Goal: Transaction & Acquisition: Purchase product/service

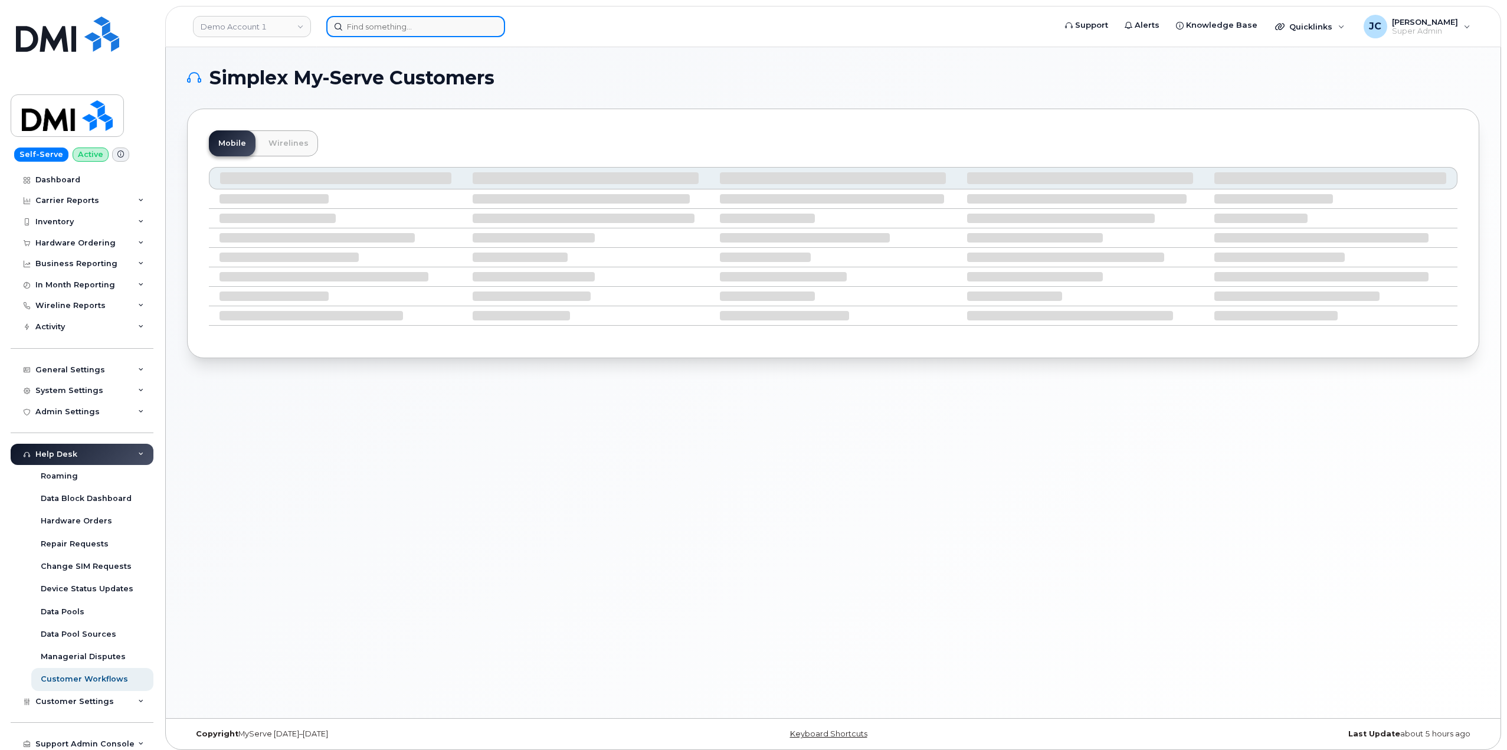
click at [360, 29] on input at bounding box center [415, 26] width 179 height 21
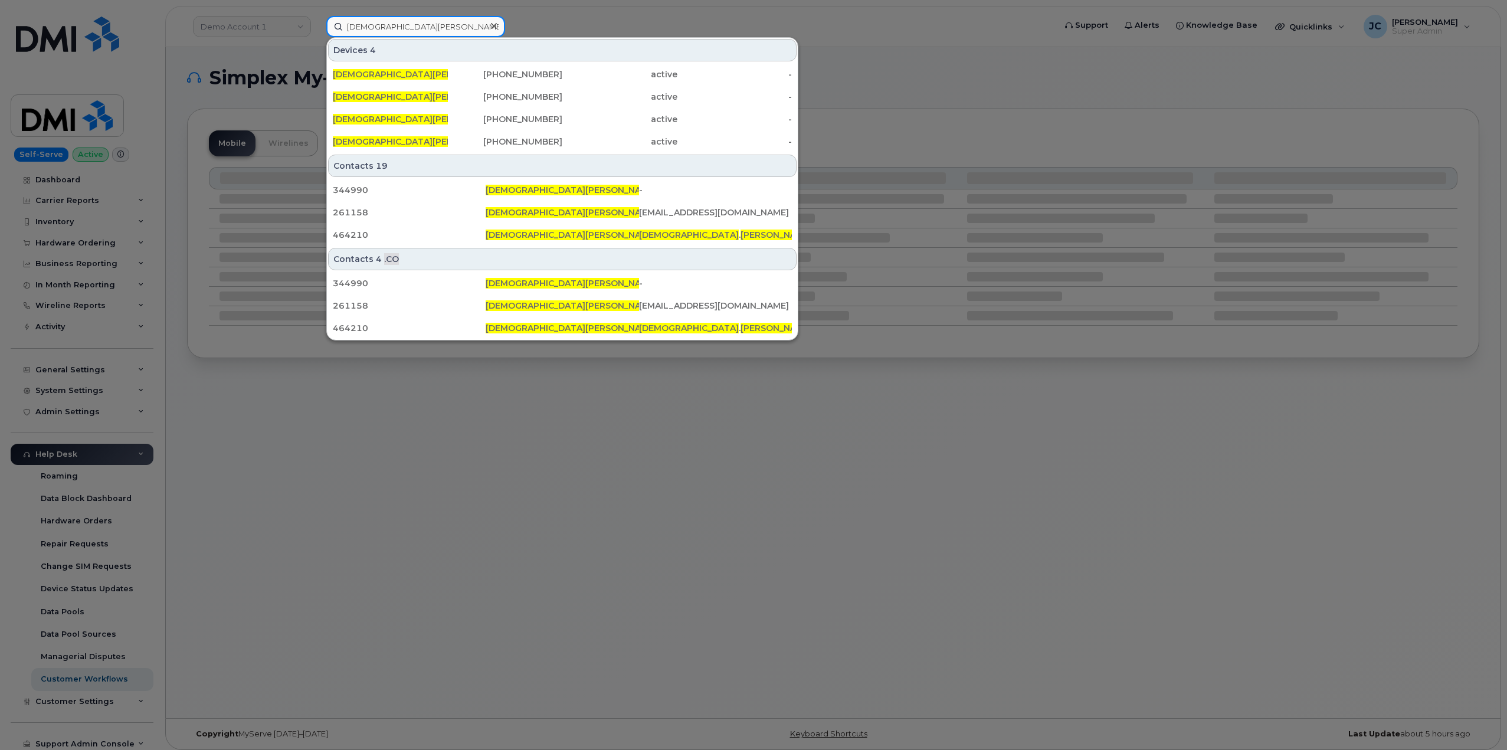
type input "christian perez"
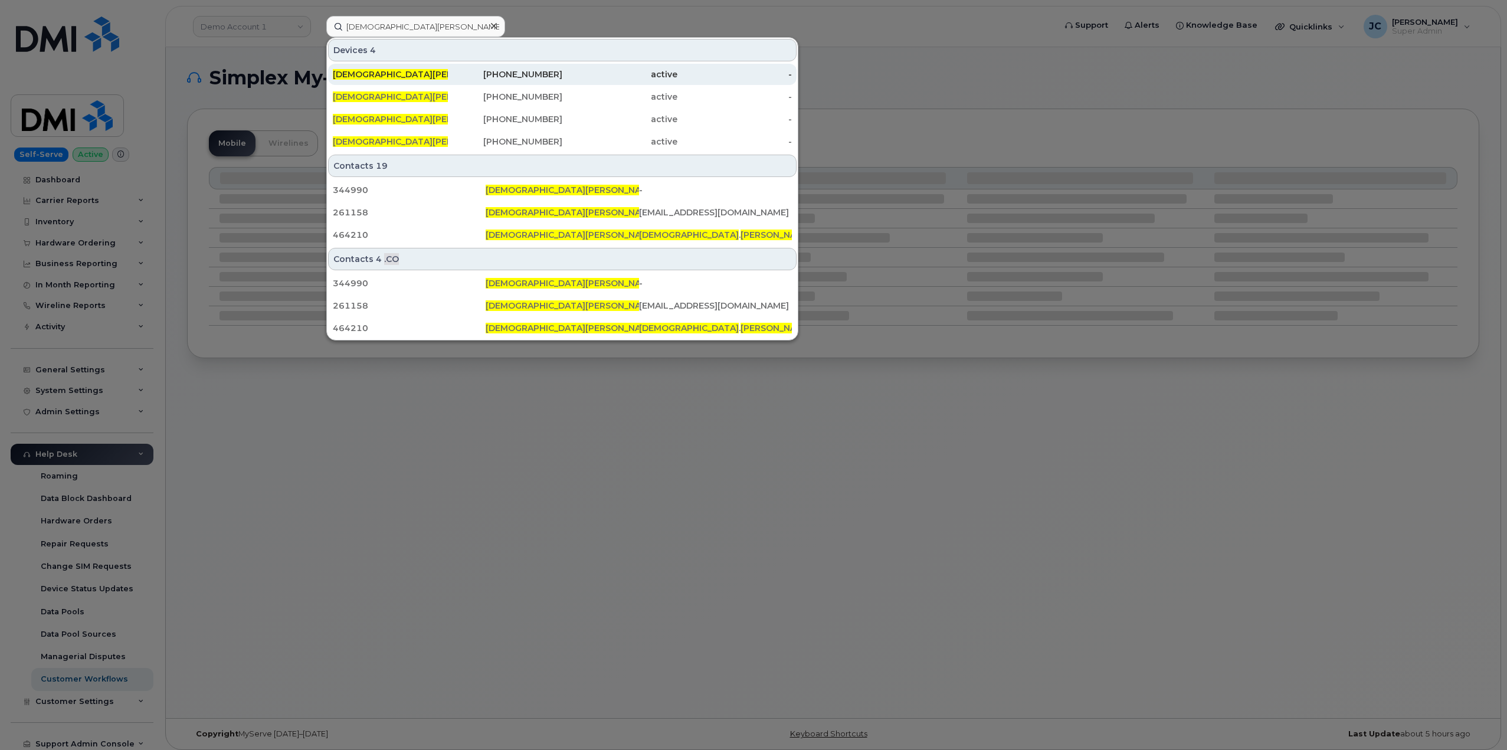
click at [546, 73] on div "602-763-4255" at bounding box center [505, 74] width 115 height 12
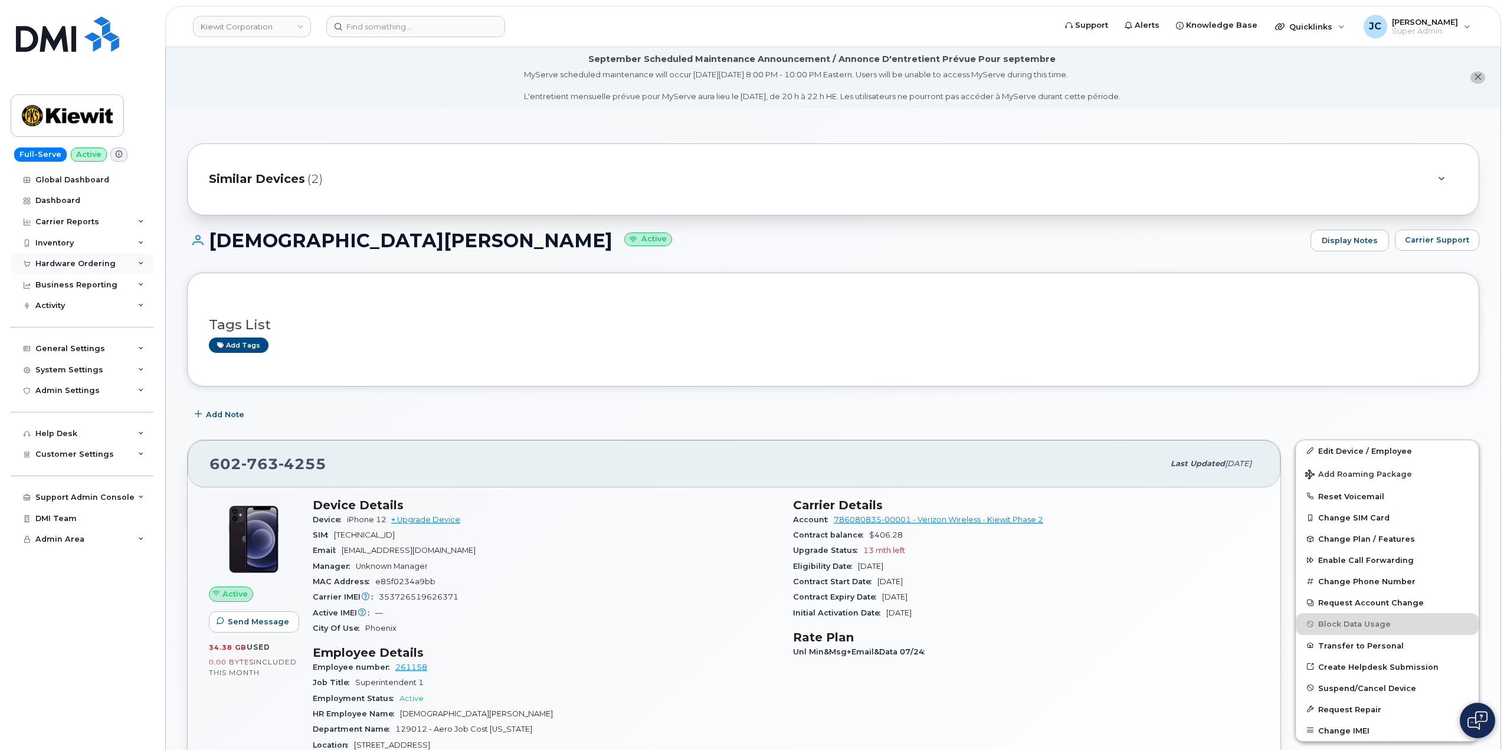
click at [139, 265] on icon at bounding box center [141, 264] width 6 height 6
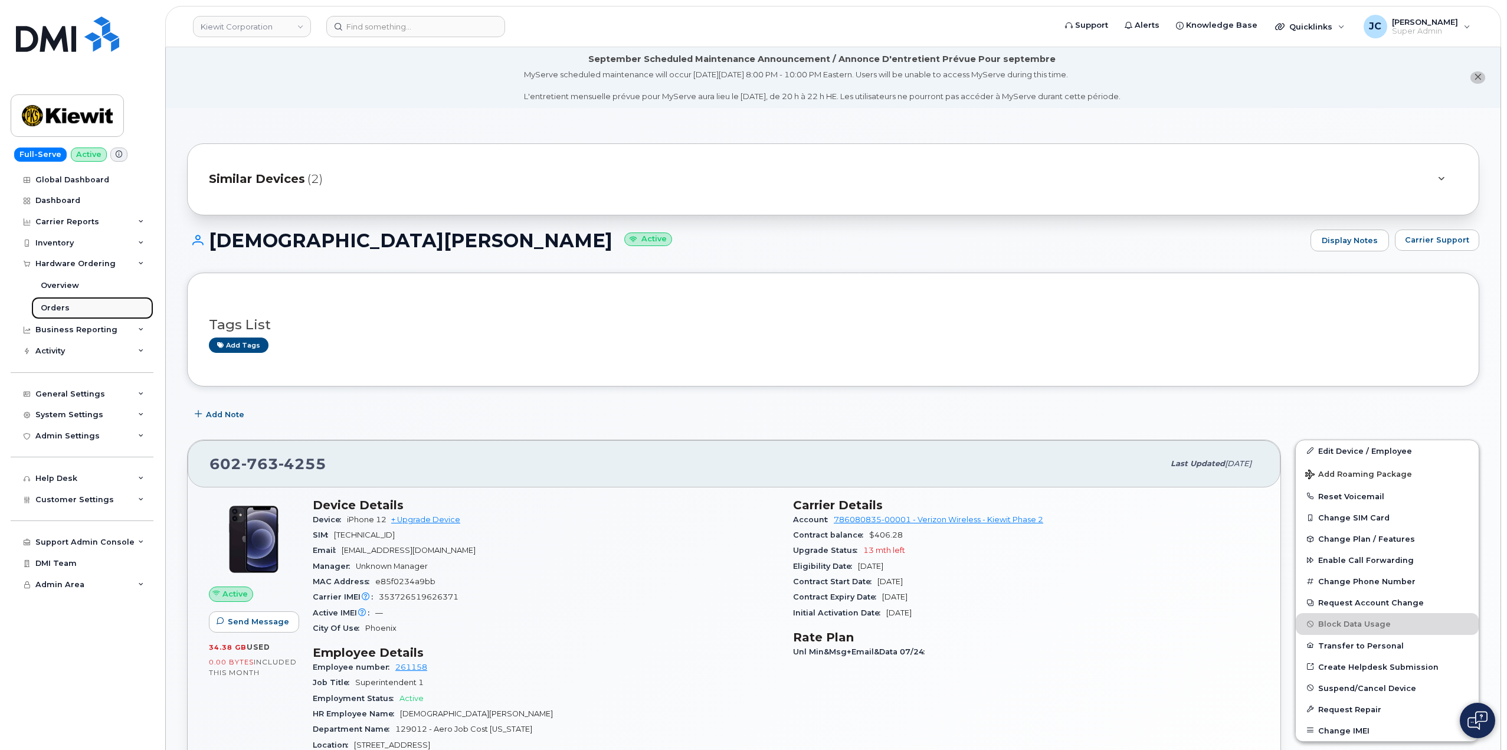
click at [56, 306] on div "Orders" at bounding box center [55, 308] width 29 height 11
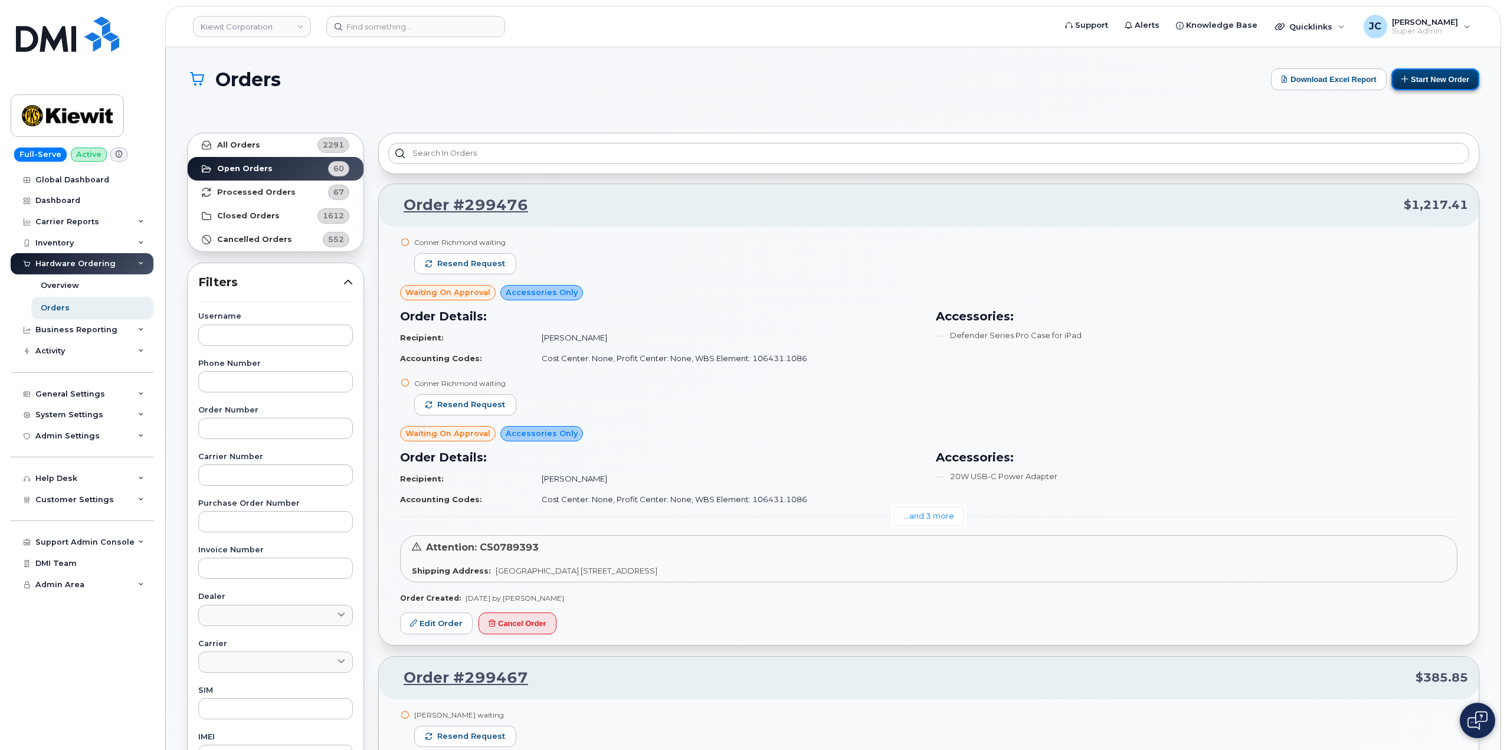
click at [1441, 82] on button "Start New Order" at bounding box center [1436, 79] width 88 height 22
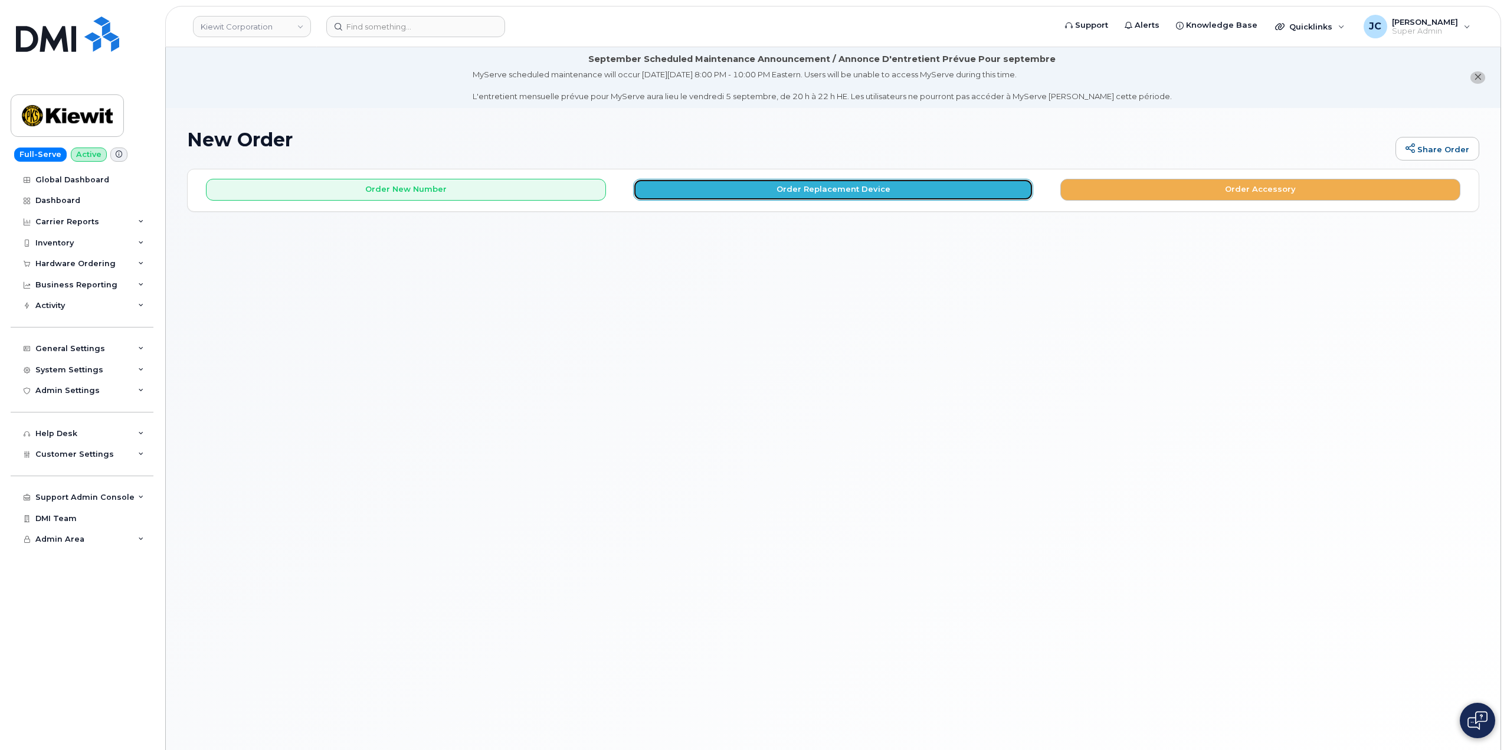
click at [823, 188] on button "Order Replacement Device" at bounding box center [833, 190] width 400 height 22
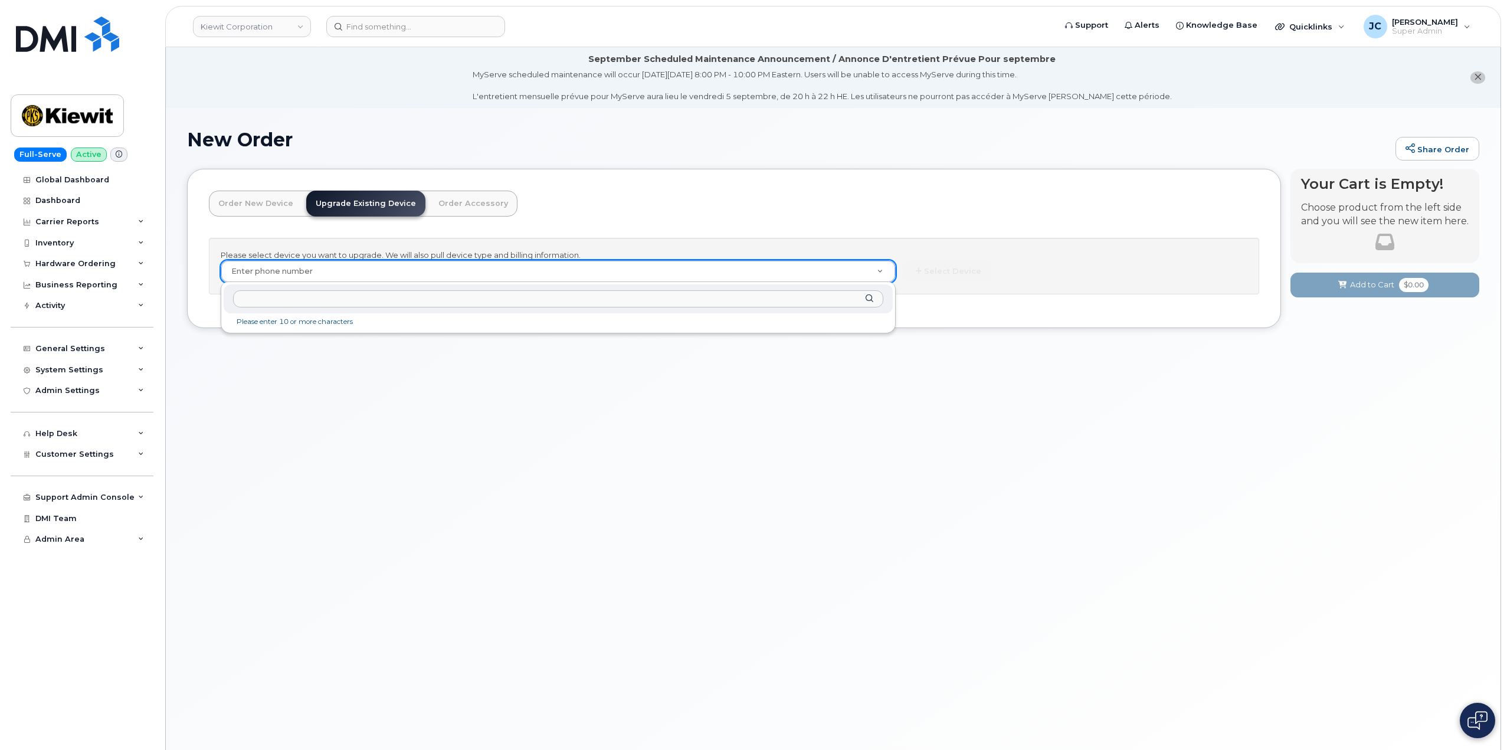
click at [249, 292] on input "text" at bounding box center [558, 298] width 650 height 17
paste input "602.763.4255"
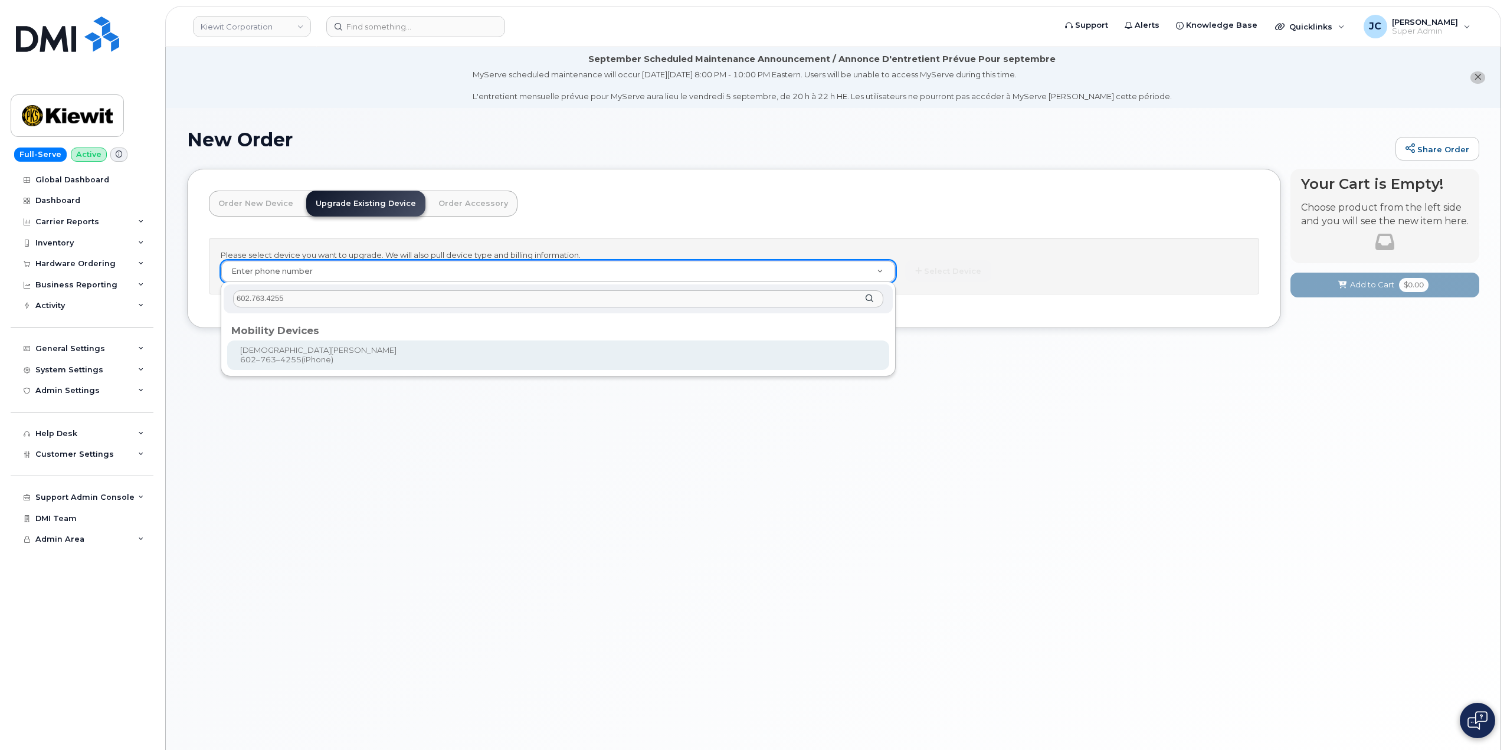
type input "602.763.4255"
type input "1170325"
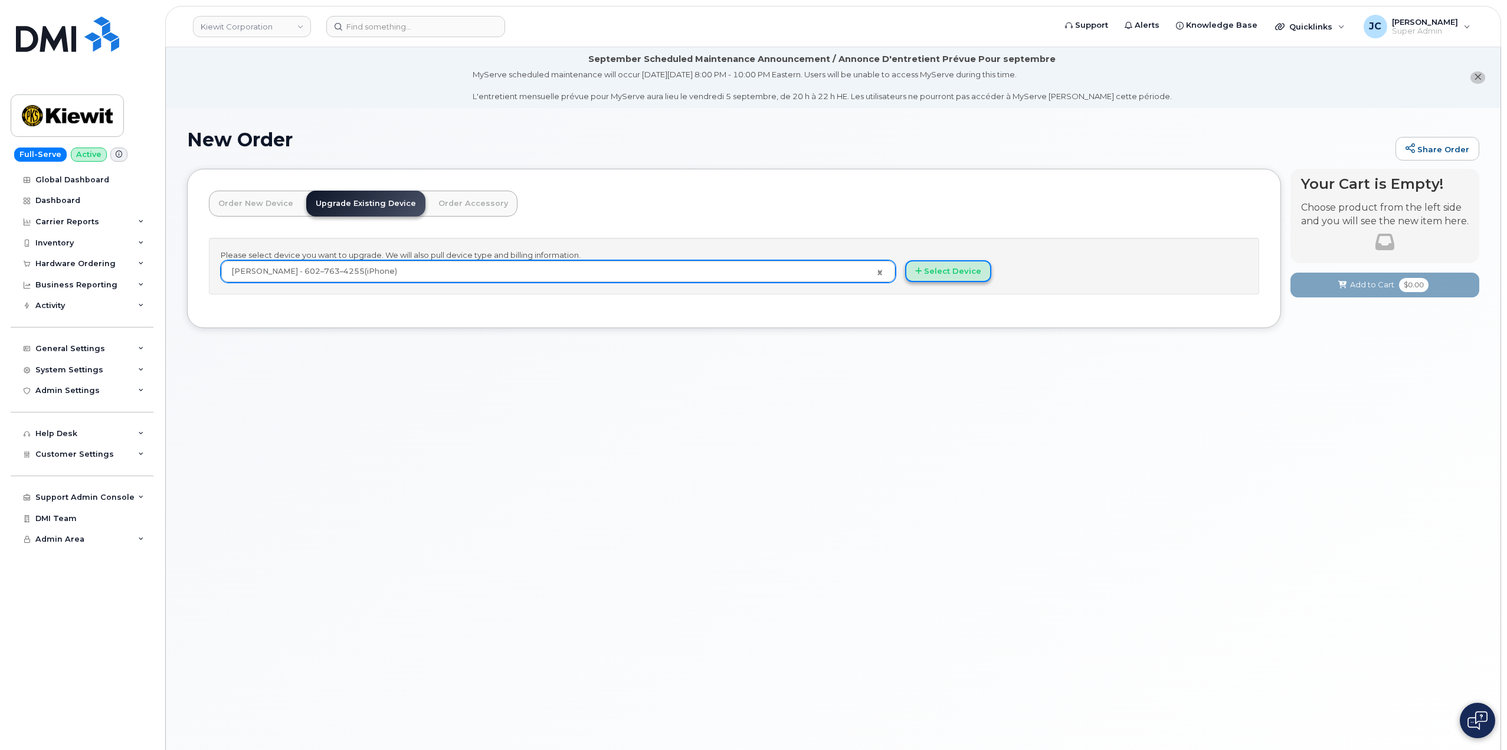
click at [945, 271] on button "Select Device" at bounding box center [948, 271] width 86 height 22
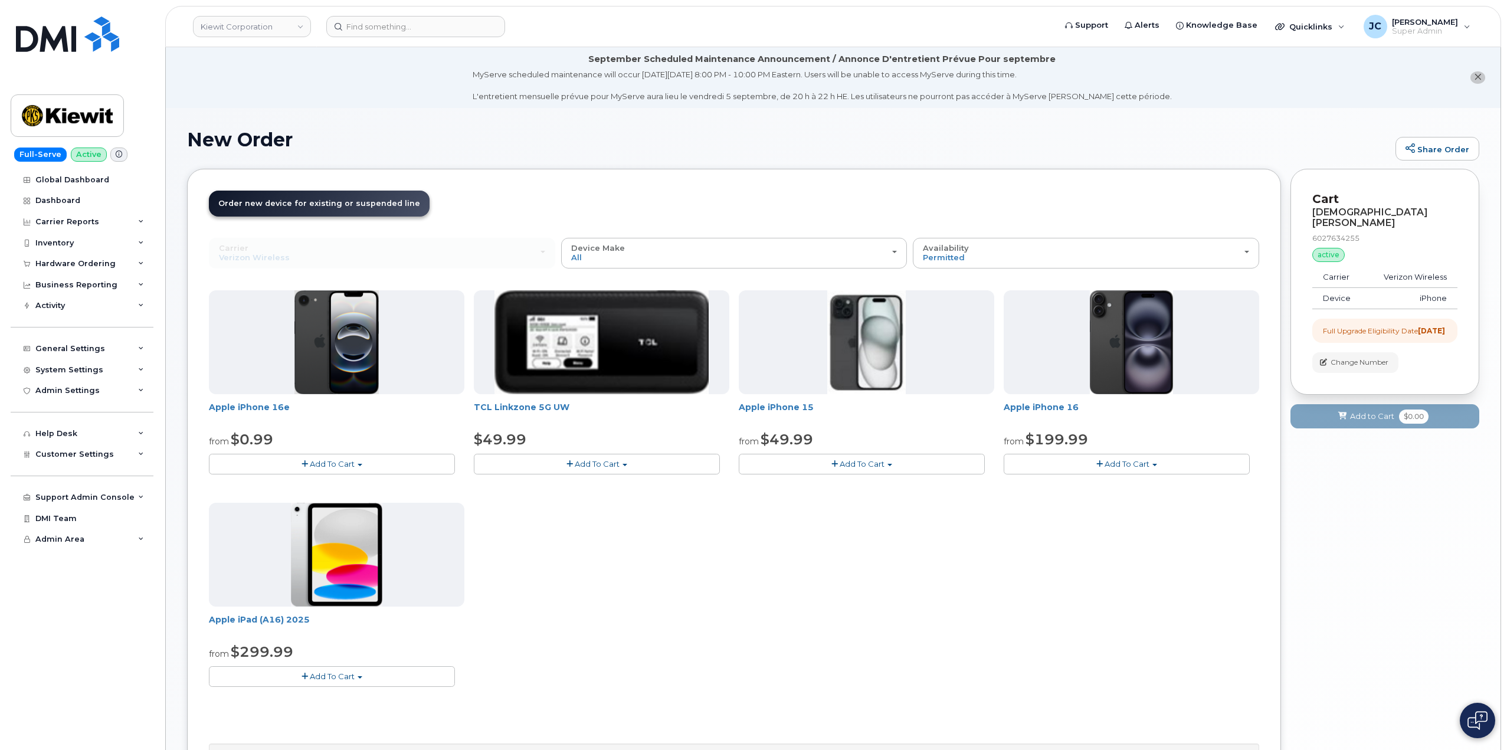
click at [341, 371] on img at bounding box center [336, 342] width 85 height 104
click at [354, 463] on button "Add To Cart" at bounding box center [332, 464] width 246 height 21
click at [343, 458] on button "Add To Cart" at bounding box center [332, 464] width 246 height 21
click at [334, 459] on button "Add To Cart" at bounding box center [332, 464] width 246 height 21
click at [299, 487] on link "$0.99 - 2 Year Upgrade (128GB)" at bounding box center [286, 486] width 148 height 15
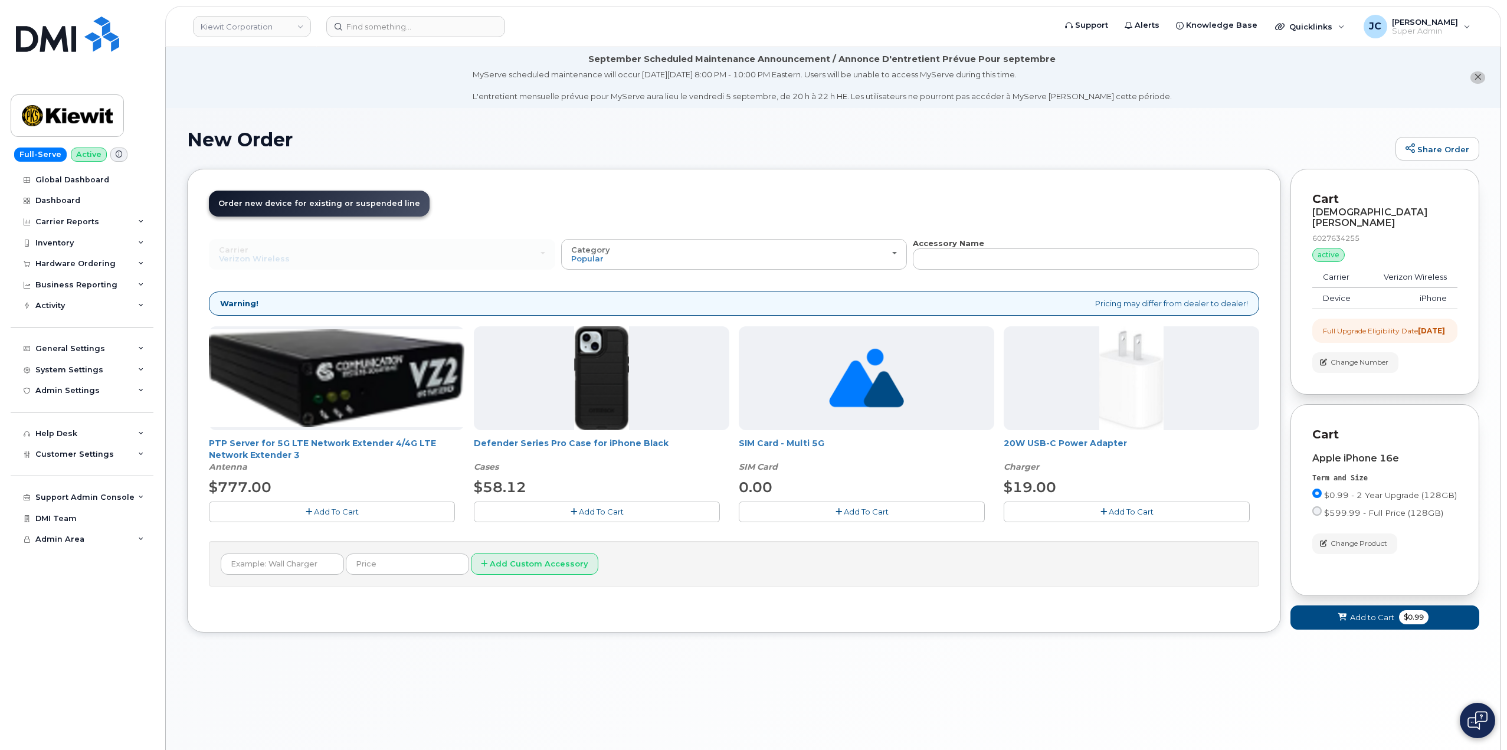
click at [616, 511] on span "Add To Cart" at bounding box center [601, 511] width 45 height 9
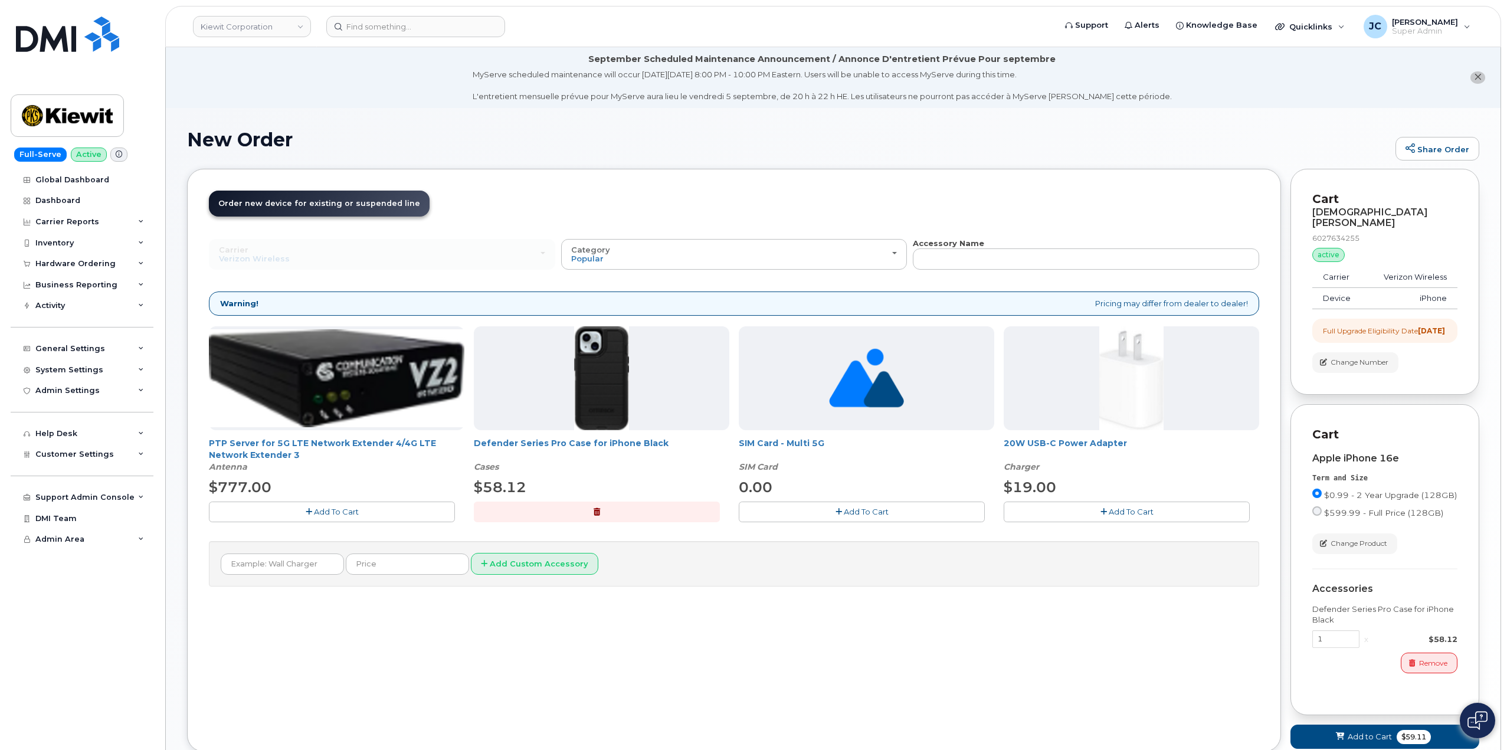
click at [1117, 516] on span "Add To Cart" at bounding box center [1131, 511] width 45 height 9
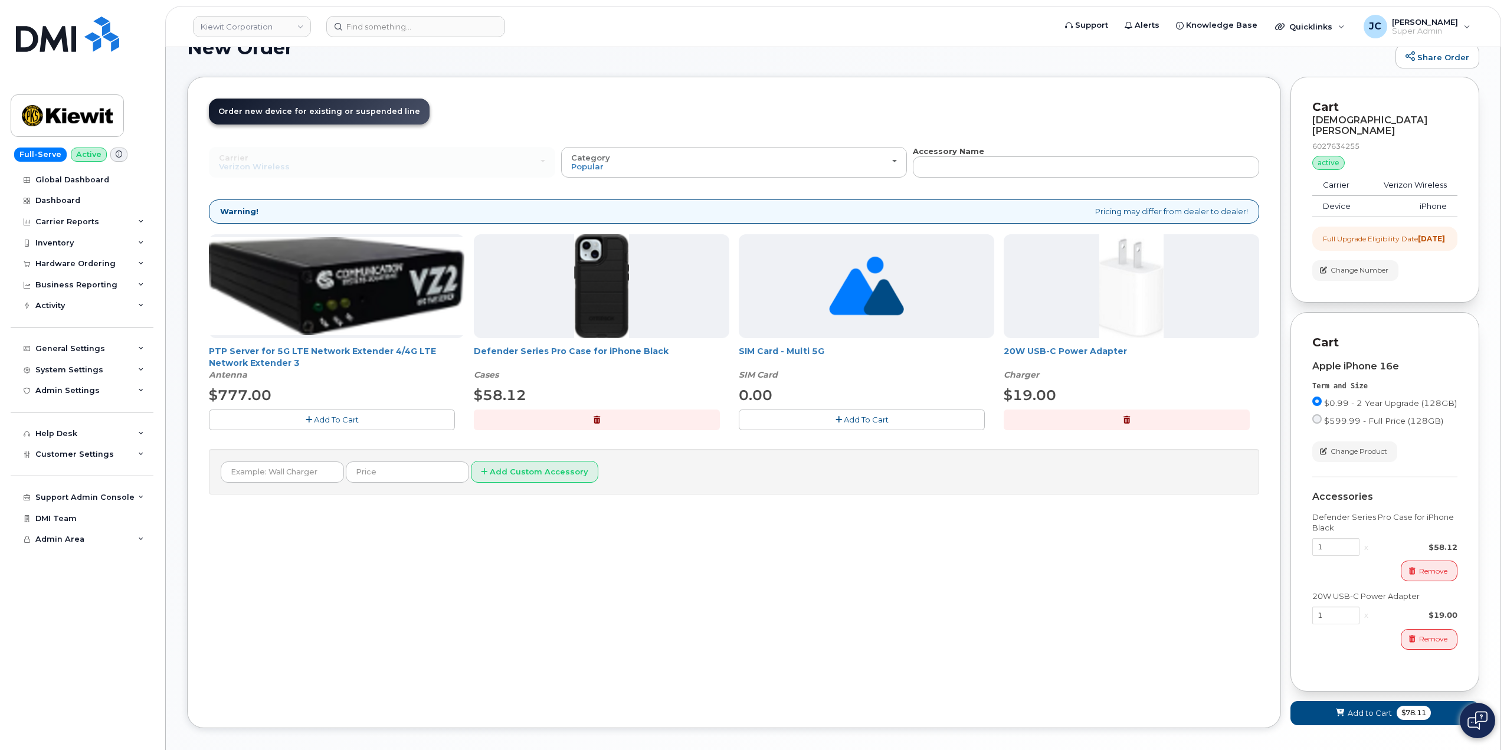
scroll to position [146, 0]
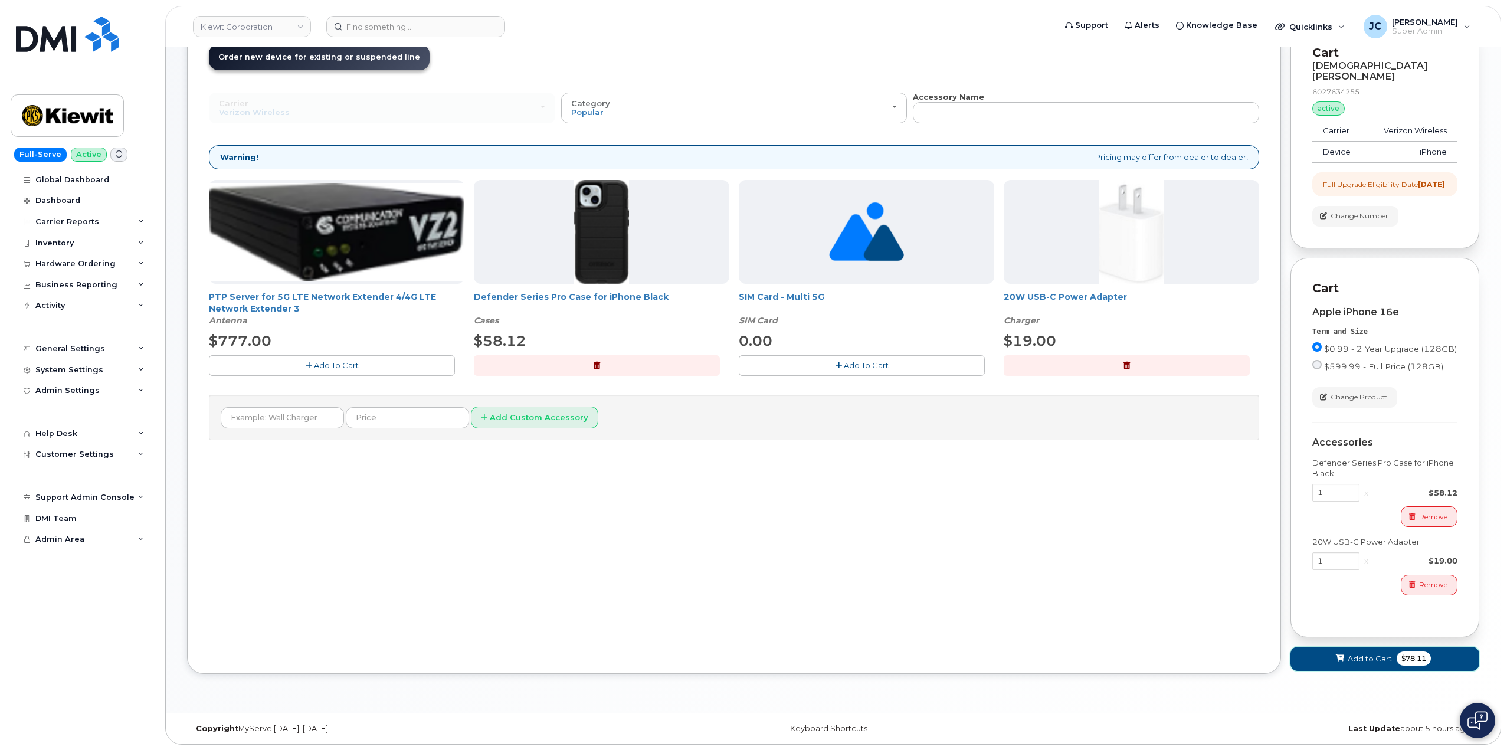
click at [1363, 655] on span "Add to Cart" at bounding box center [1370, 658] width 44 height 11
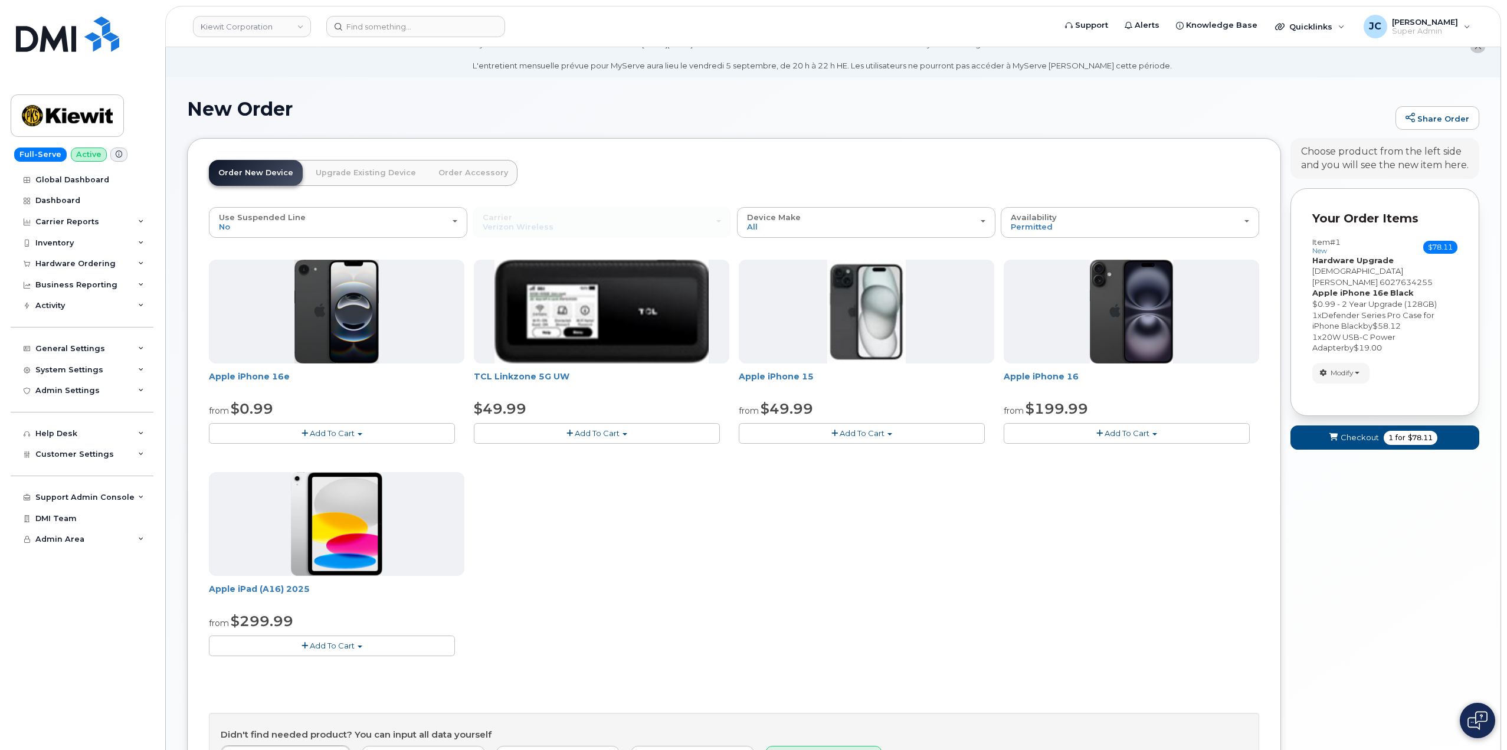
scroll to position [1, 0]
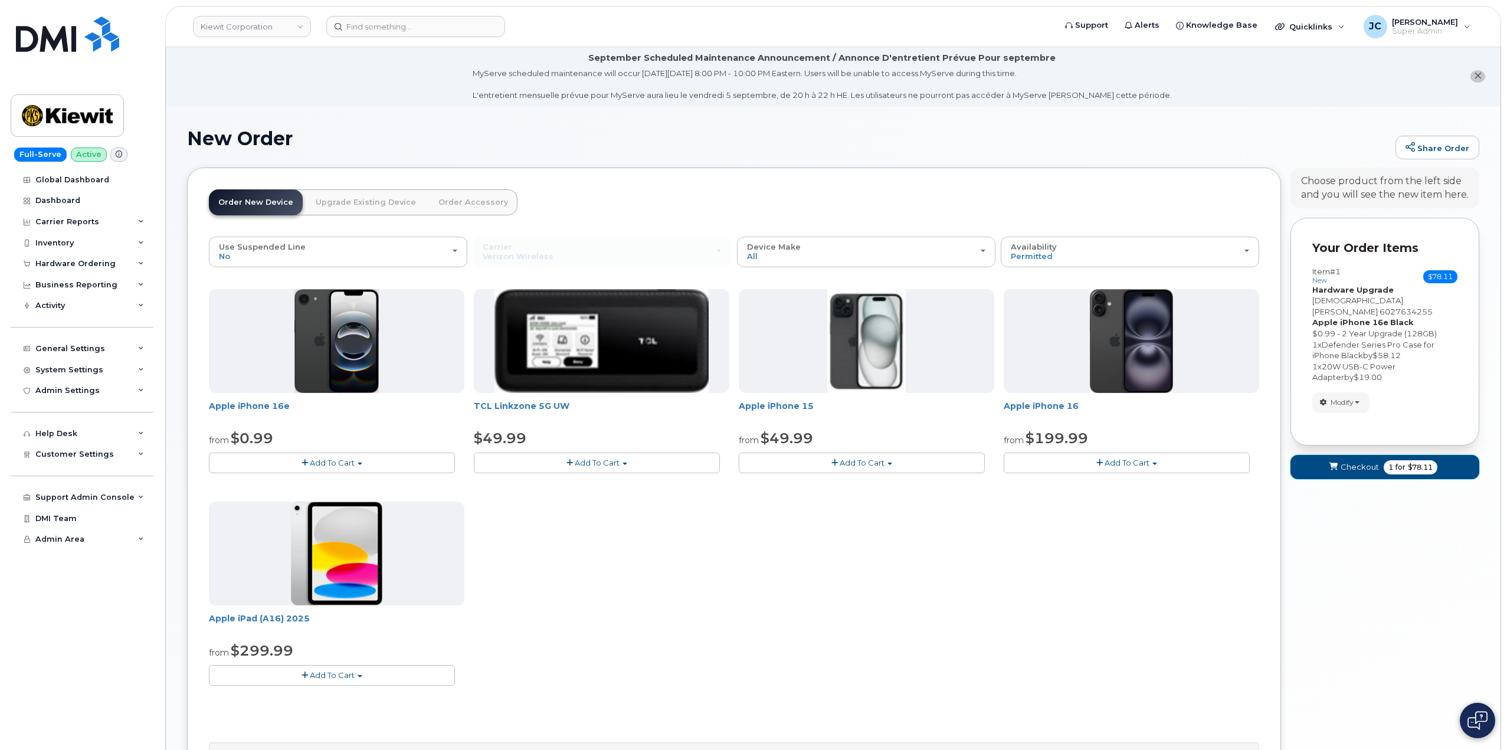
click at [1366, 455] on button "Checkout 1 for $78.11" at bounding box center [1385, 467] width 189 height 24
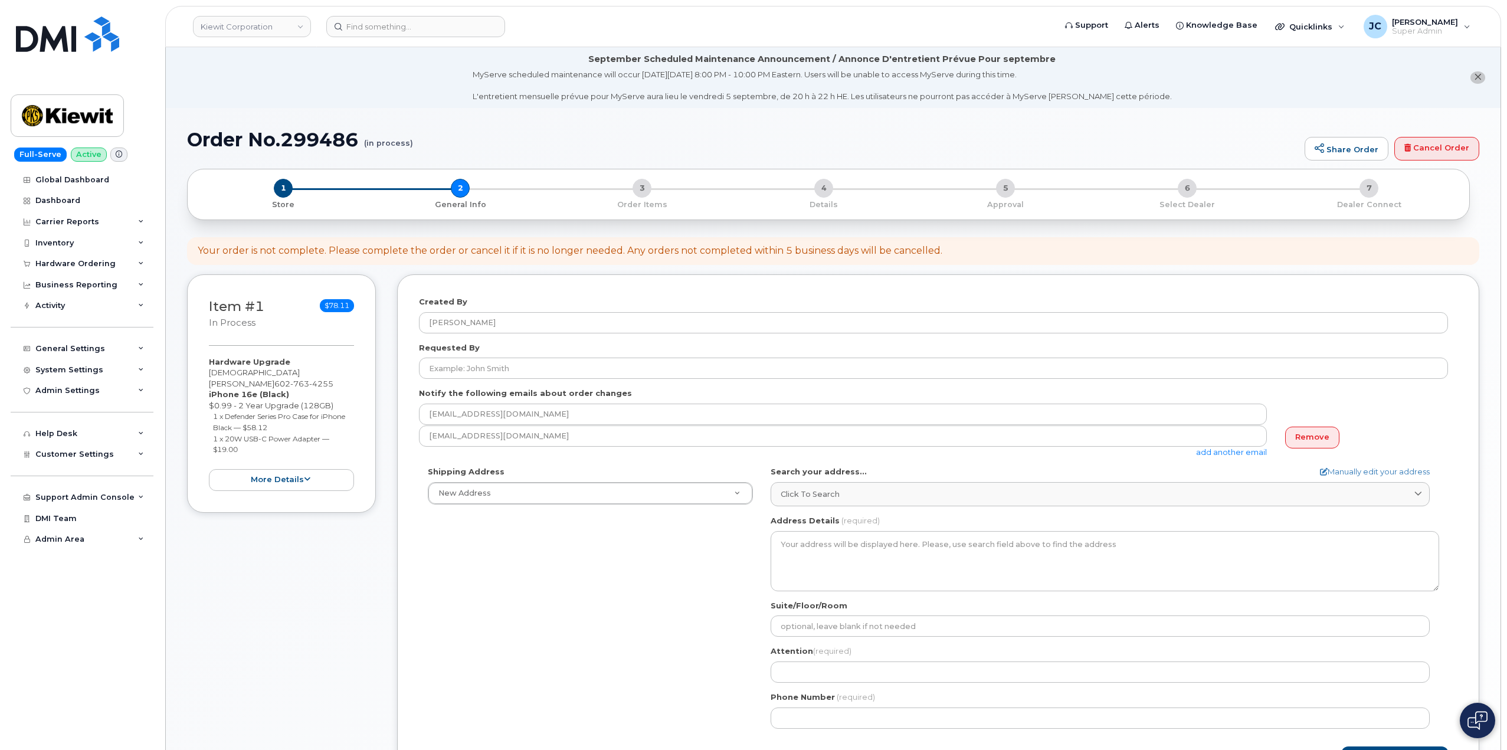
select select
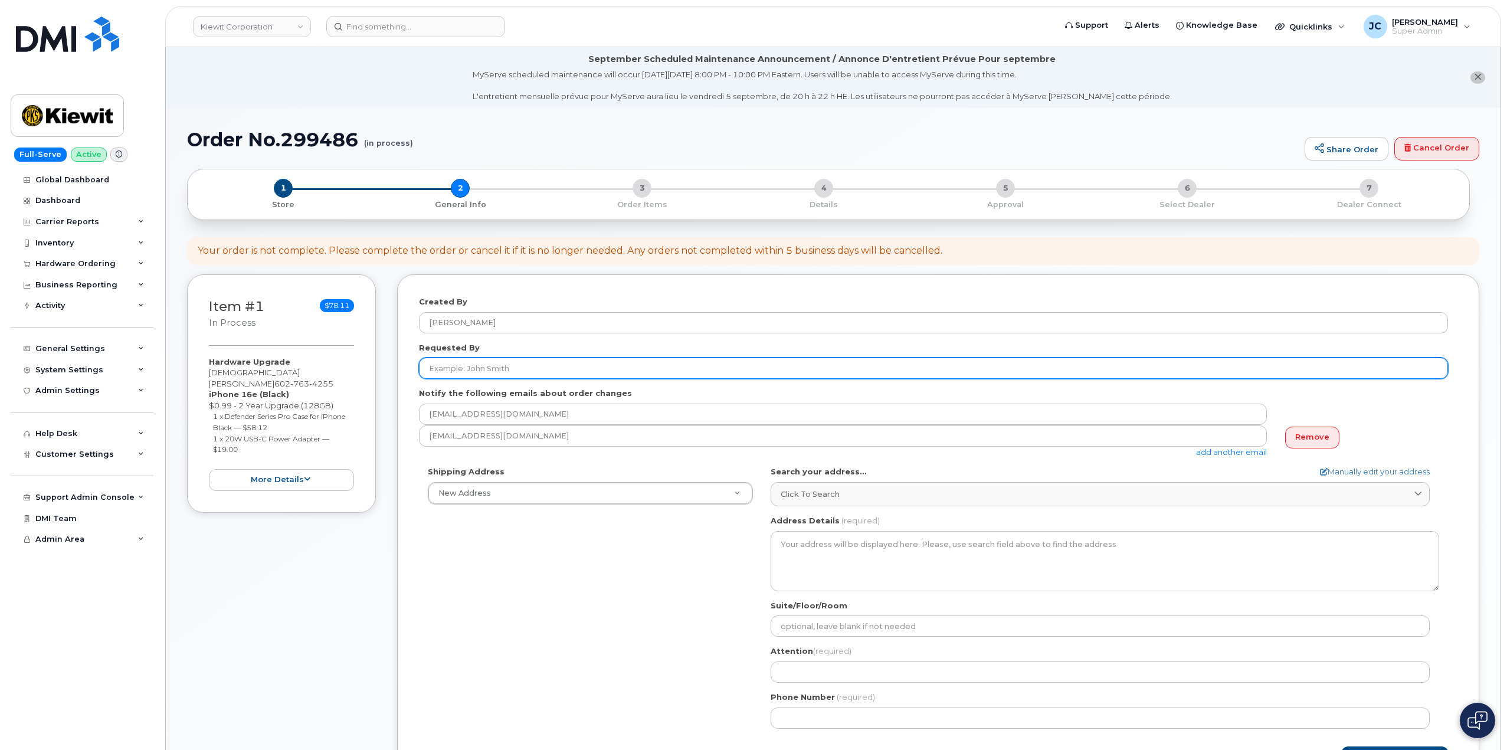
click at [460, 365] on input "Requested By" at bounding box center [933, 368] width 1029 height 21
type input "[DEMOGRAPHIC_DATA][PERSON_NAME]"
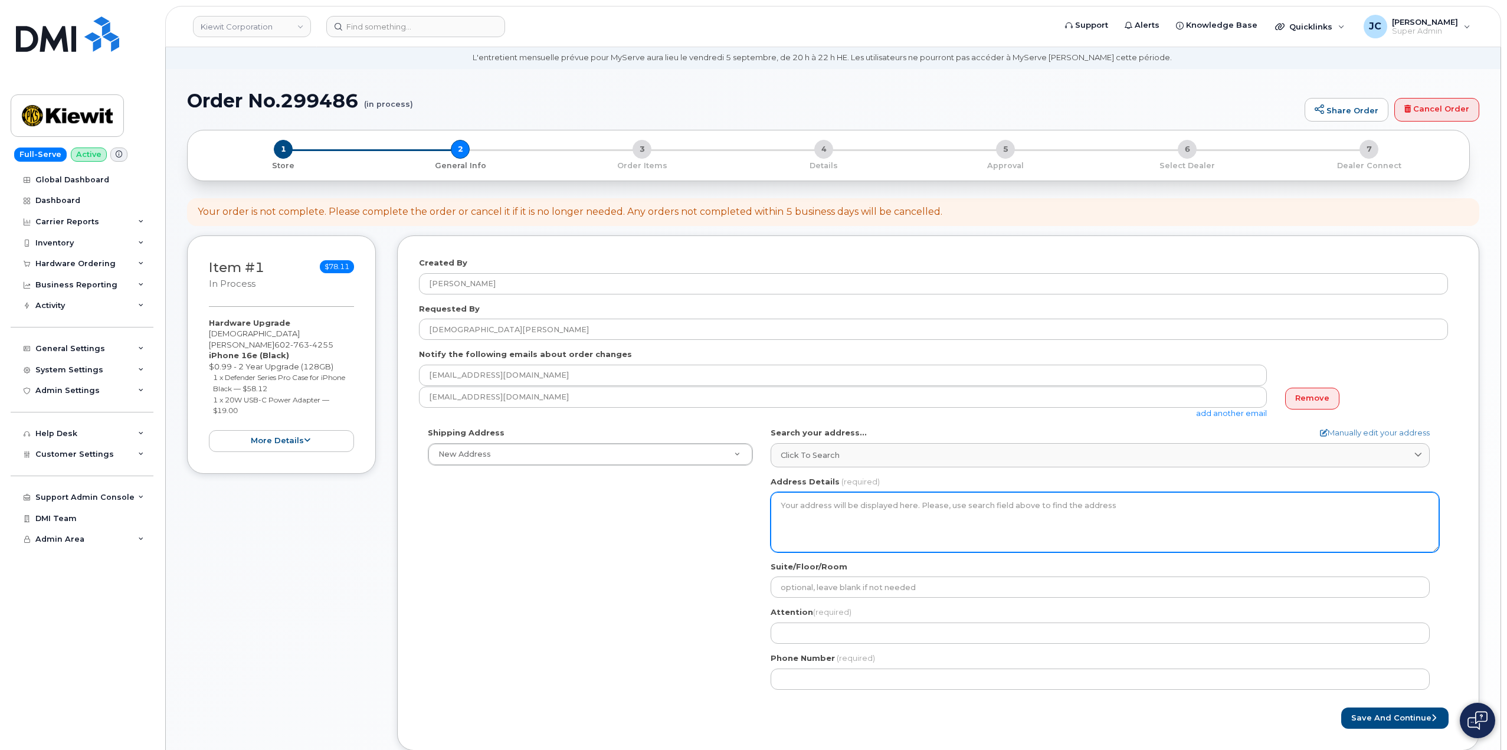
scroll to position [59, 0]
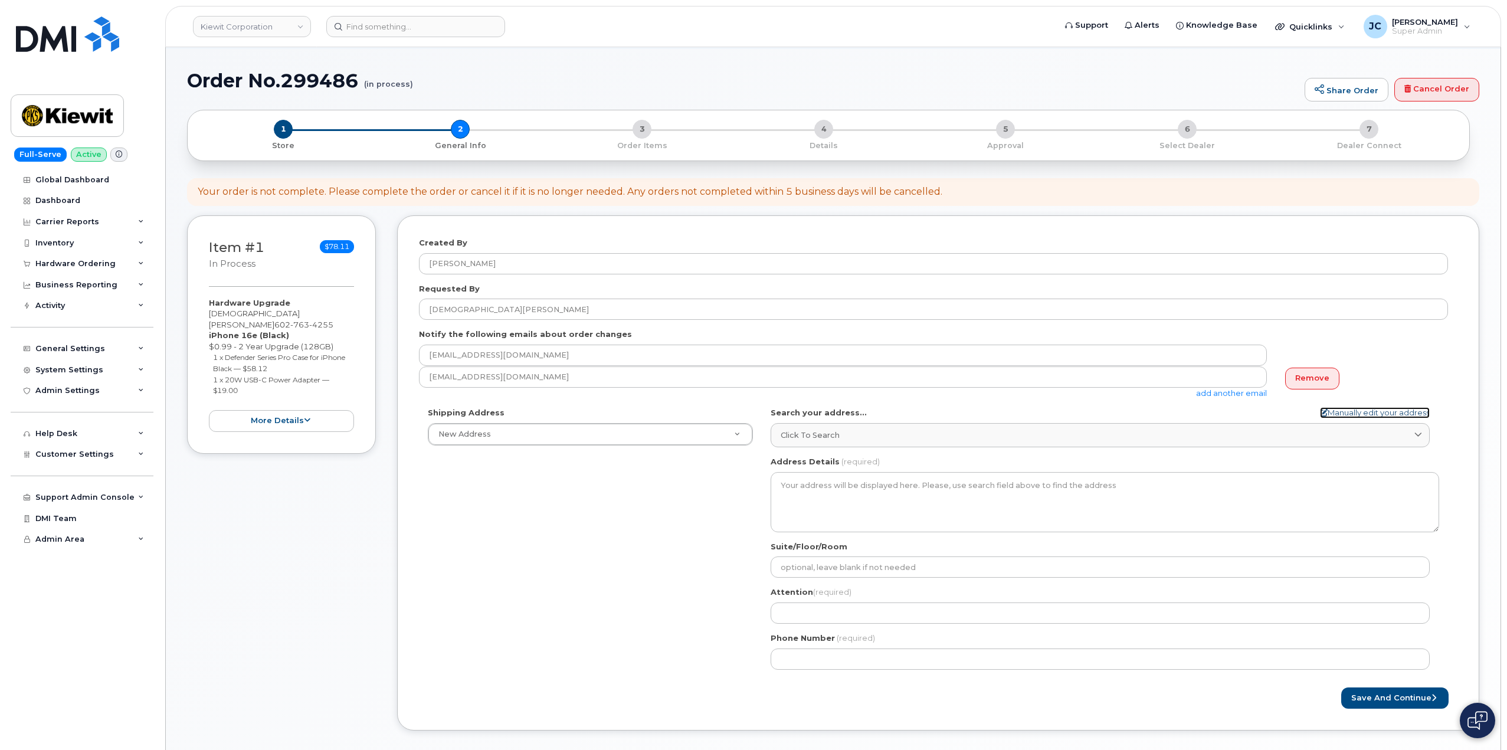
click at [1323, 413] on icon at bounding box center [1324, 413] width 8 height 8
select select
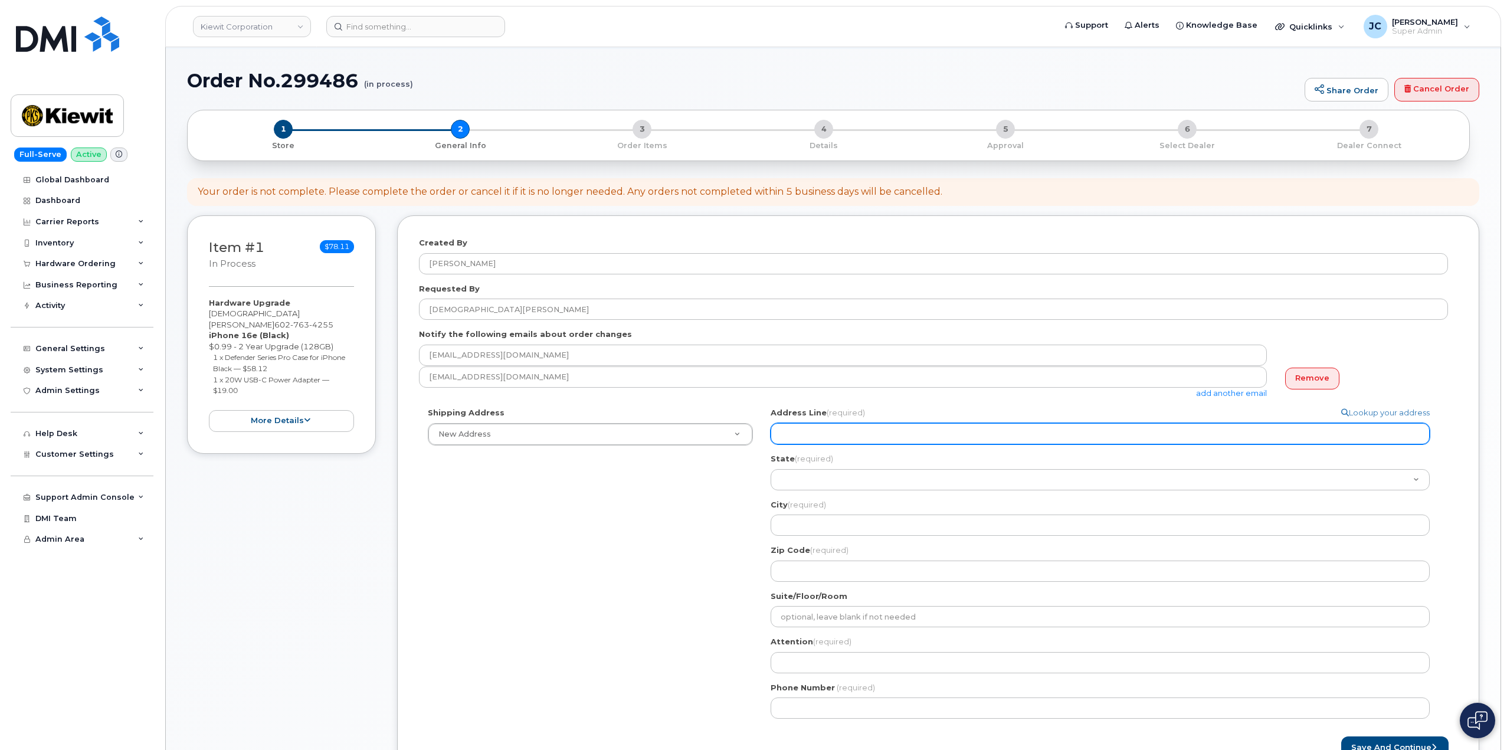
click at [807, 434] on input "Address Line (required)" at bounding box center [1100, 433] width 659 height 21
select select
type input "3"
select select
type input "31"
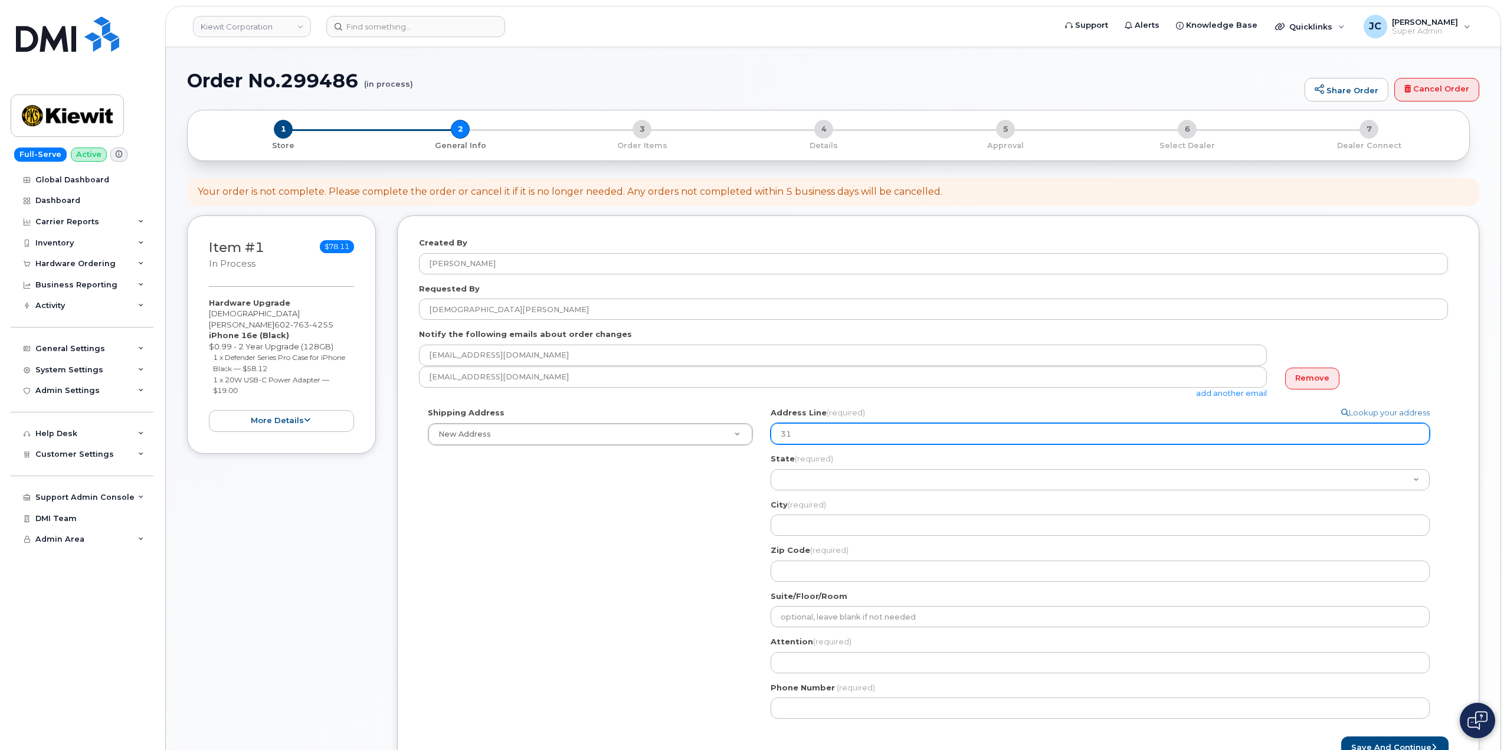
select select
type input "310"
select select
type input "310 S"
select select
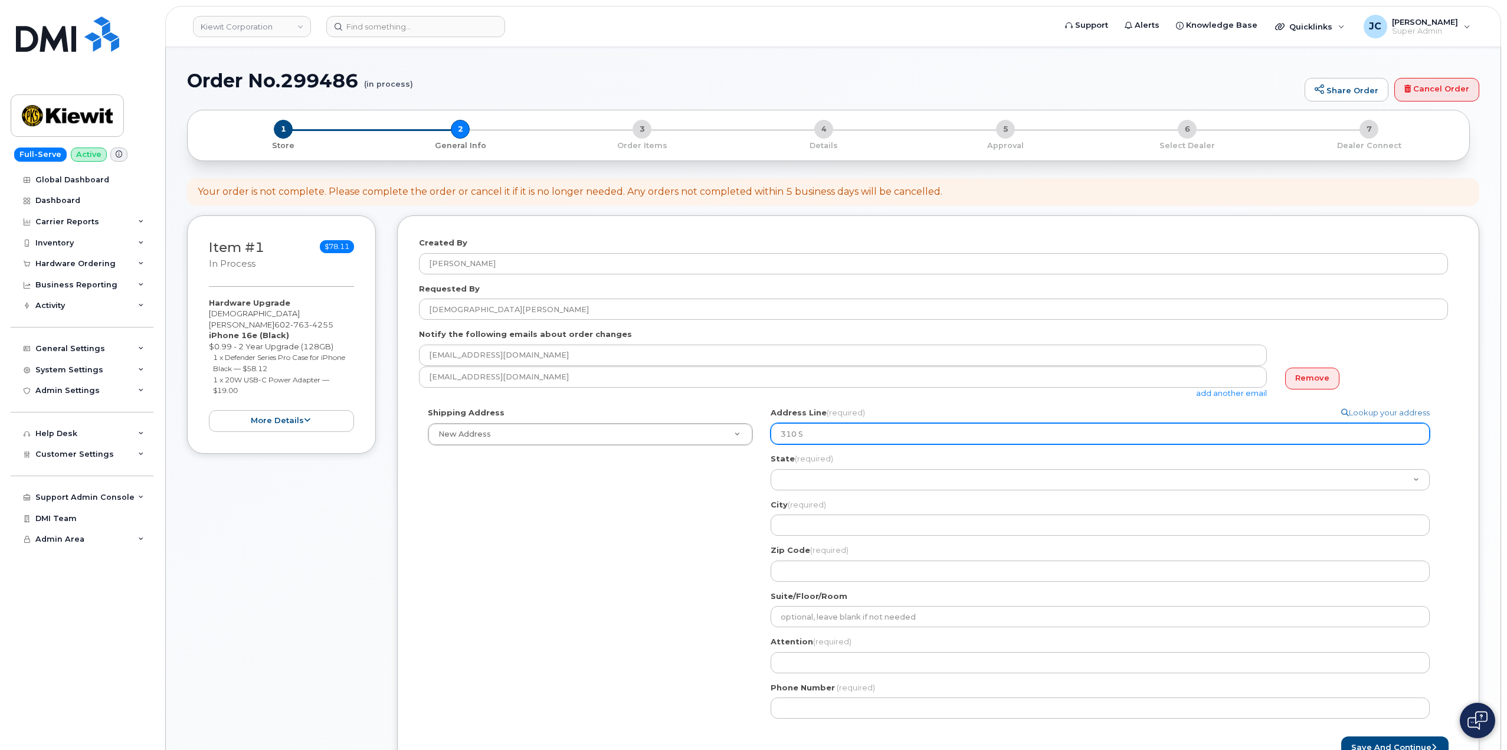
type input "310 Sm"
select select
type input "310 Smi"
select select
type input "310 Smit"
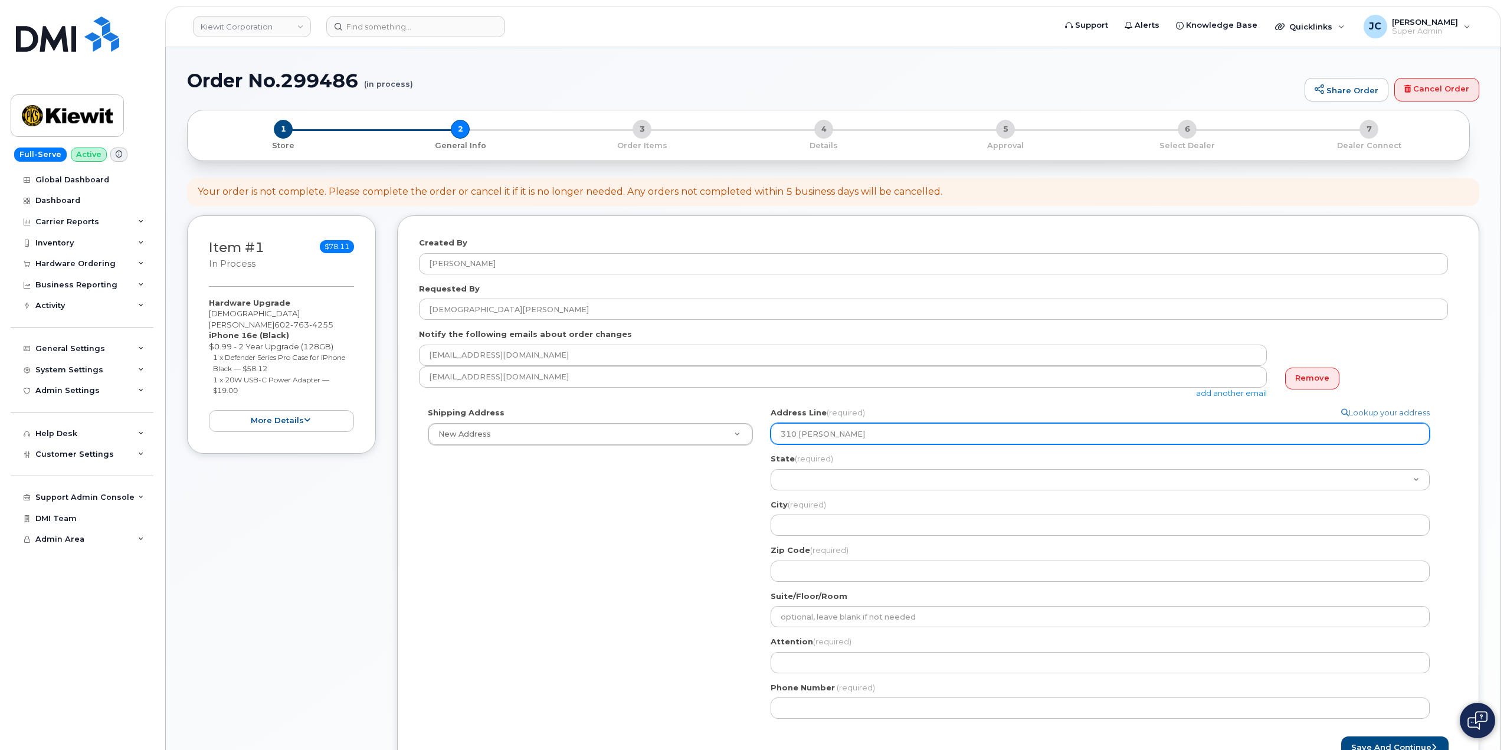
select select
type input "310 Smith"
select select
type input "310 Smith A"
select select
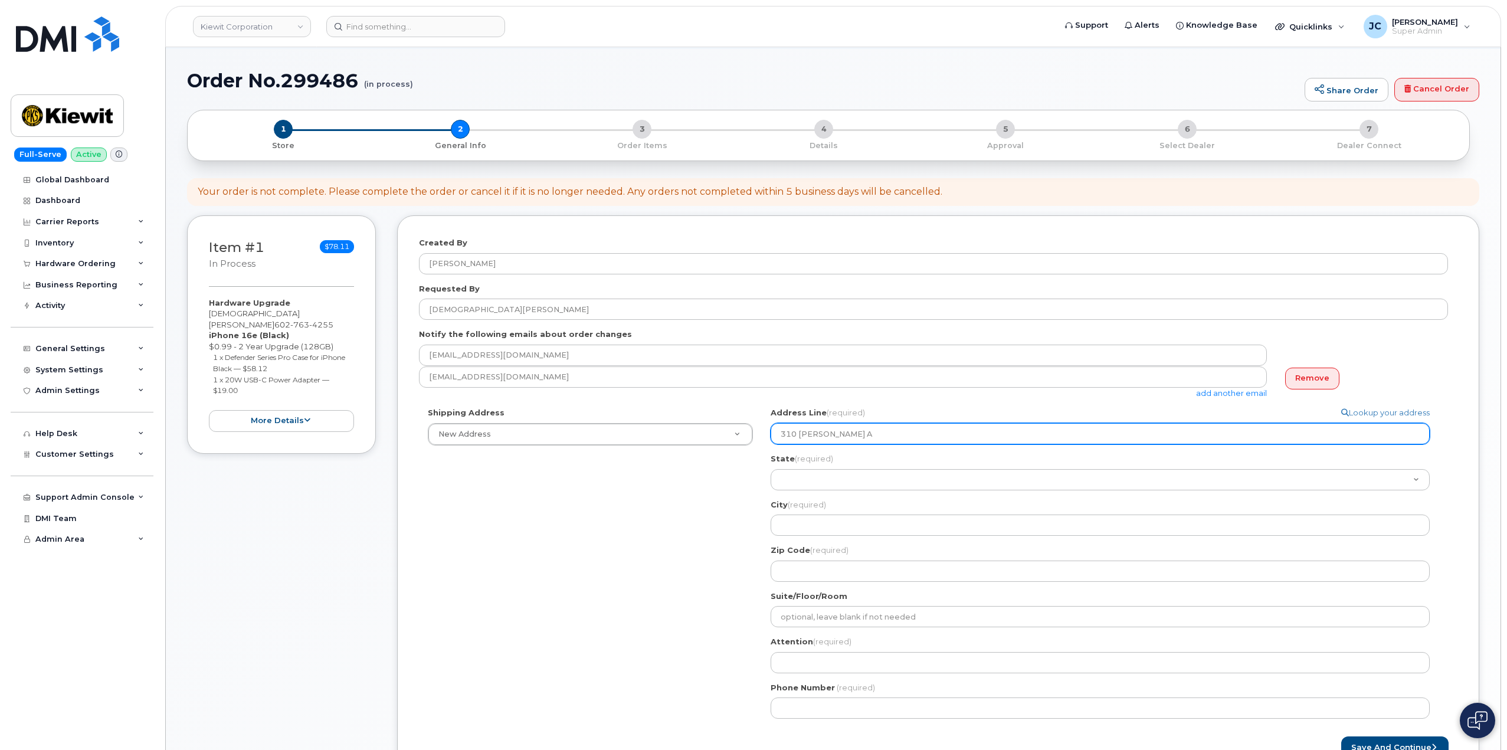
type input "310 Smith AV"
select select
type input "310 Smith AVe"
select select
type input "310 Smith AV"
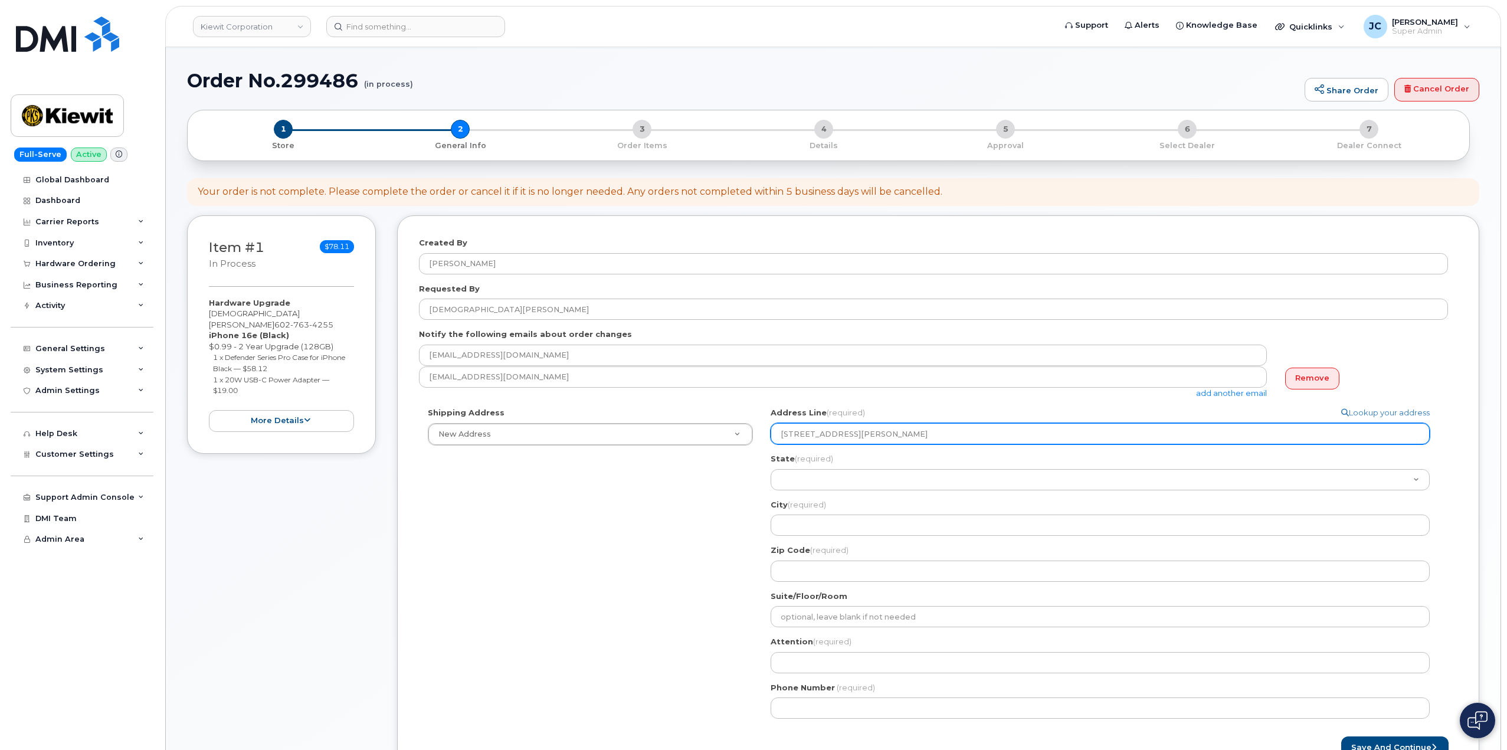
select select
type input "310 Smith A"
select select
type input "310 Smith Av"
select select
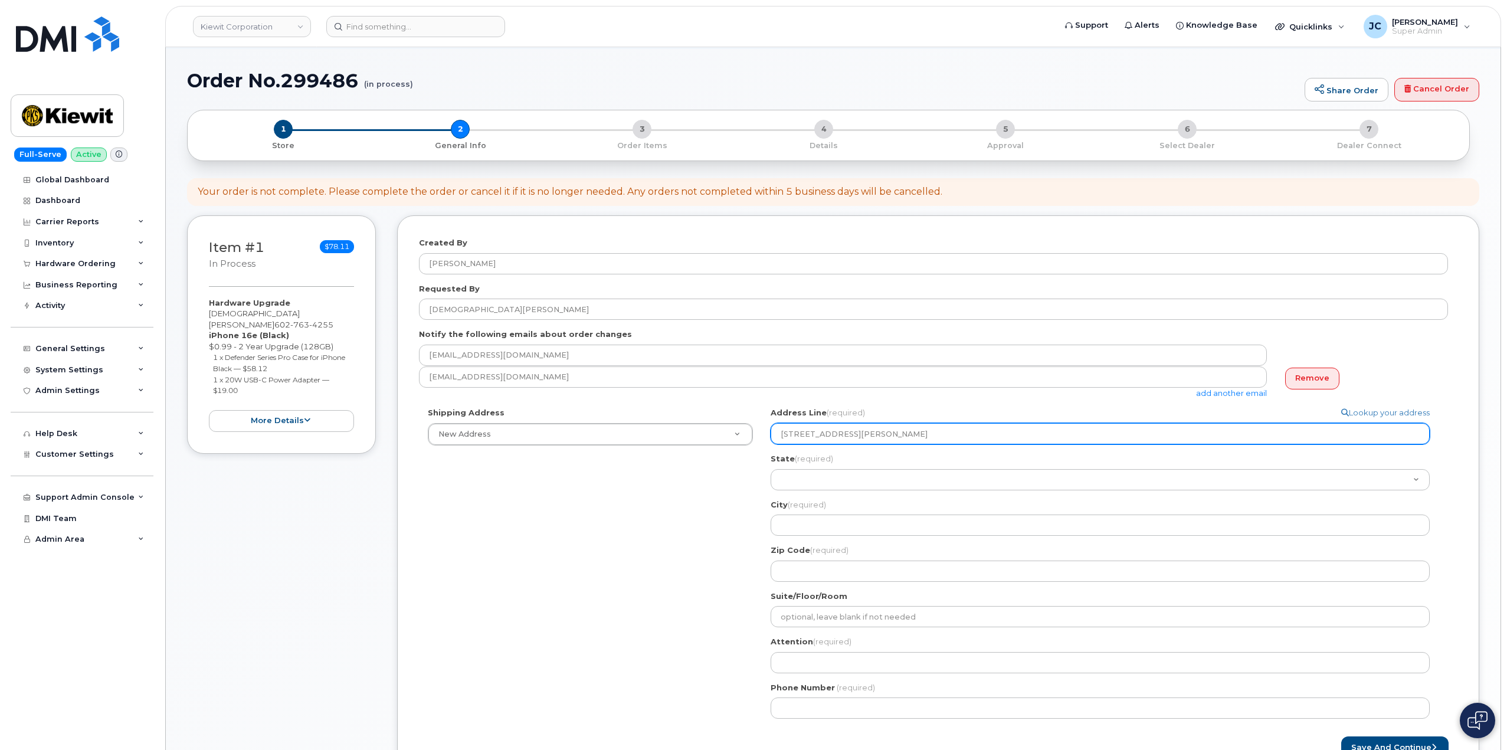
type input "310 Smith Ave"
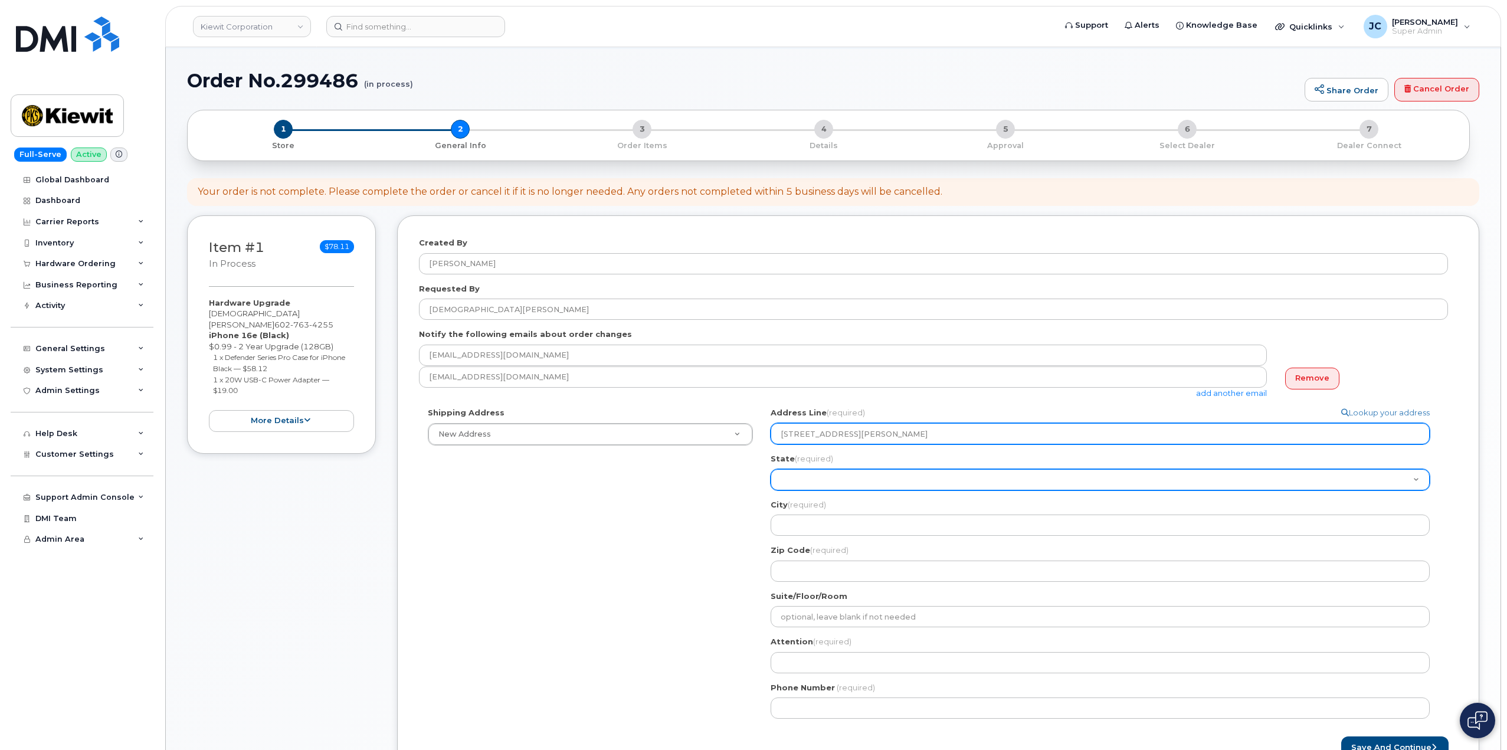
select select "CA"
select select
select select "CO"
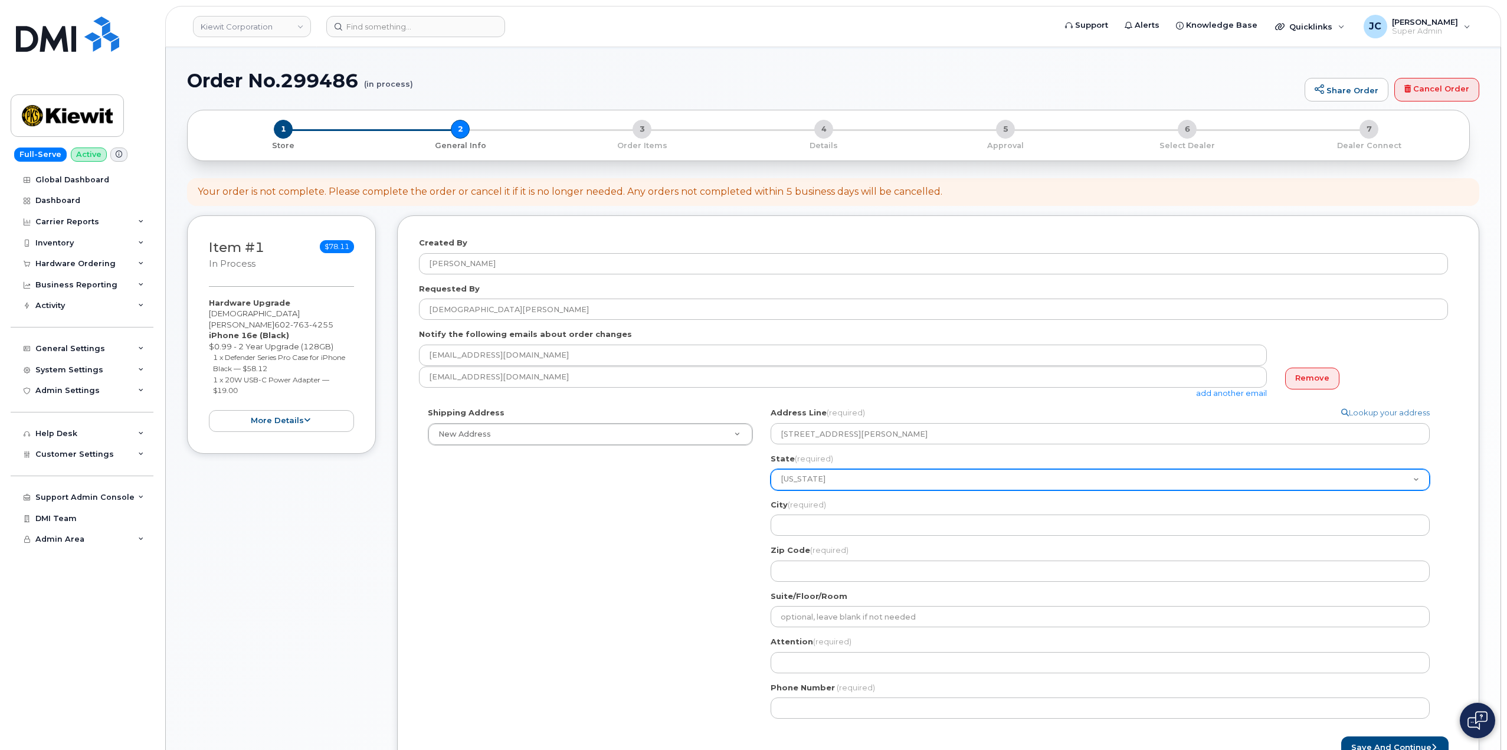
click at [804, 482] on select "Alabama Alaska American Samoa Arizona Arkansas California Colorado Connecticut …" at bounding box center [1100, 479] width 659 height 21
click at [771, 469] on select "Alabama Alaska American Samoa Arizona Arkansas California Colorado Connecticut …" at bounding box center [1100, 479] width 659 height 21
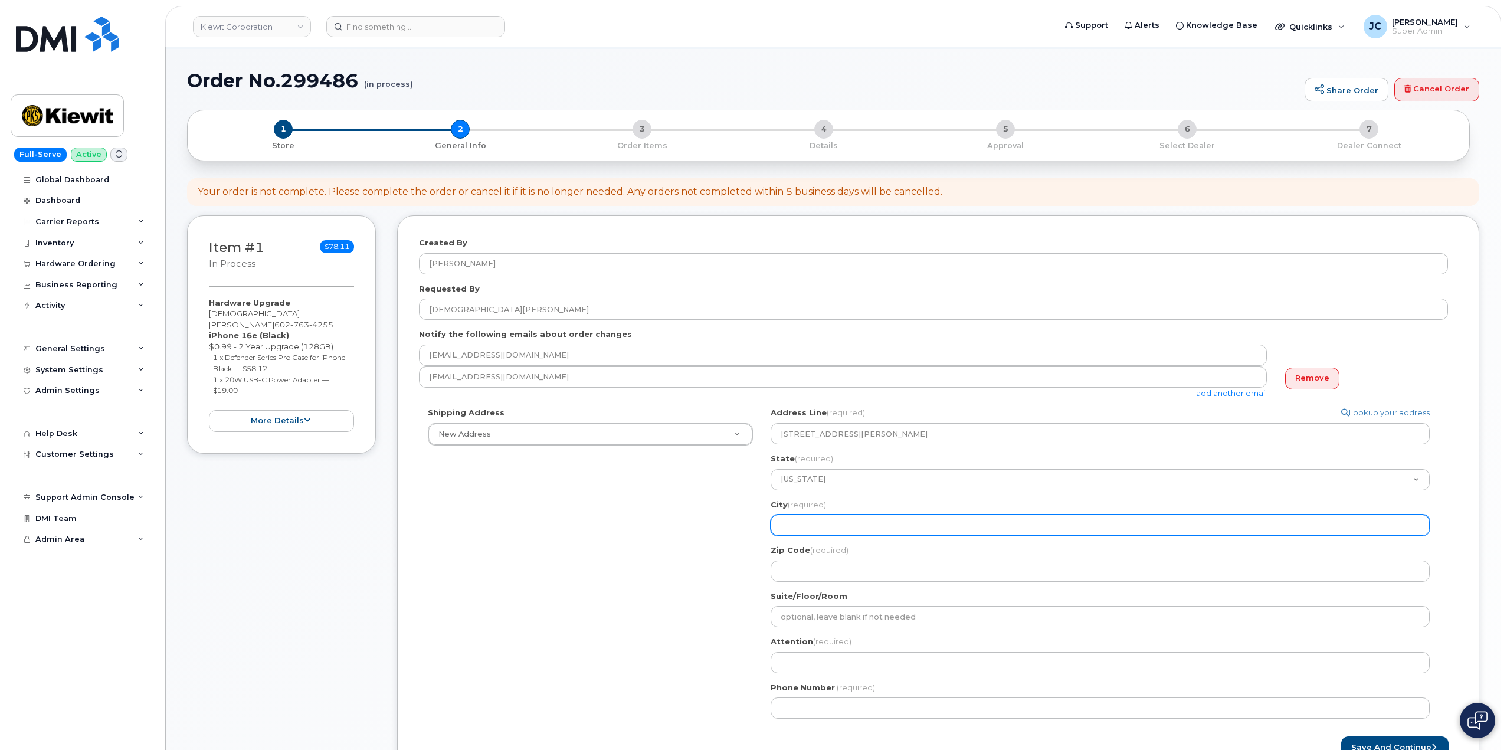
click at [800, 521] on input "City (required)" at bounding box center [1100, 525] width 659 height 21
select select
type input "K"
select select
type input "Ke"
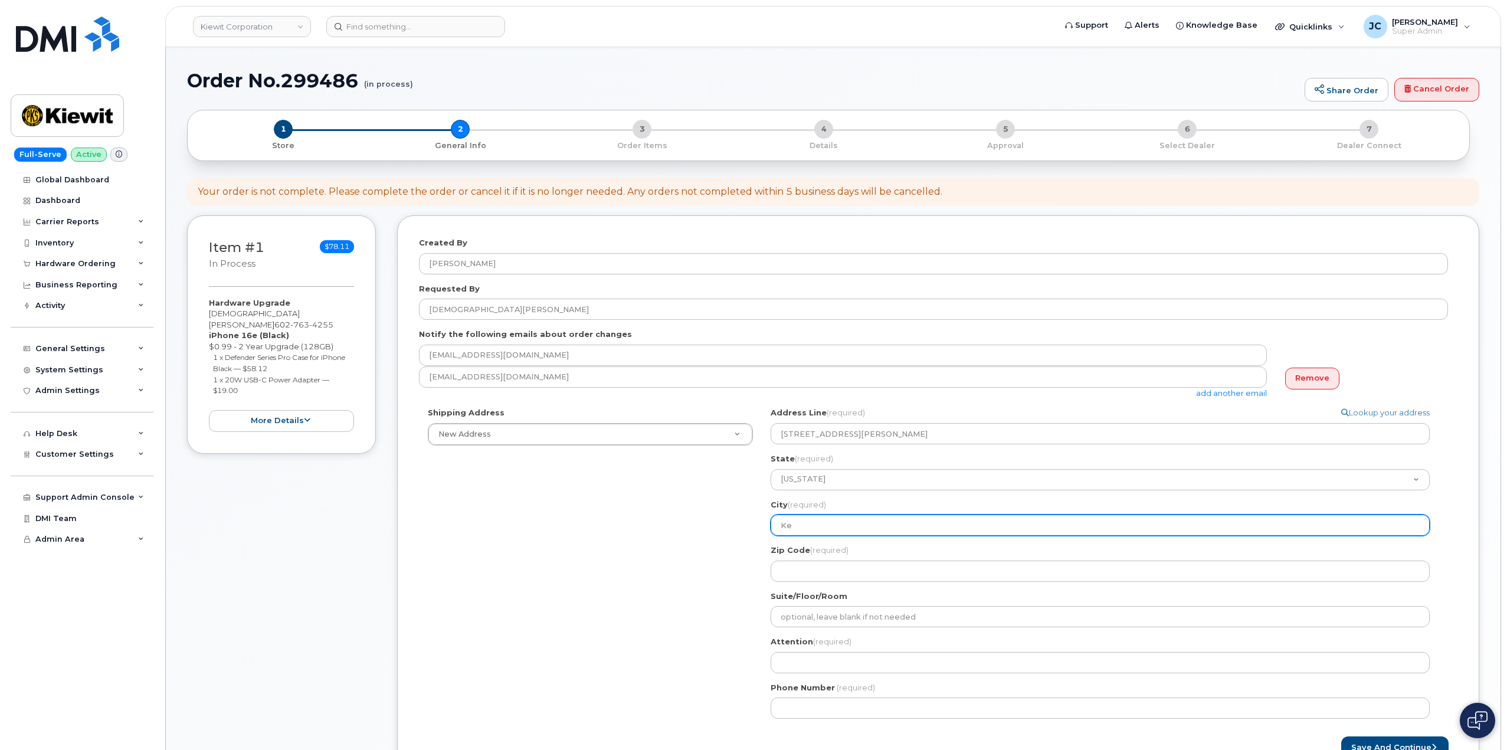
select select
type input "Kee"
select select
type input "Keen"
select select
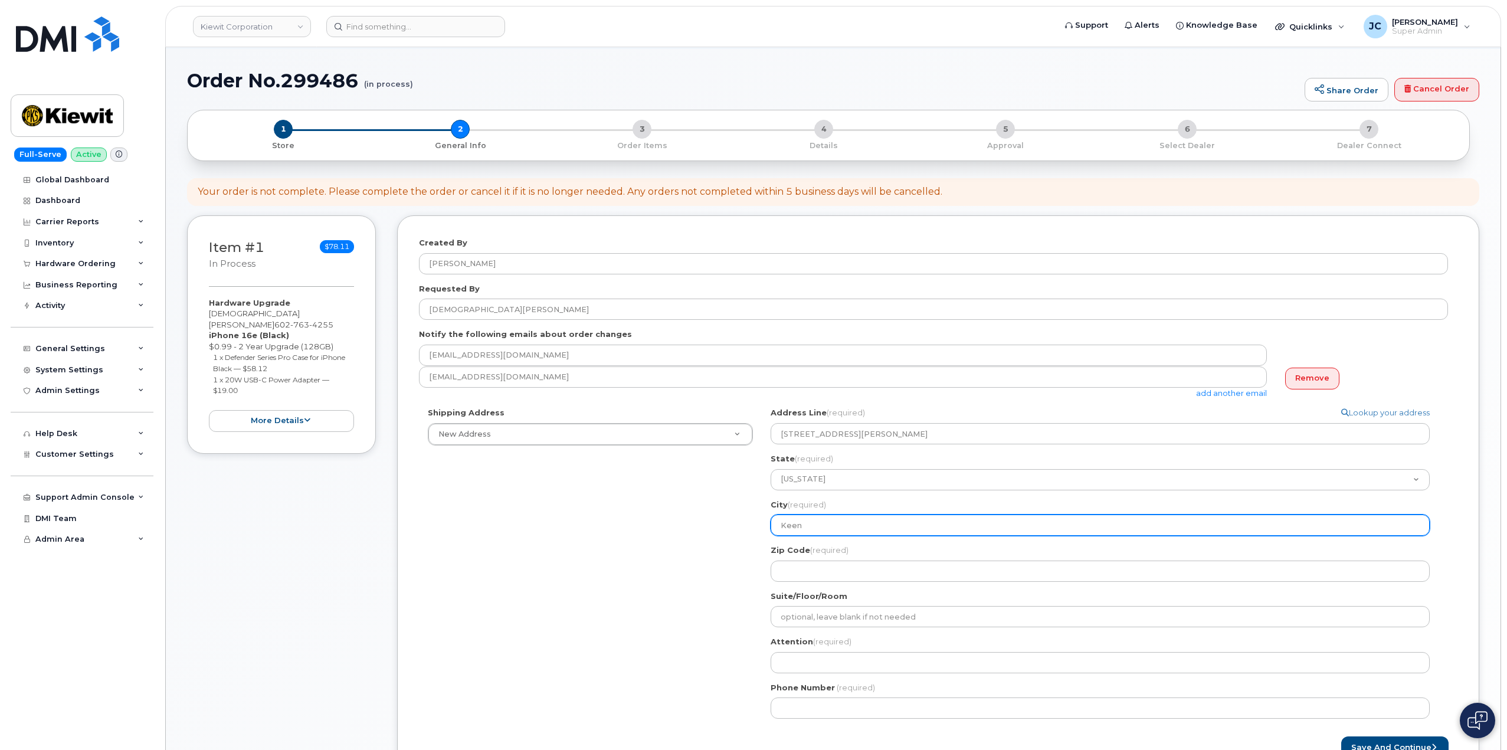
type input "Keene"
select select
type input "Keenes"
select select
type input "Keenesb"
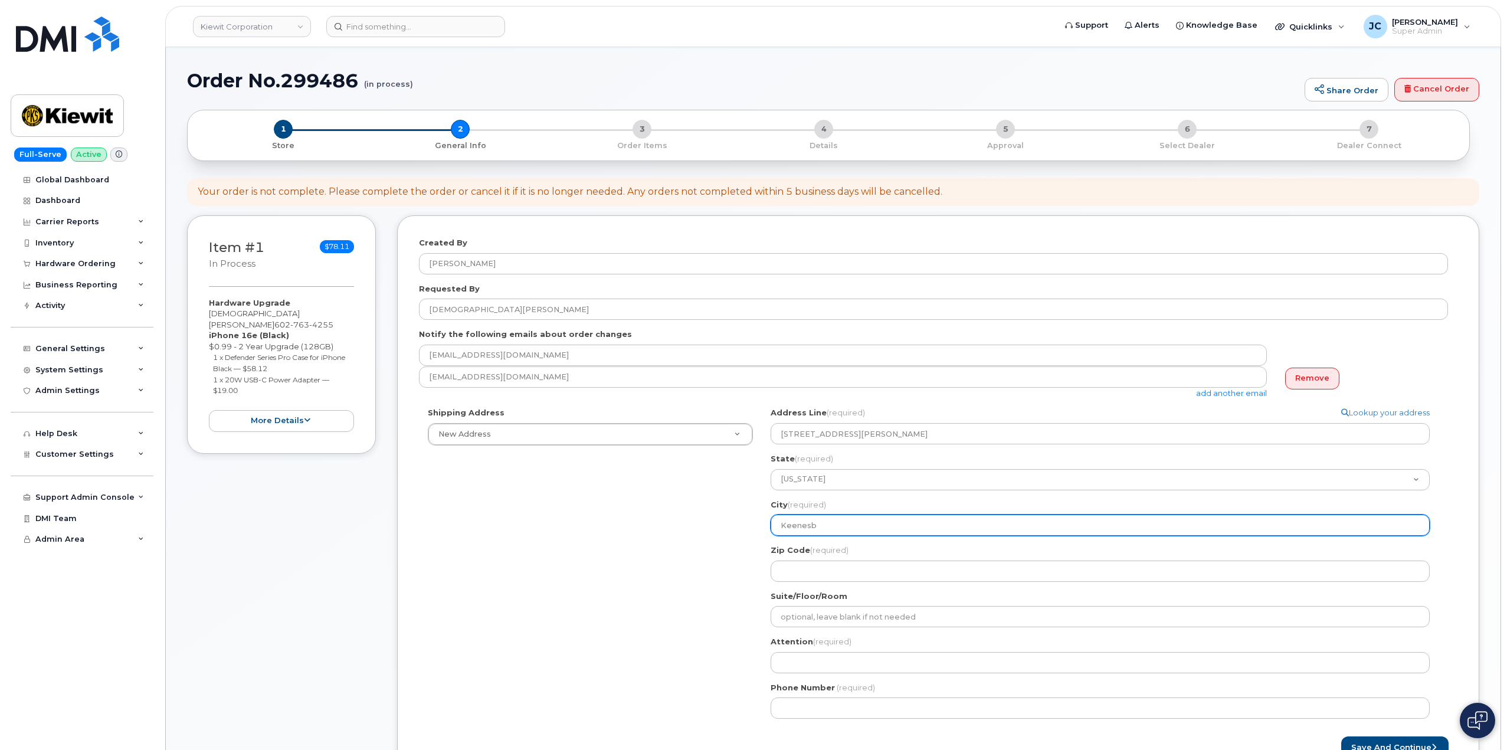
select select
type input "Keenesbu"
select select
type input "Keenesbur"
select select
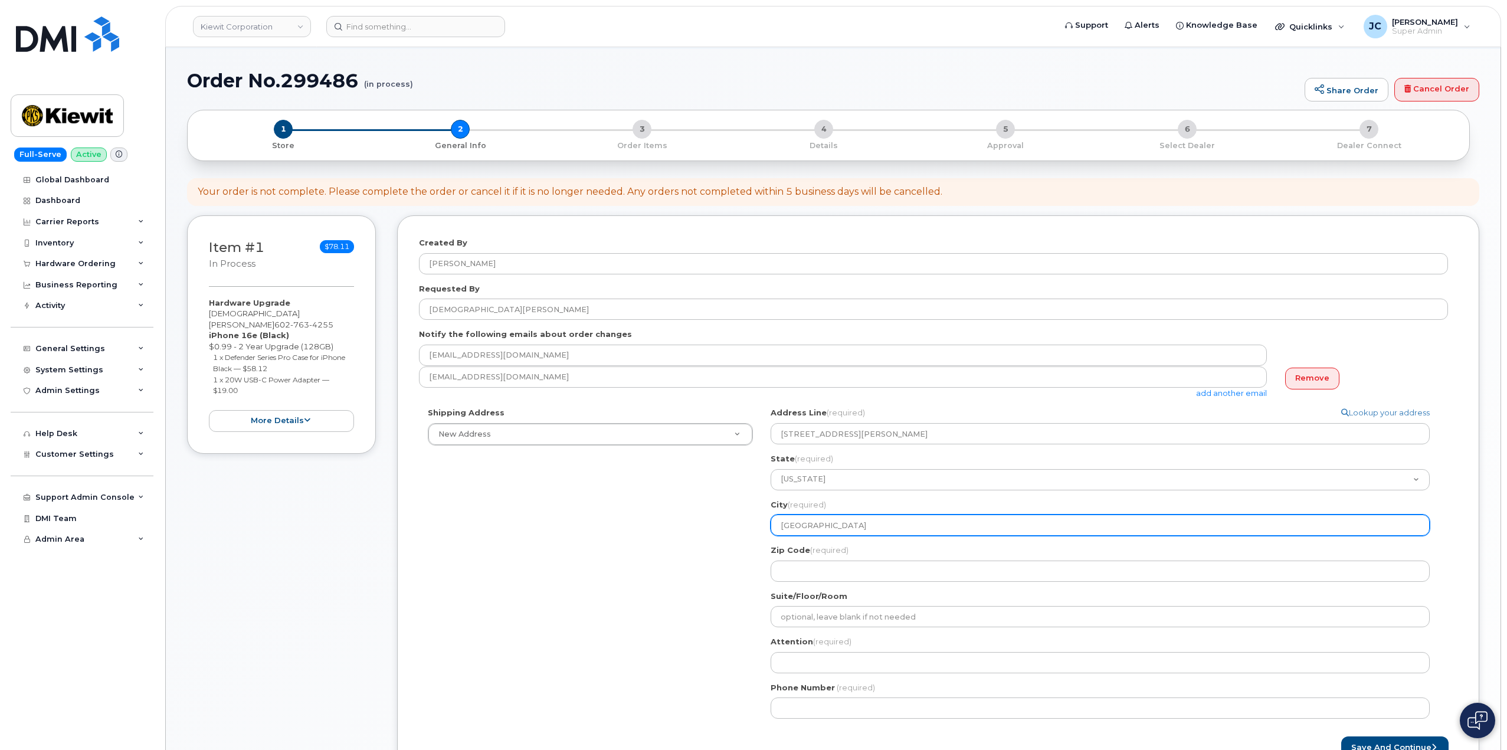
type input "Keenesburg"
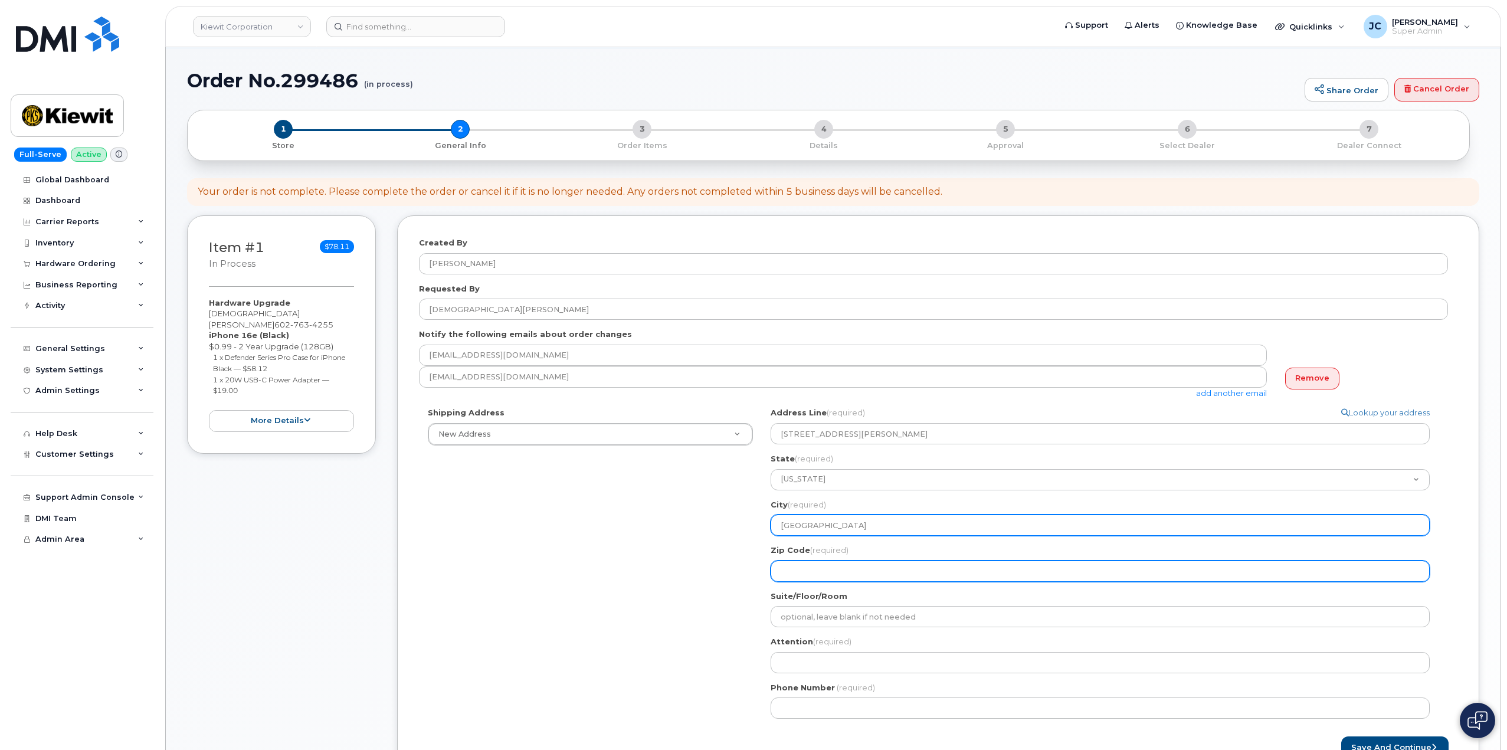
select select
type input "8"
select select
type input "80"
select select
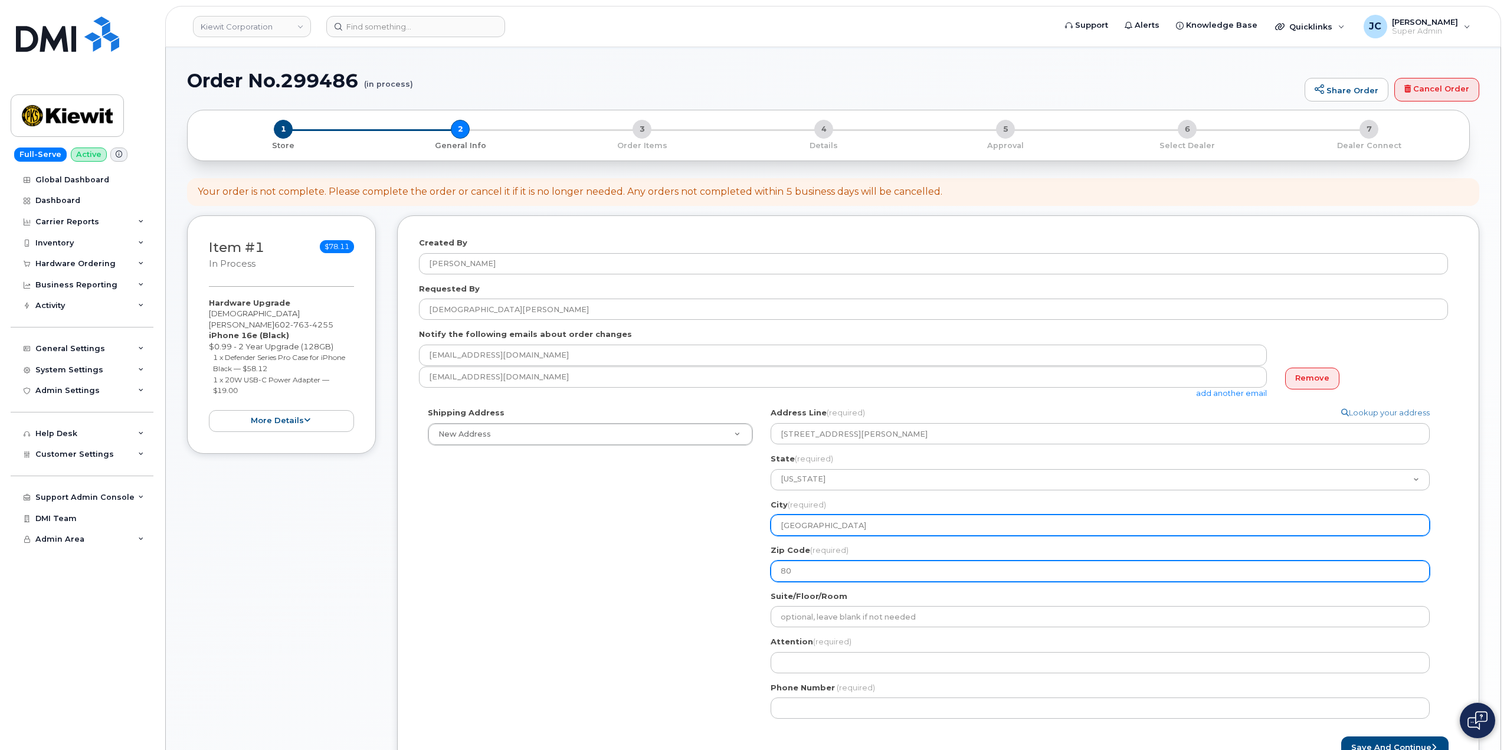
type input "806"
select select
type input "8064"
select select
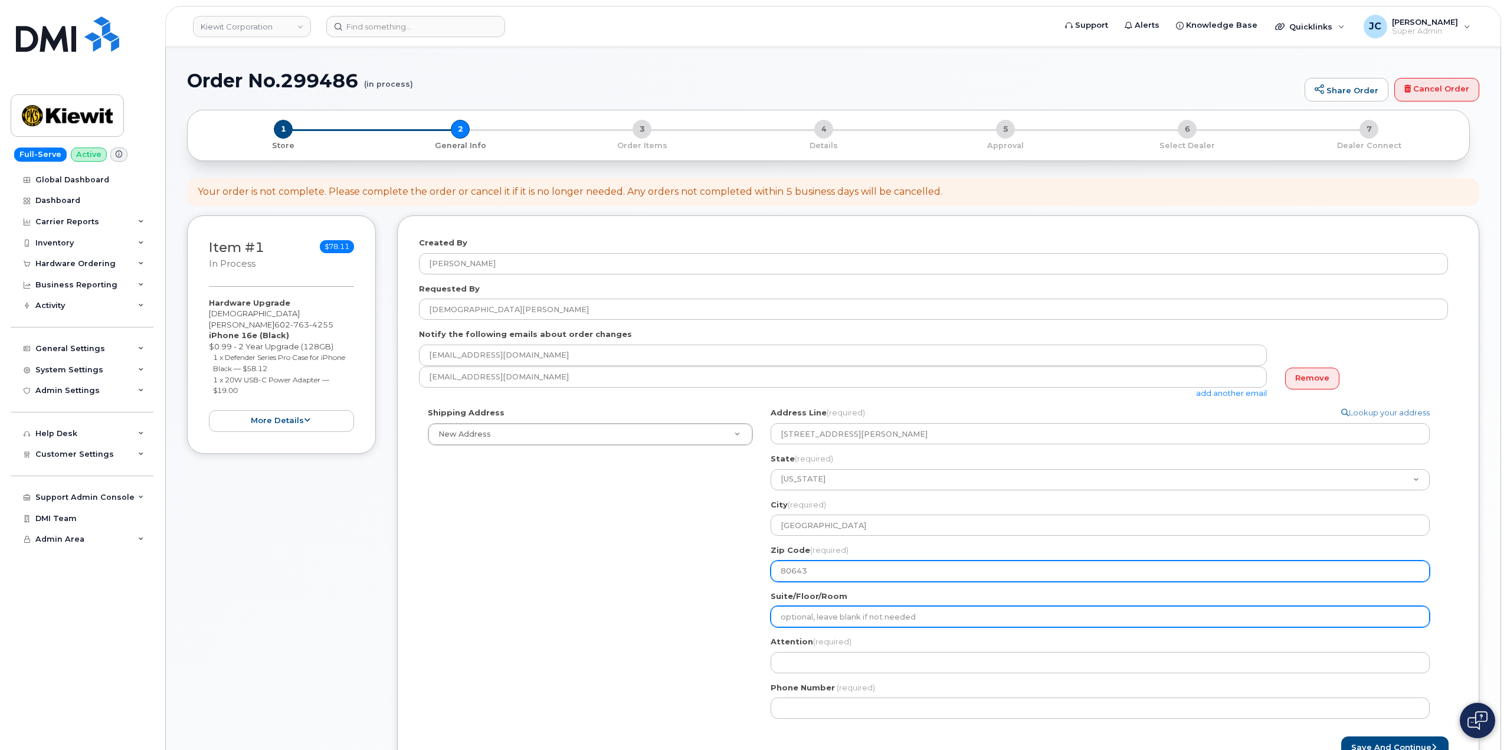
type input "80643"
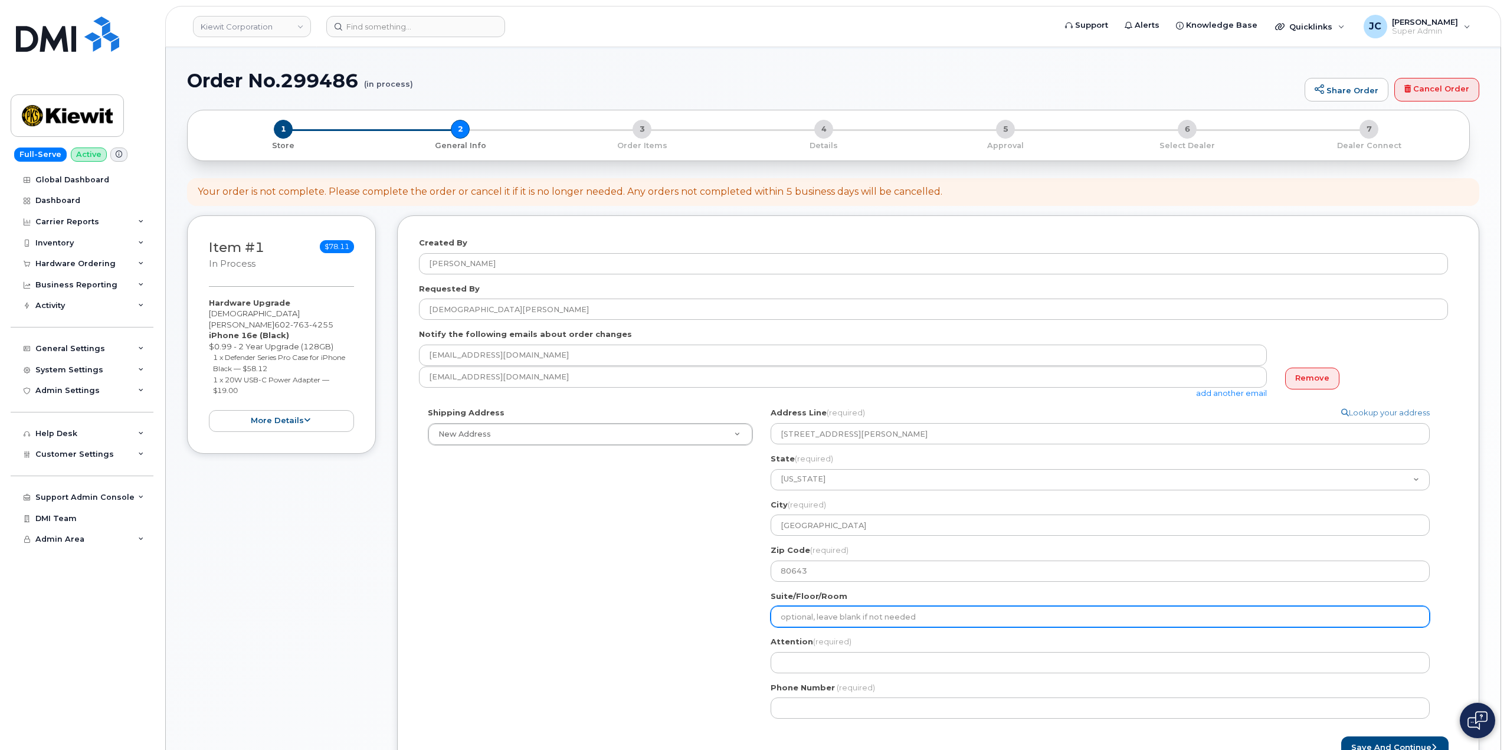
click at [832, 621] on input "Suite/Floor/Room" at bounding box center [1100, 616] width 659 height 21
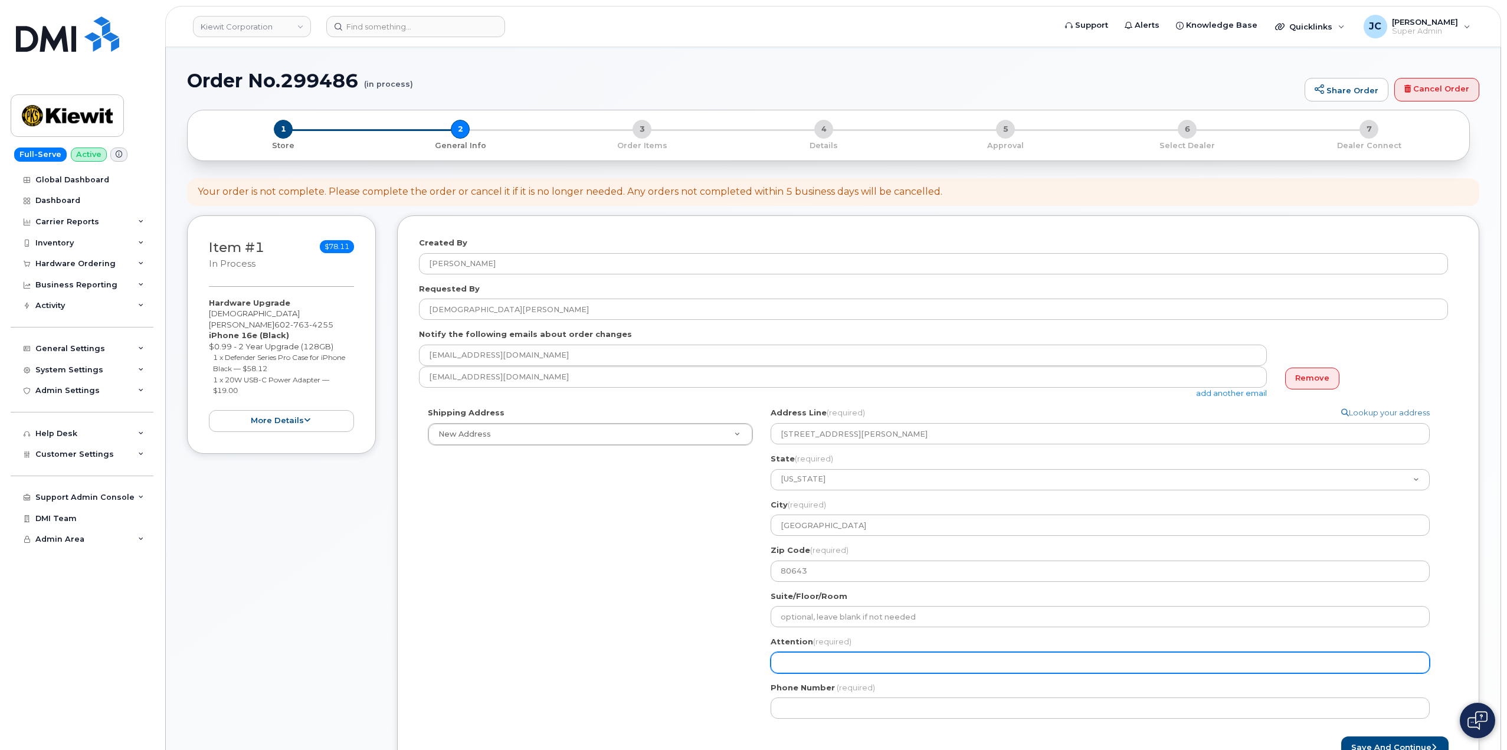
click at [807, 665] on input "Attention (required)" at bounding box center [1100, 662] width 659 height 21
select select
type input "A"
select select
type input "AT"
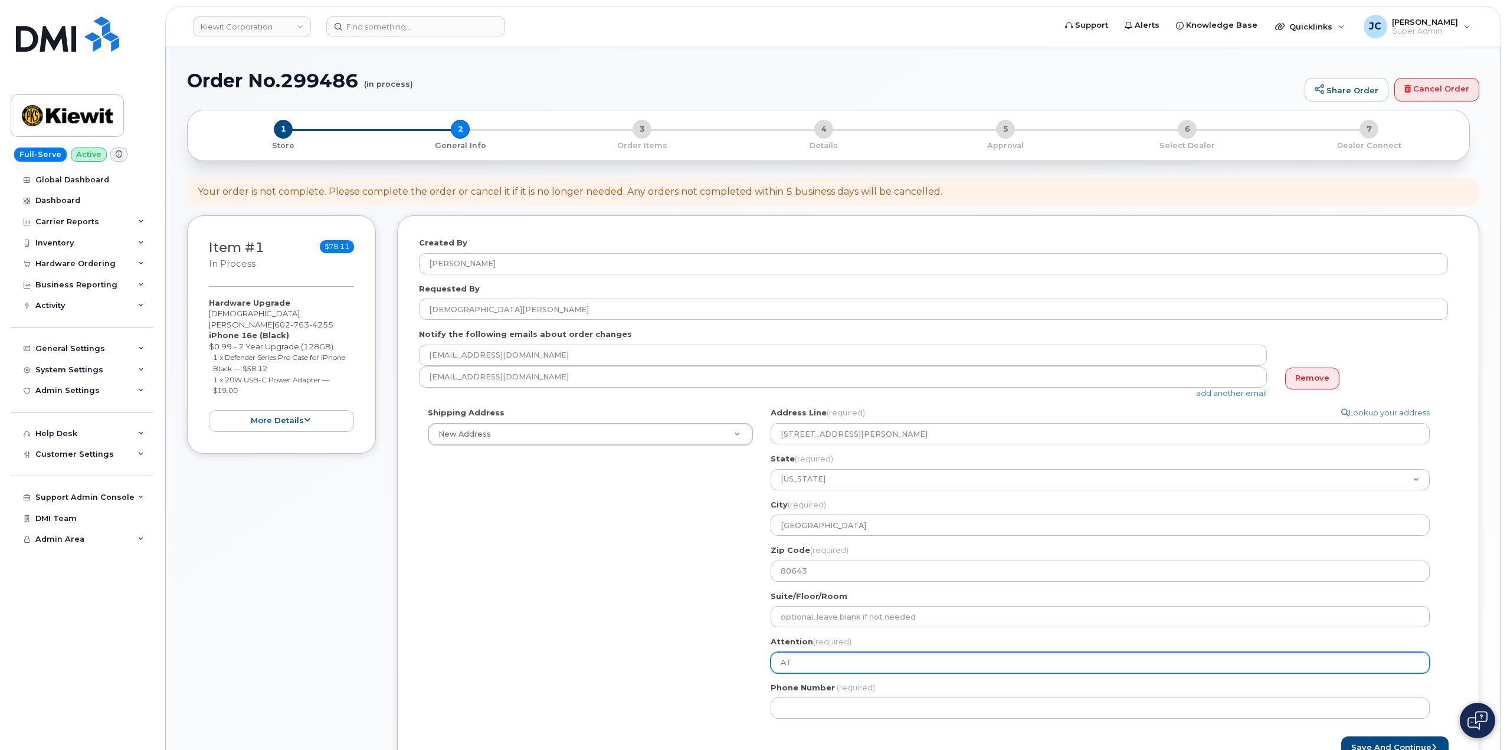
select select
type input "ATT"
select select
type input "ATTN"
select select
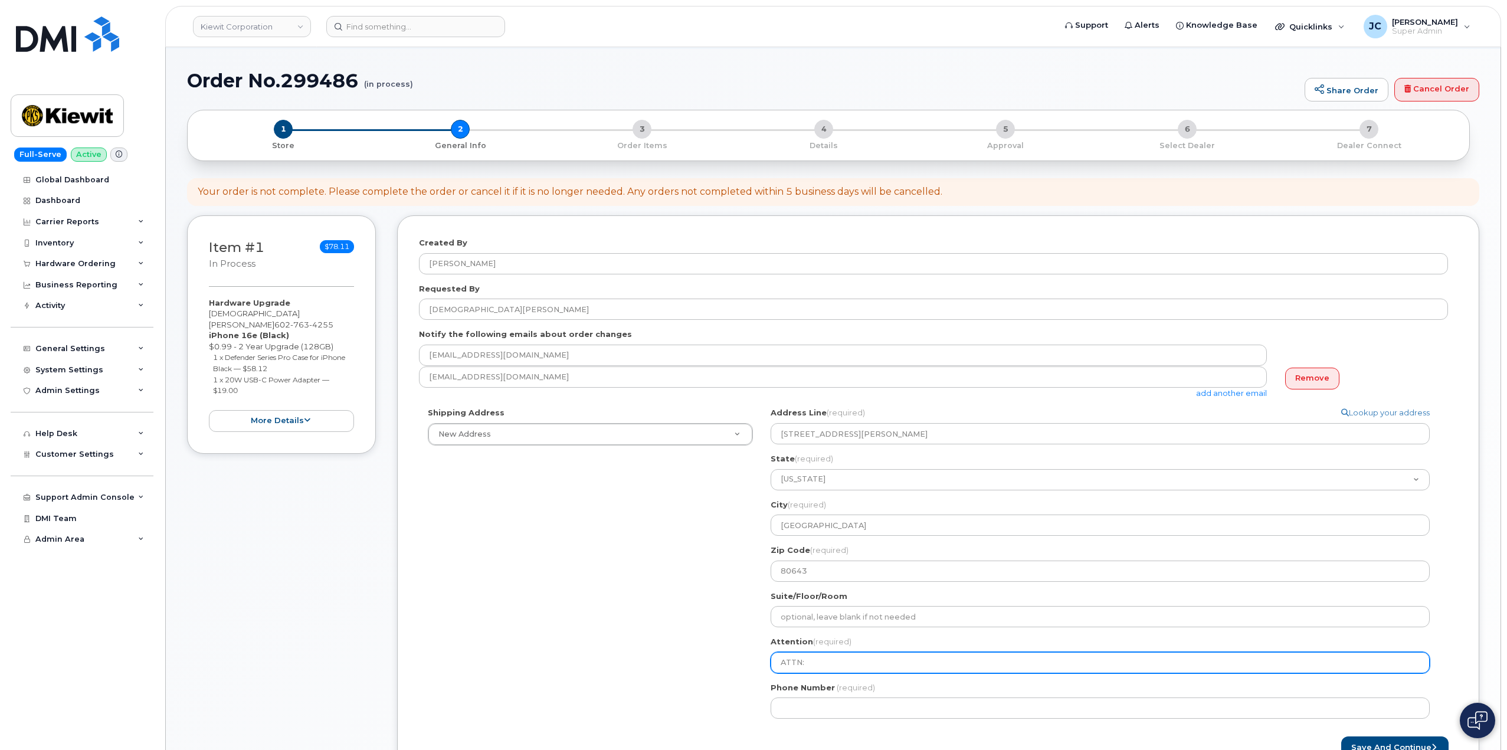
type input "ATTN:"
select select
type input "ATTN: p"
select select
type input "ATTN:"
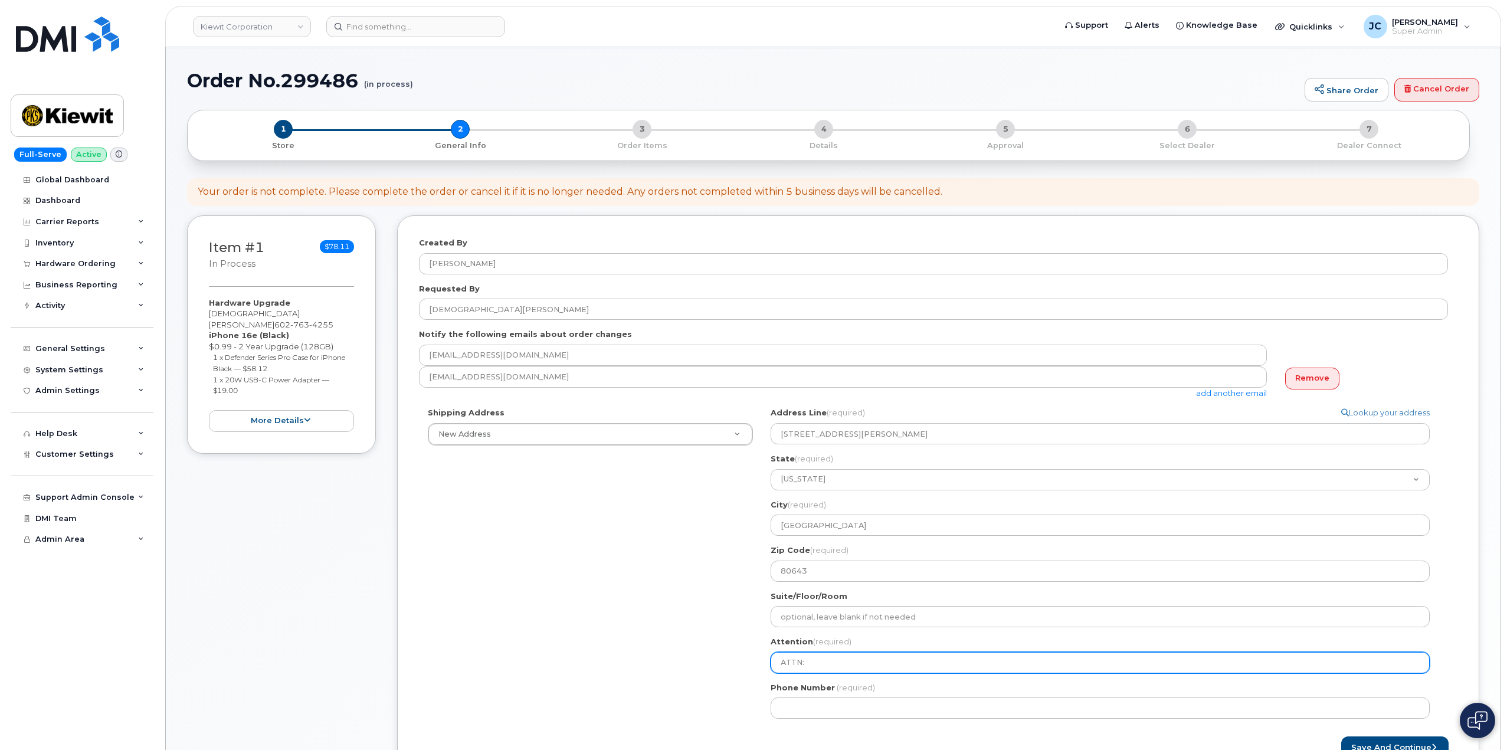
select select
type input "ATTN: C"
select select
type input "ATTN: Ch"
select select
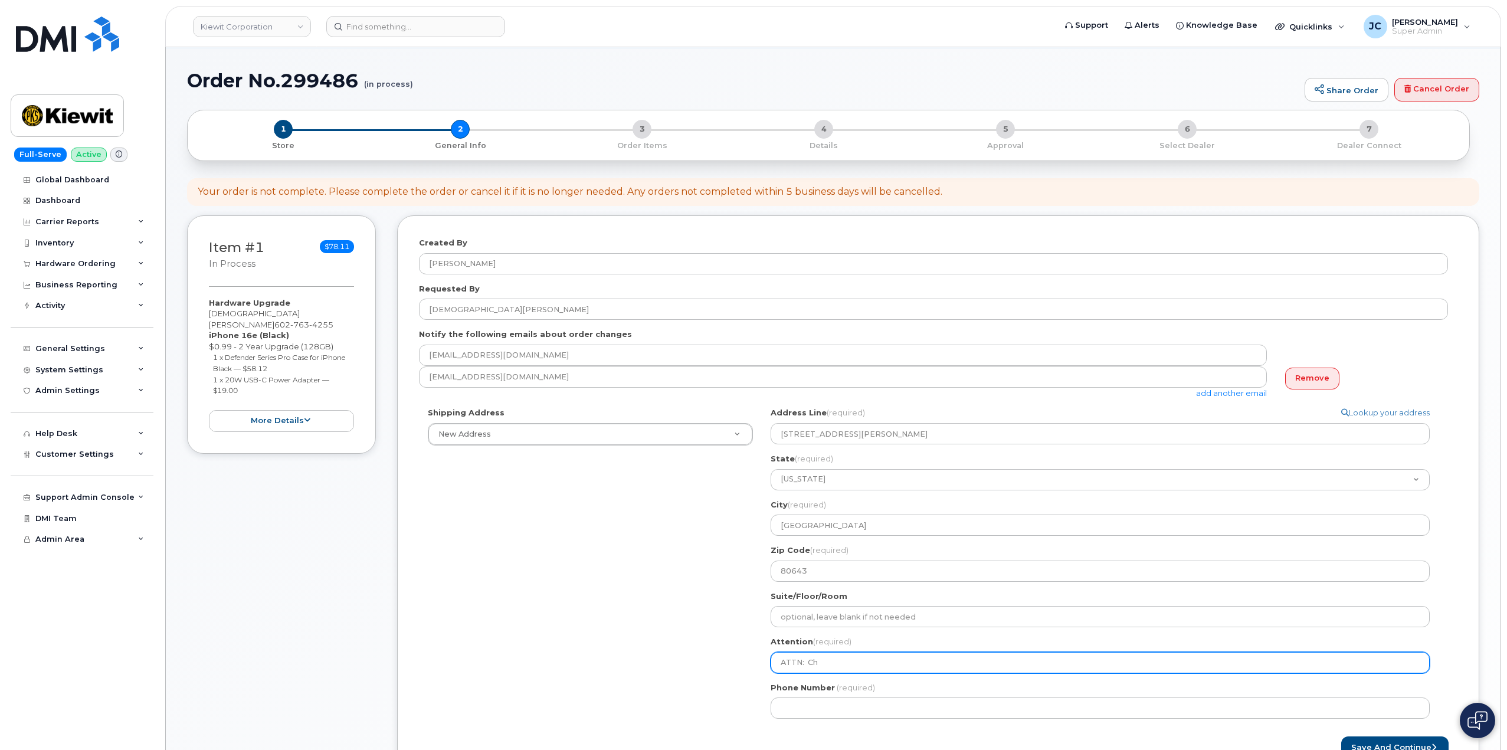
type input "ATTN: Chr"
select select
type input "ATTN: Chri"
select select
type input "ATTN: Chris"
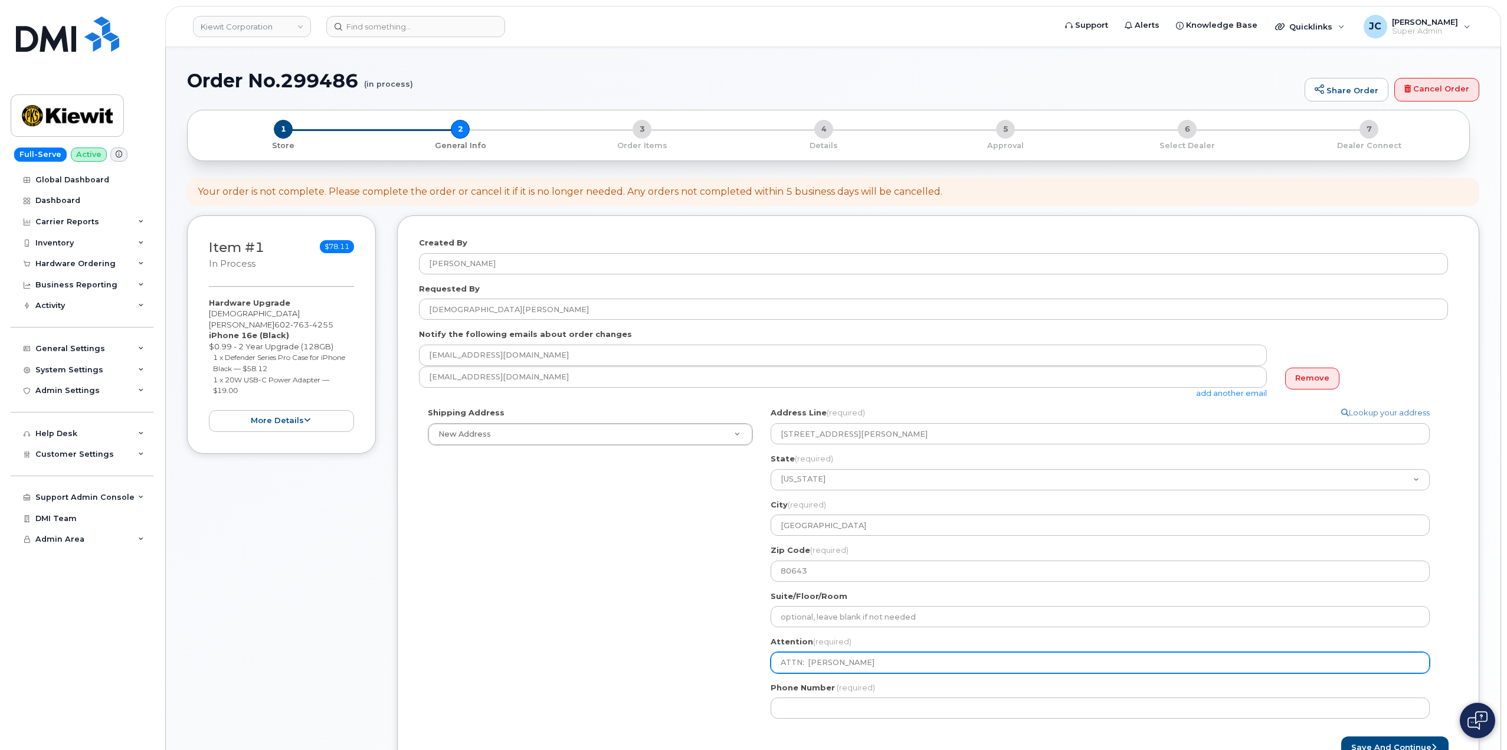
select select
type input "ATTN: Christ"
select select
type input "ATTN: Christi"
select select
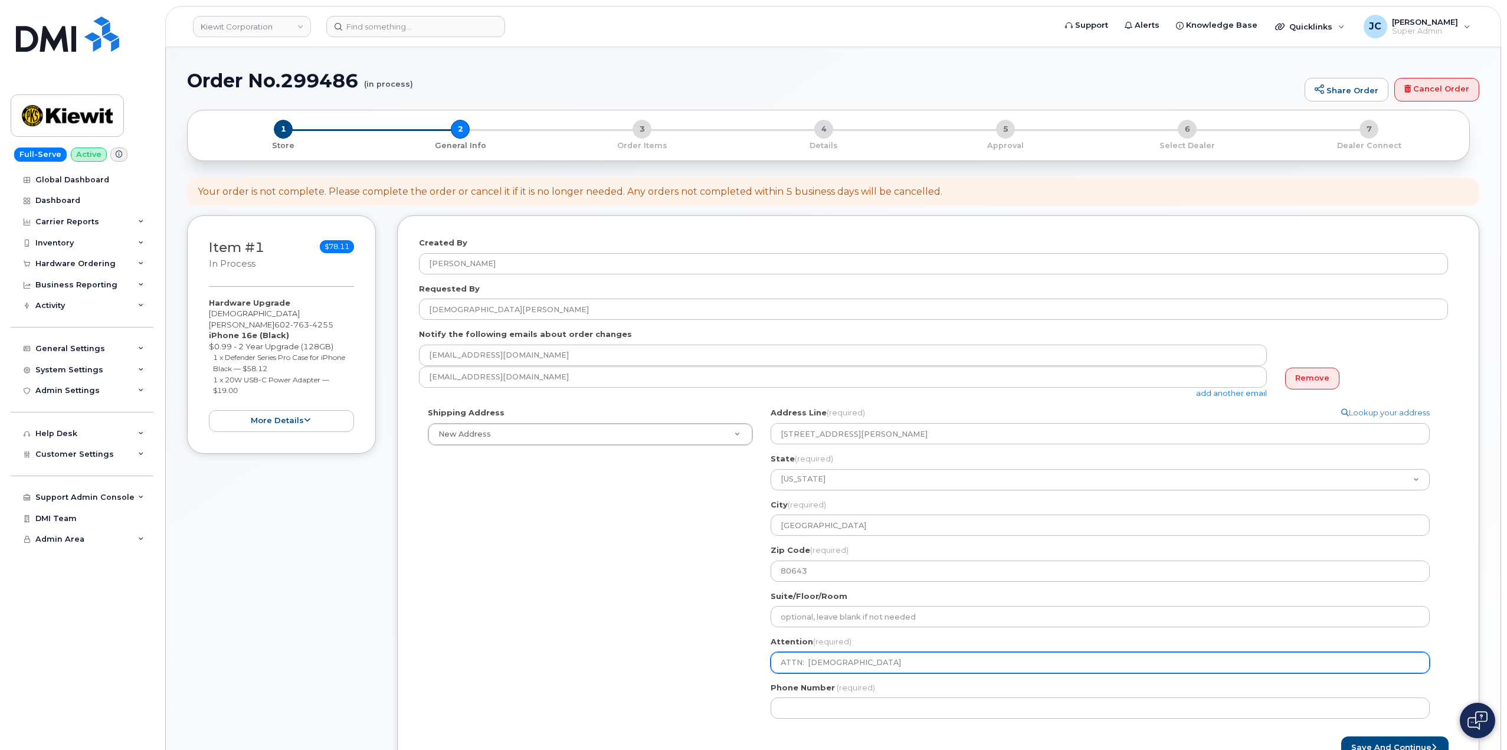
type input "ATTN: Christia"
select select
type input "ATTN: Christian"
select select
type input "ATTN: Christian P"
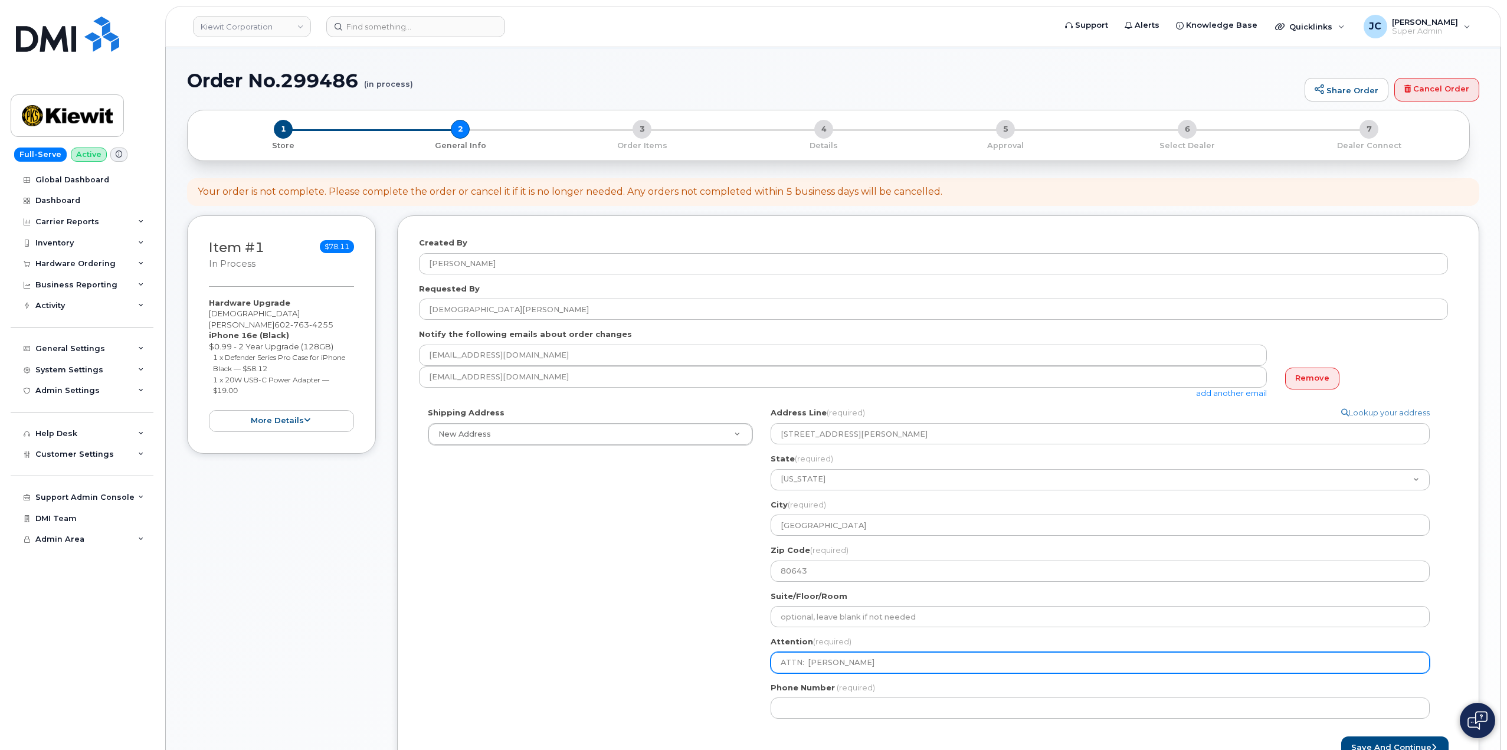
select select
type input "ATTN: Christian Pe"
select select
type input "ATTN: Christian Per"
select select
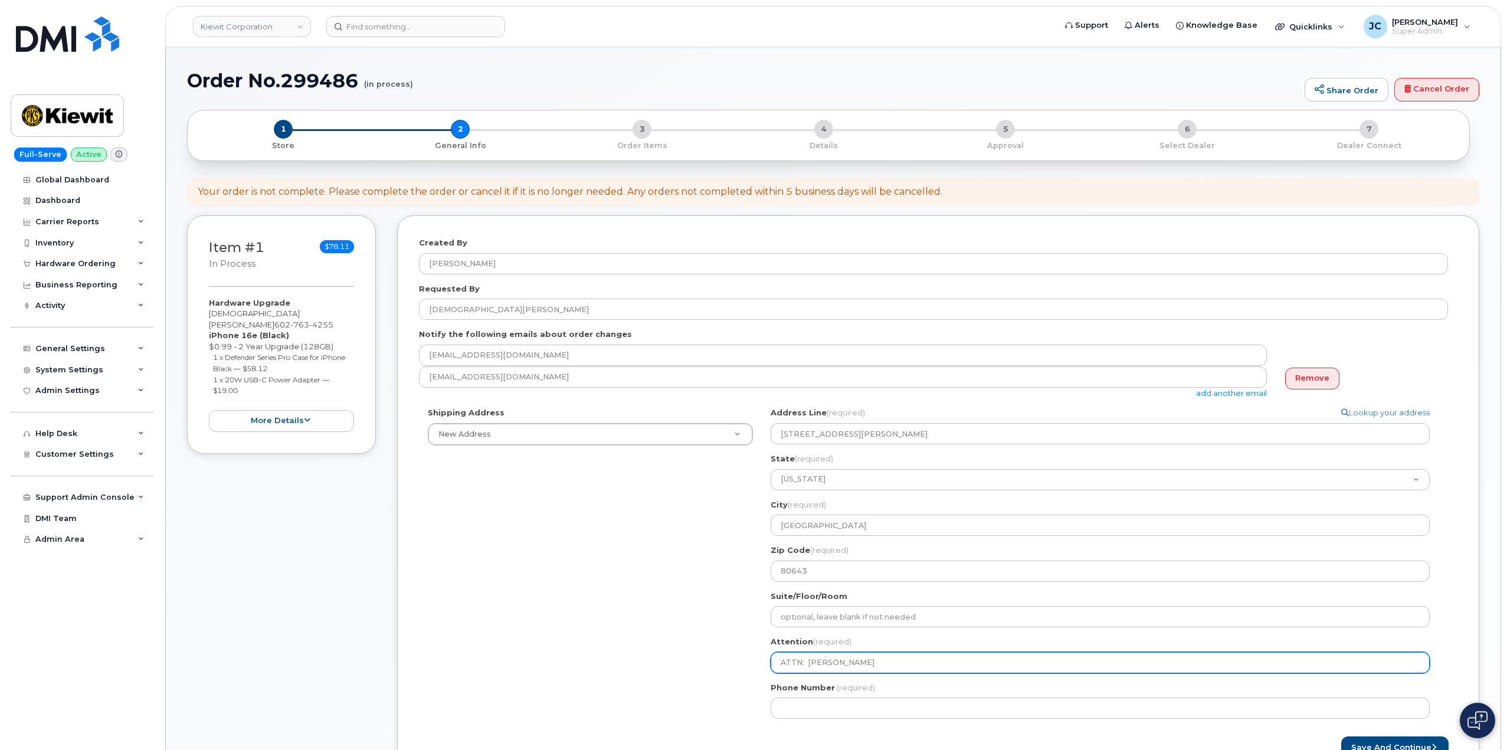
type input "ATTN: Christian Pere"
select select
type input "ATTN: Christian Perez"
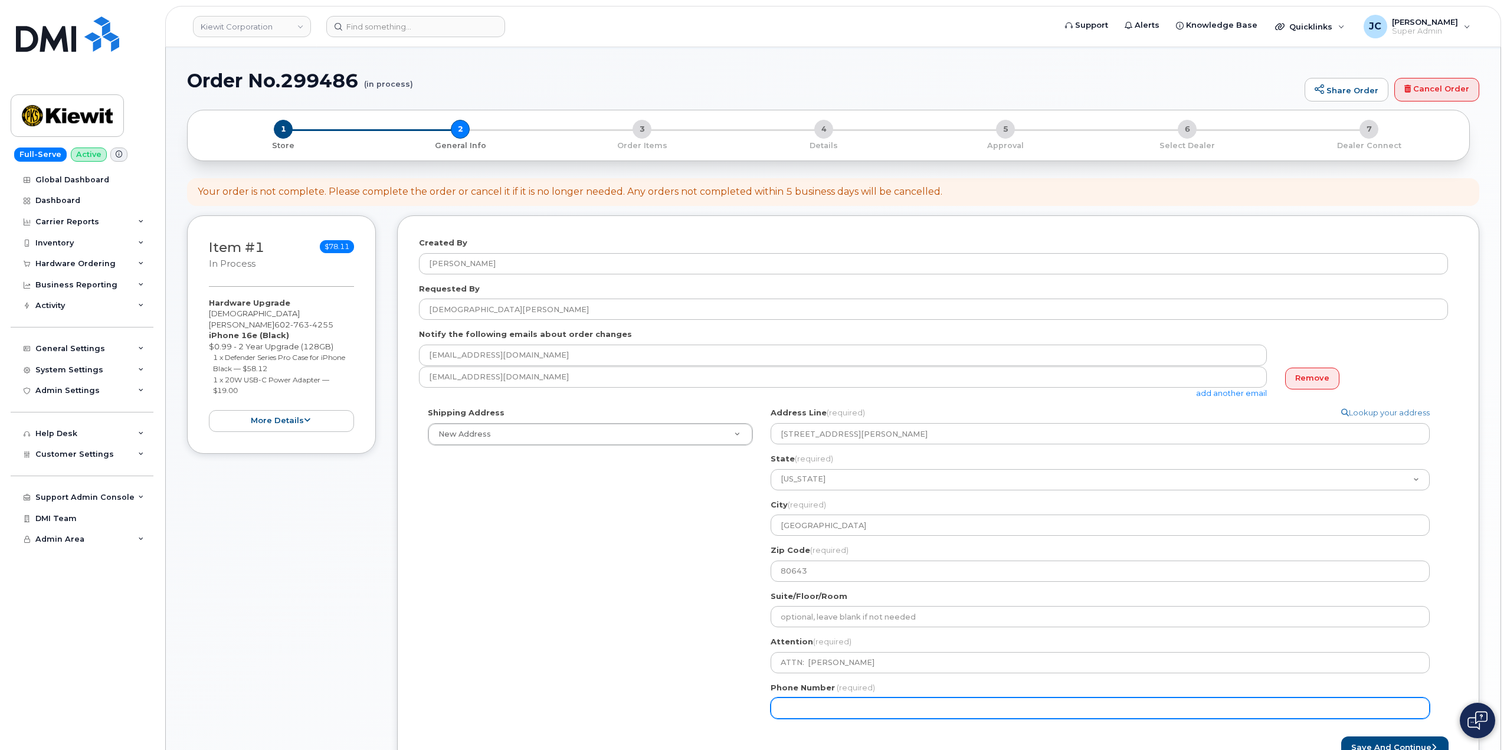
click at [811, 709] on input "Phone Number" at bounding box center [1100, 708] width 659 height 21
paste input "602.7634255"
type input "602.7634255"
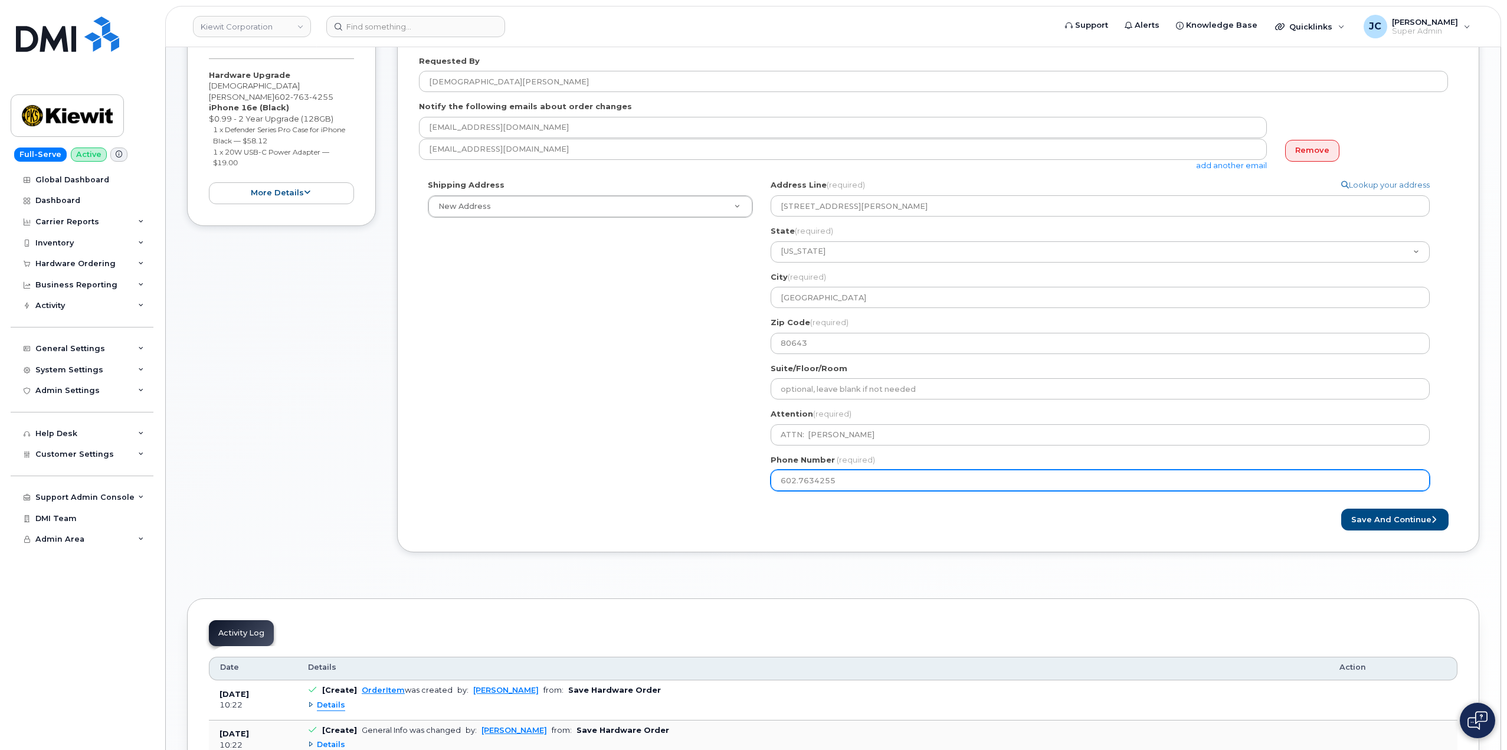
scroll to position [295, 0]
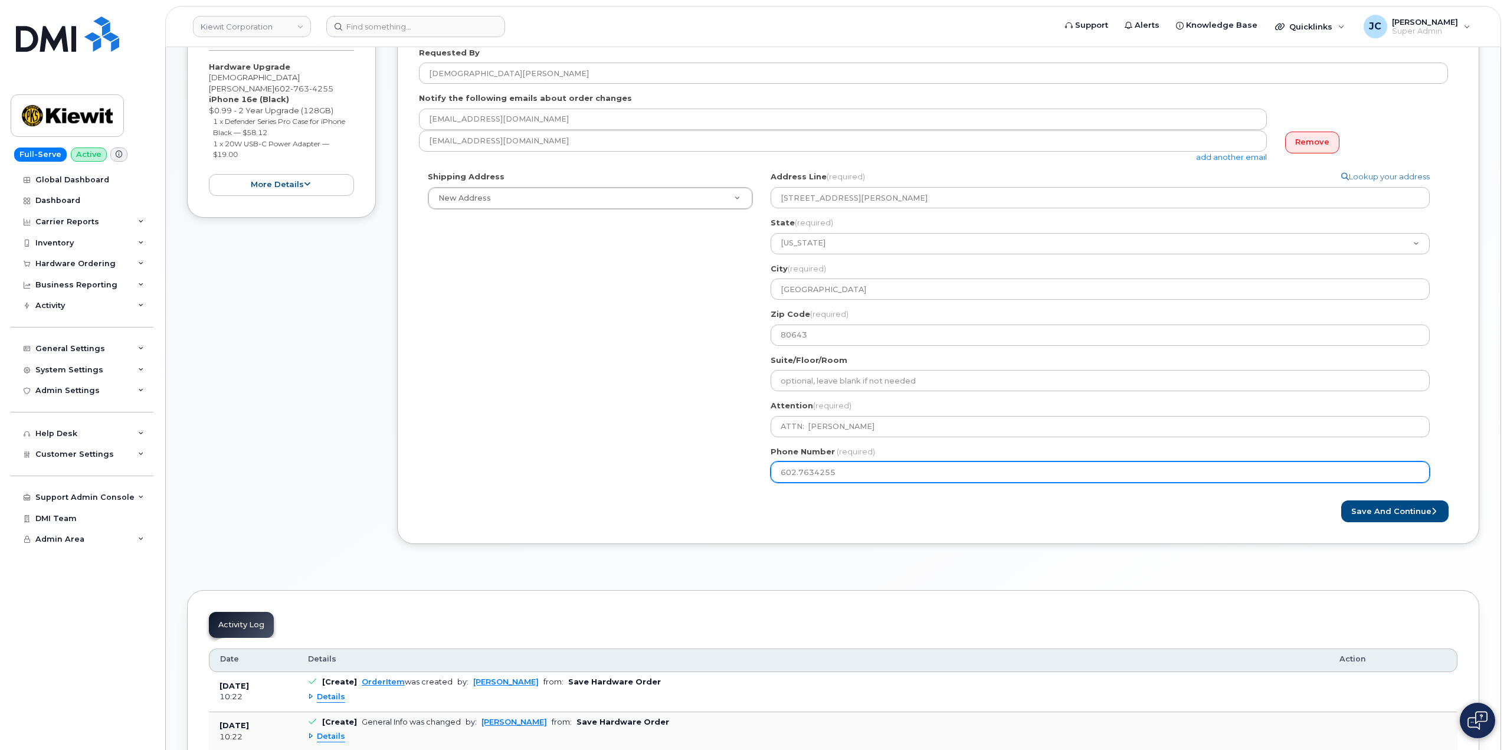
drag, startPoint x: 798, startPoint y: 473, endPoint x: 803, endPoint y: 477, distance: 6.3
click at [801, 476] on input "602.7634255" at bounding box center [1100, 471] width 659 height 21
select select
type input "602.634255"
select select
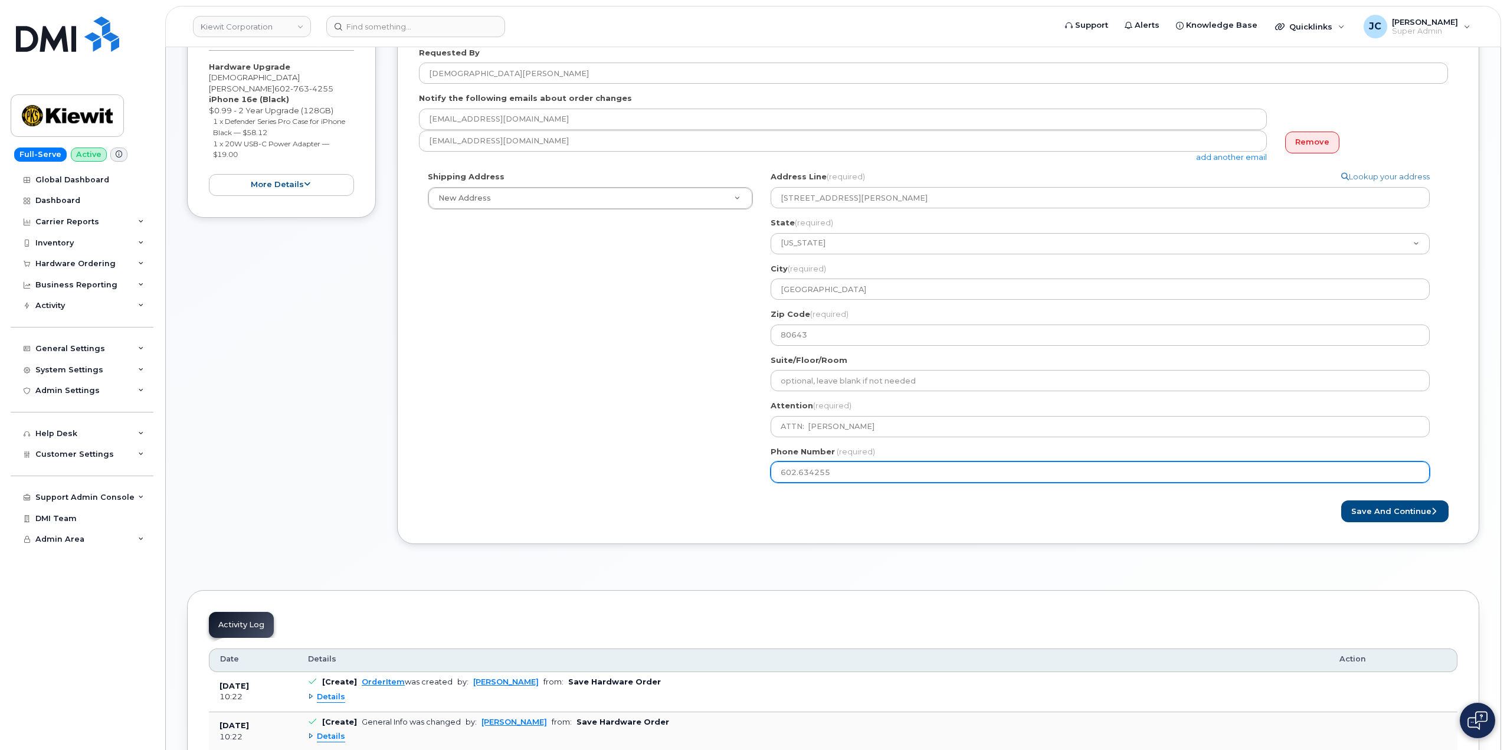
type input "602634255"
select select
type input "6027634255"
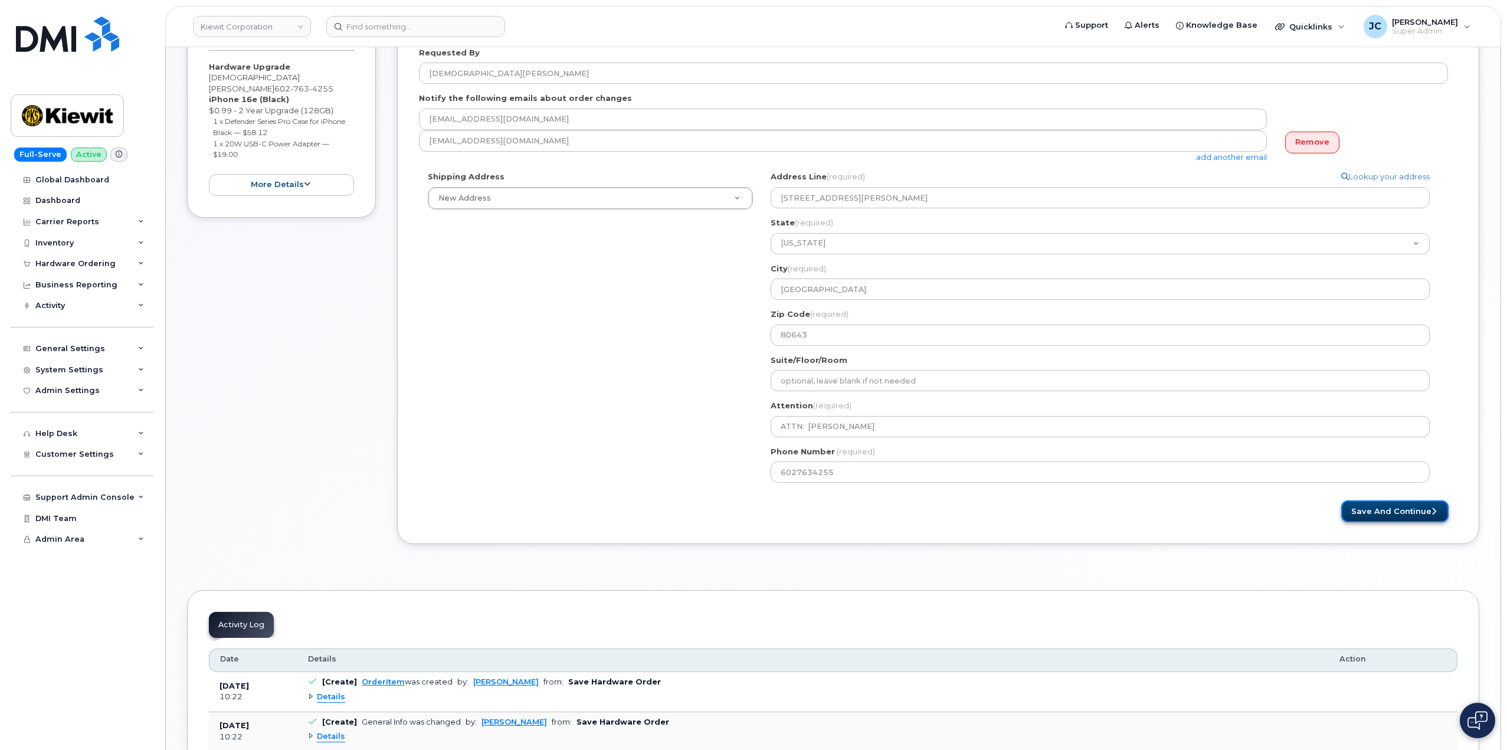
click at [1420, 514] on button "Save and Continue" at bounding box center [1394, 511] width 107 height 22
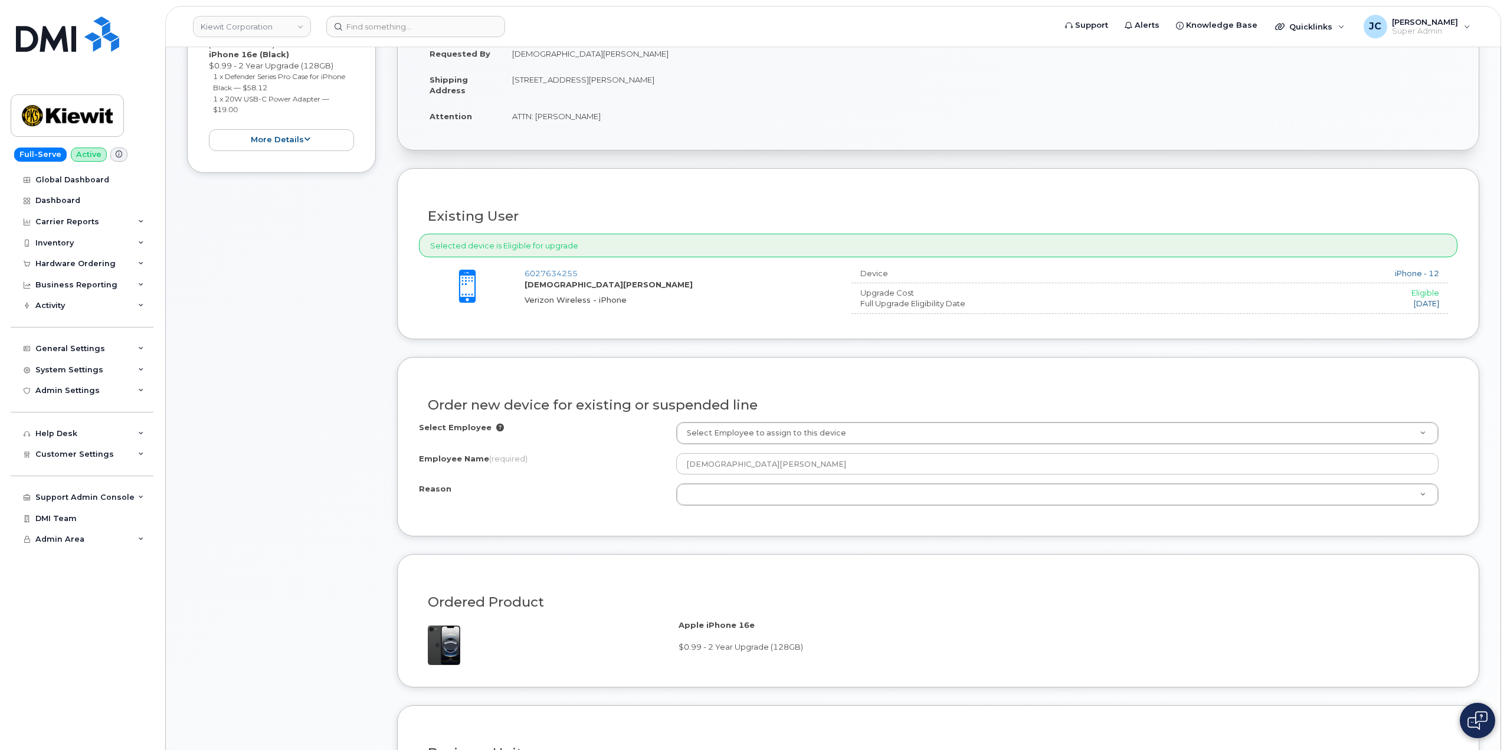
scroll to position [354, 0]
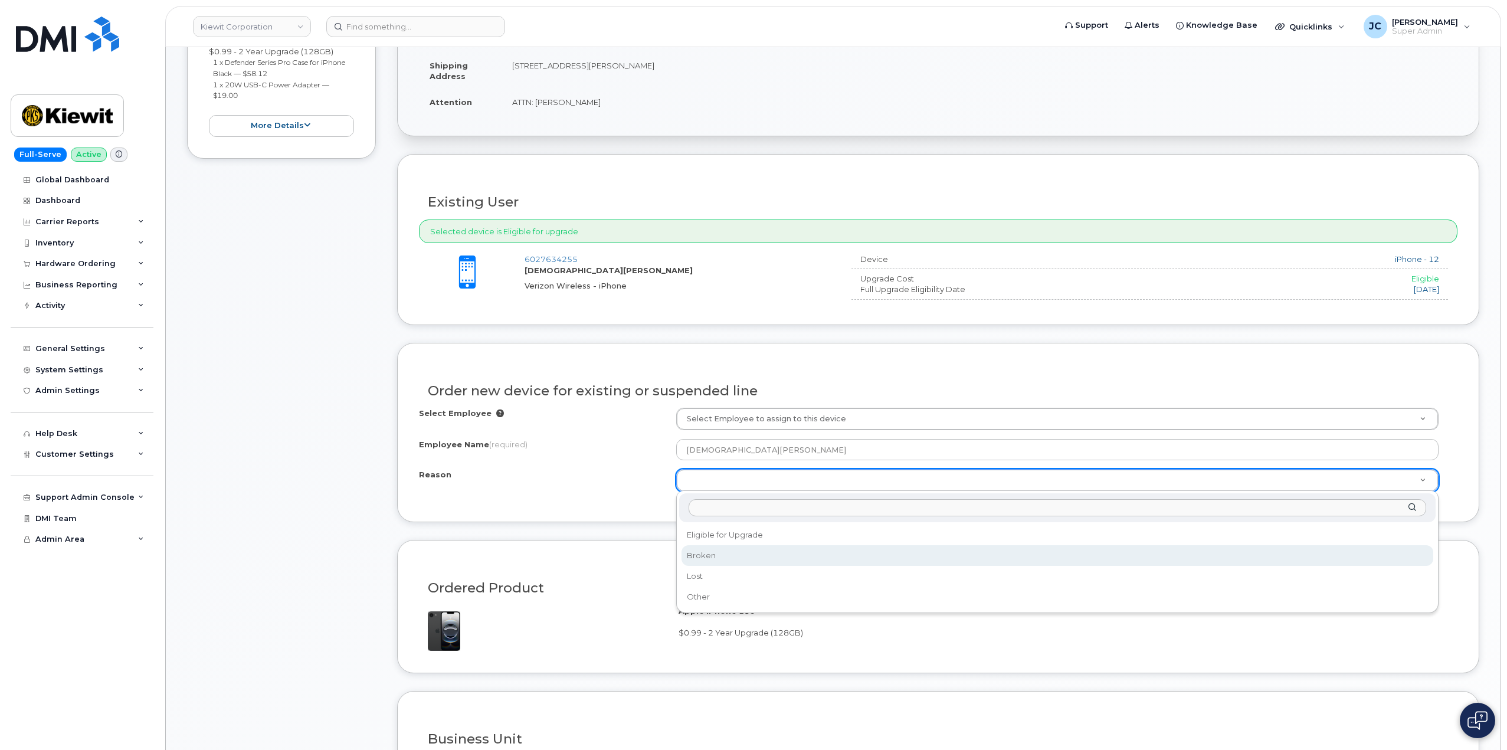
select select "broken"
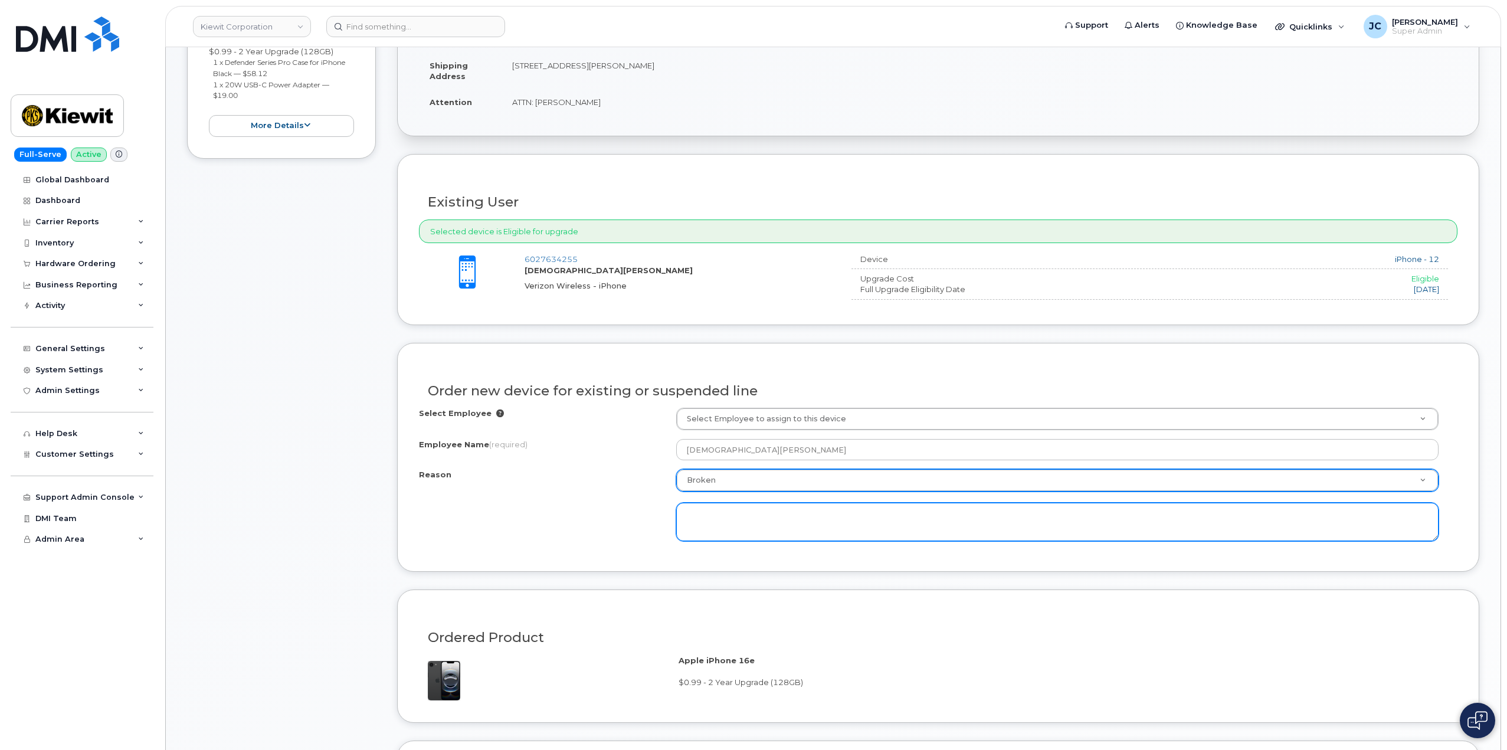
click at [730, 521] on textarea at bounding box center [1057, 522] width 762 height 39
drag, startPoint x: 769, startPoint y: 514, endPoint x: 728, endPoint y: 514, distance: 40.7
click at [728, 514] on textarea "spool pool oh hold" at bounding box center [1057, 522] width 762 height 39
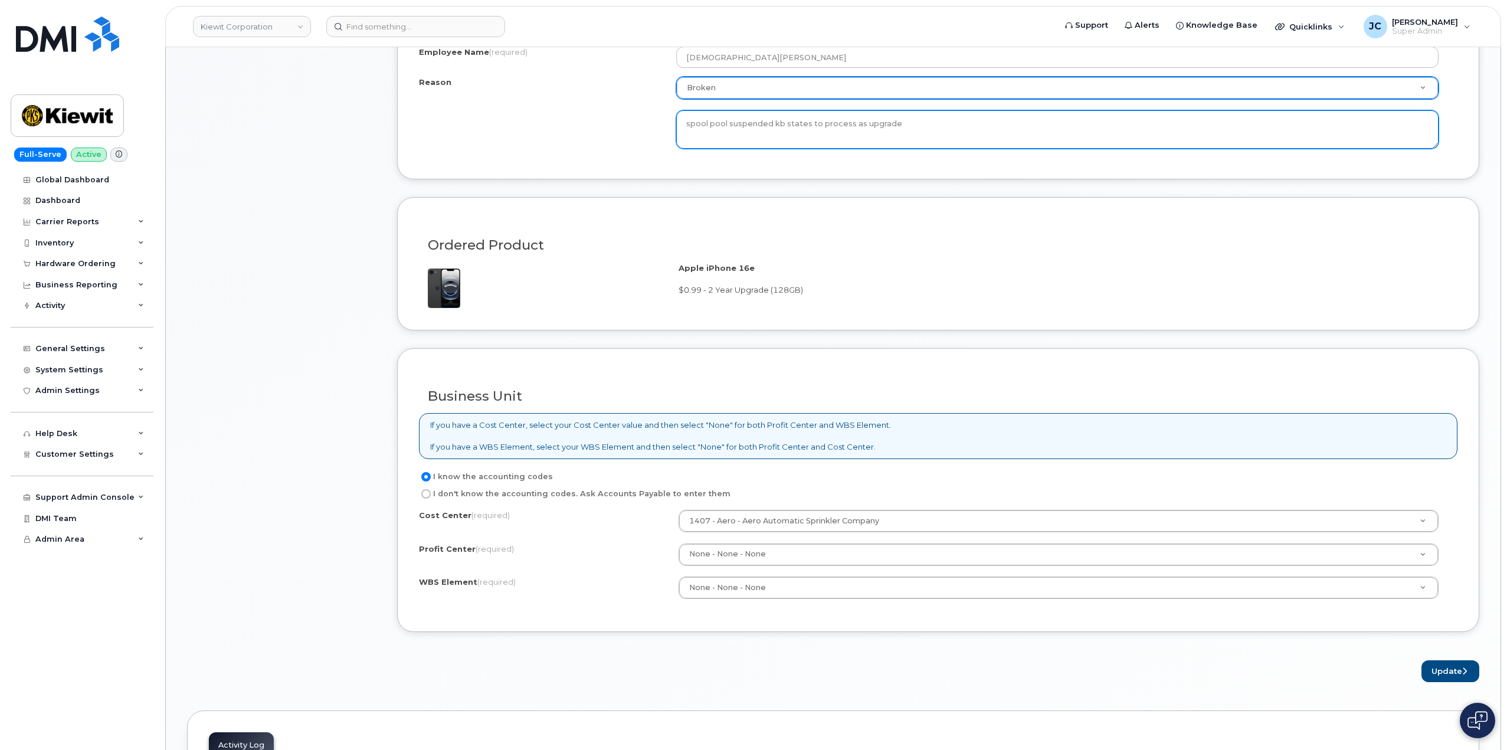
scroll to position [767, 0]
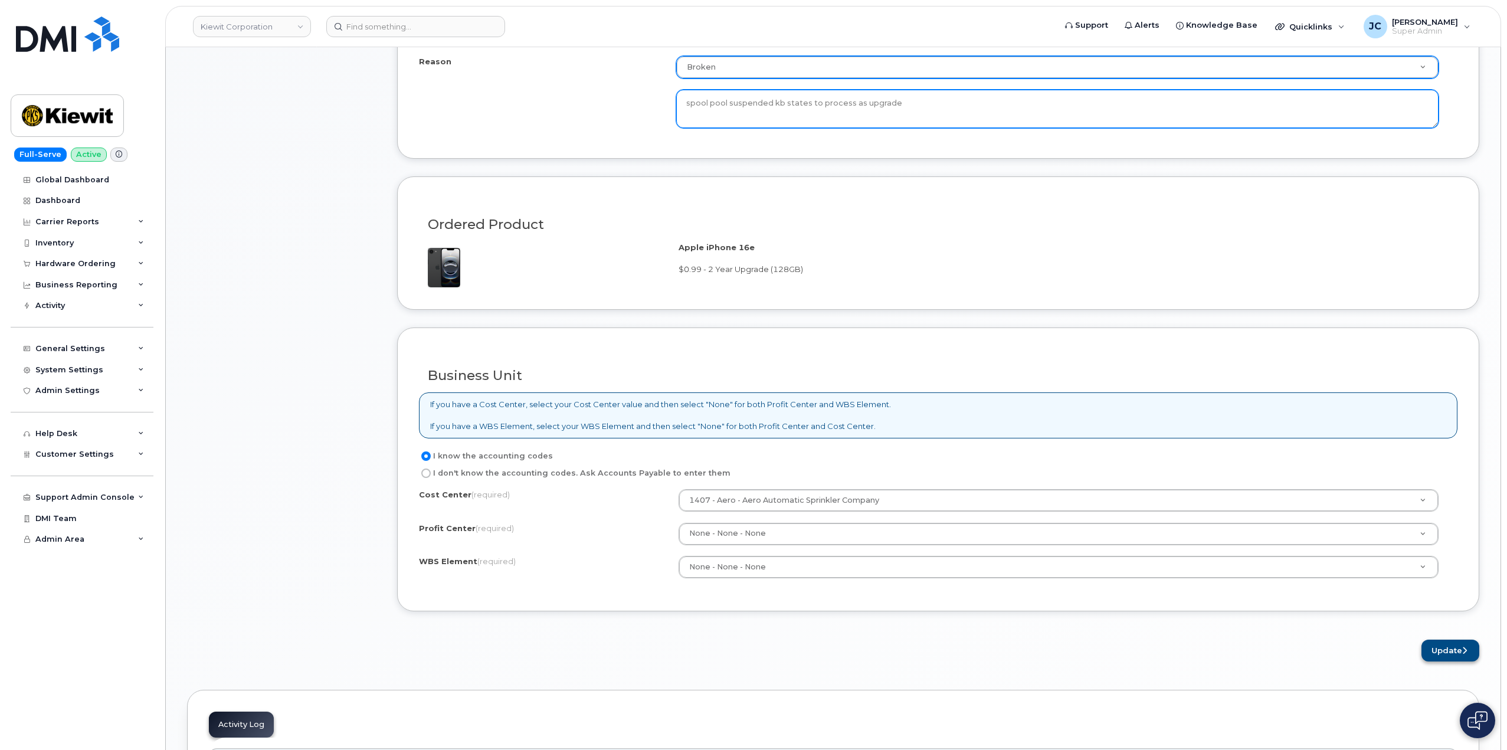
type textarea "spool pool suspended kb states to process as upgrade"
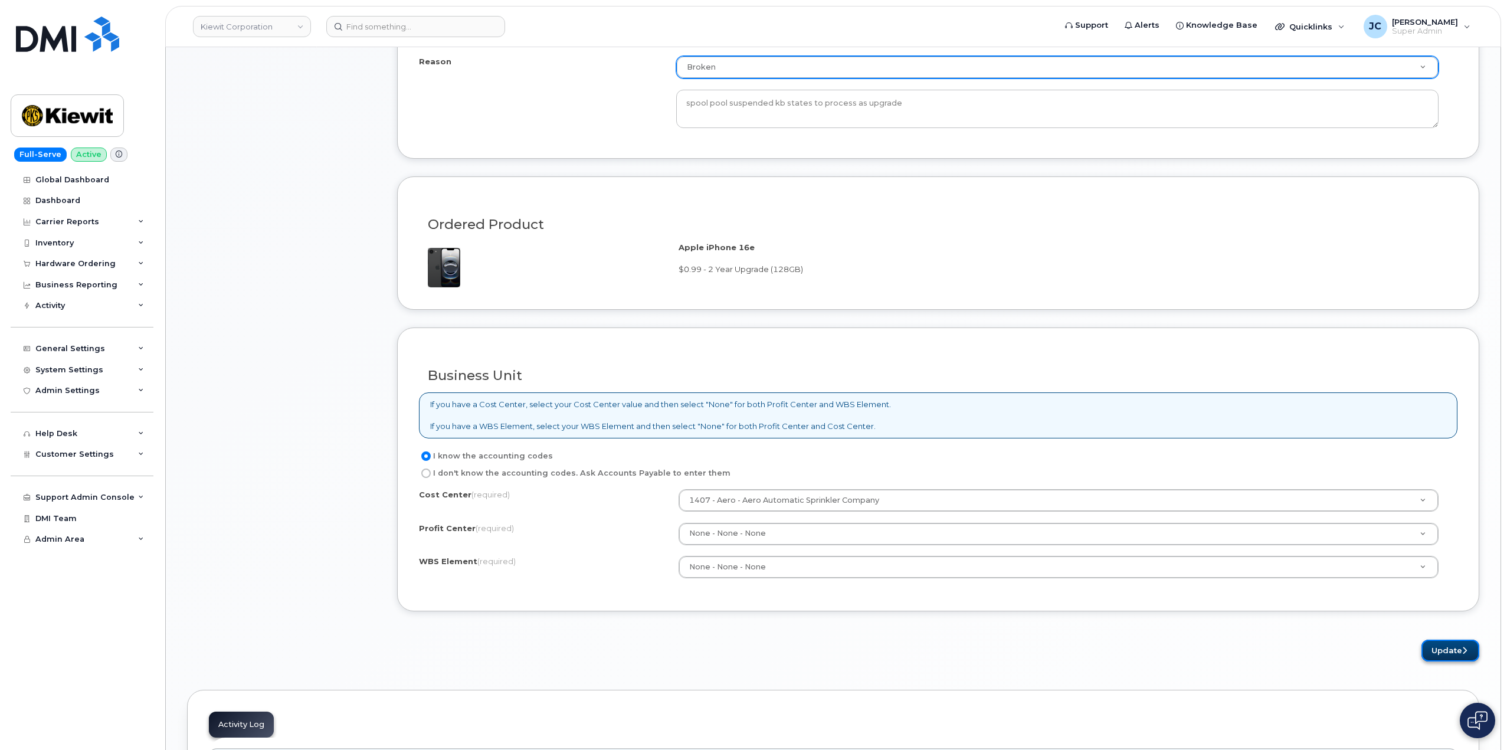
click at [1454, 646] on button "Update" at bounding box center [1451, 651] width 58 height 22
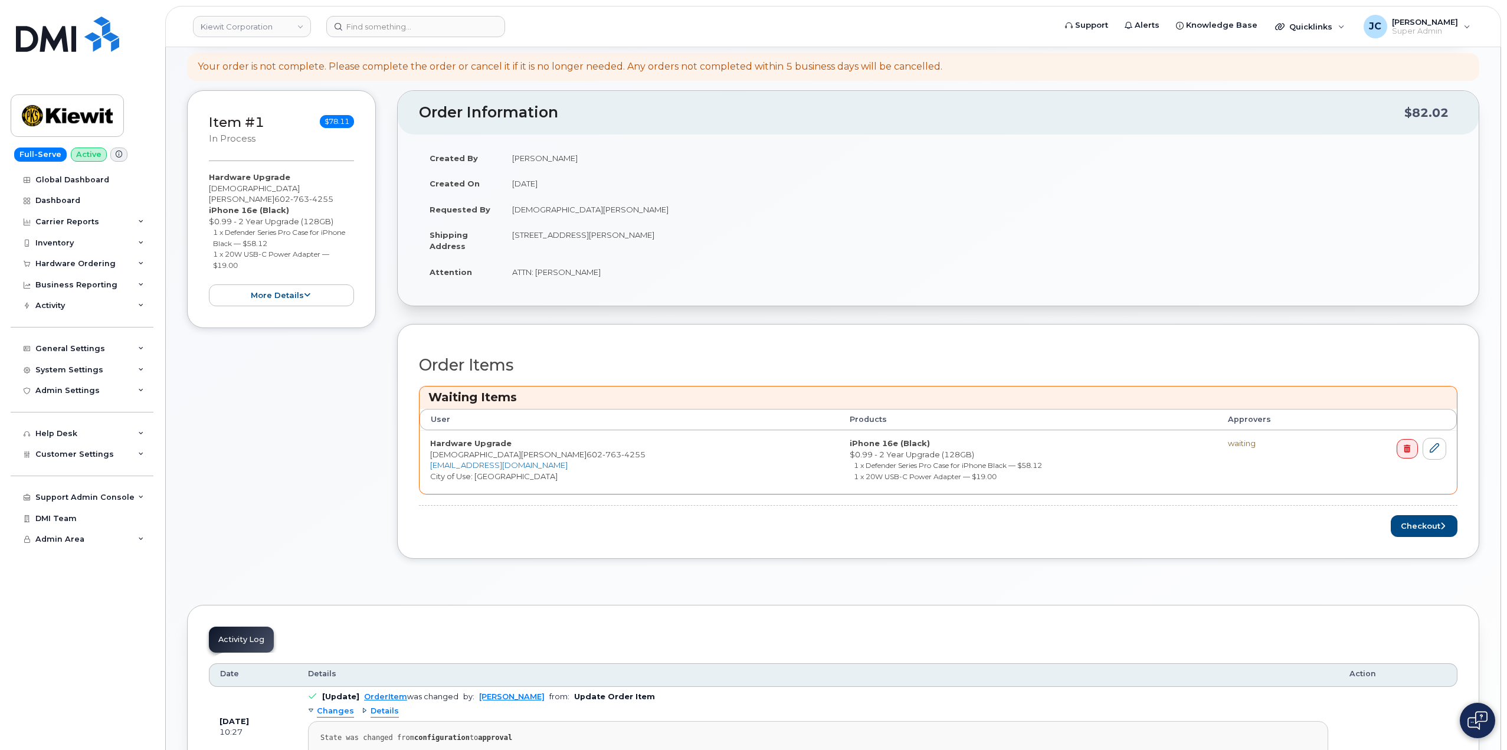
scroll to position [236, 0]
click at [1432, 527] on button "Checkout" at bounding box center [1424, 525] width 67 height 22
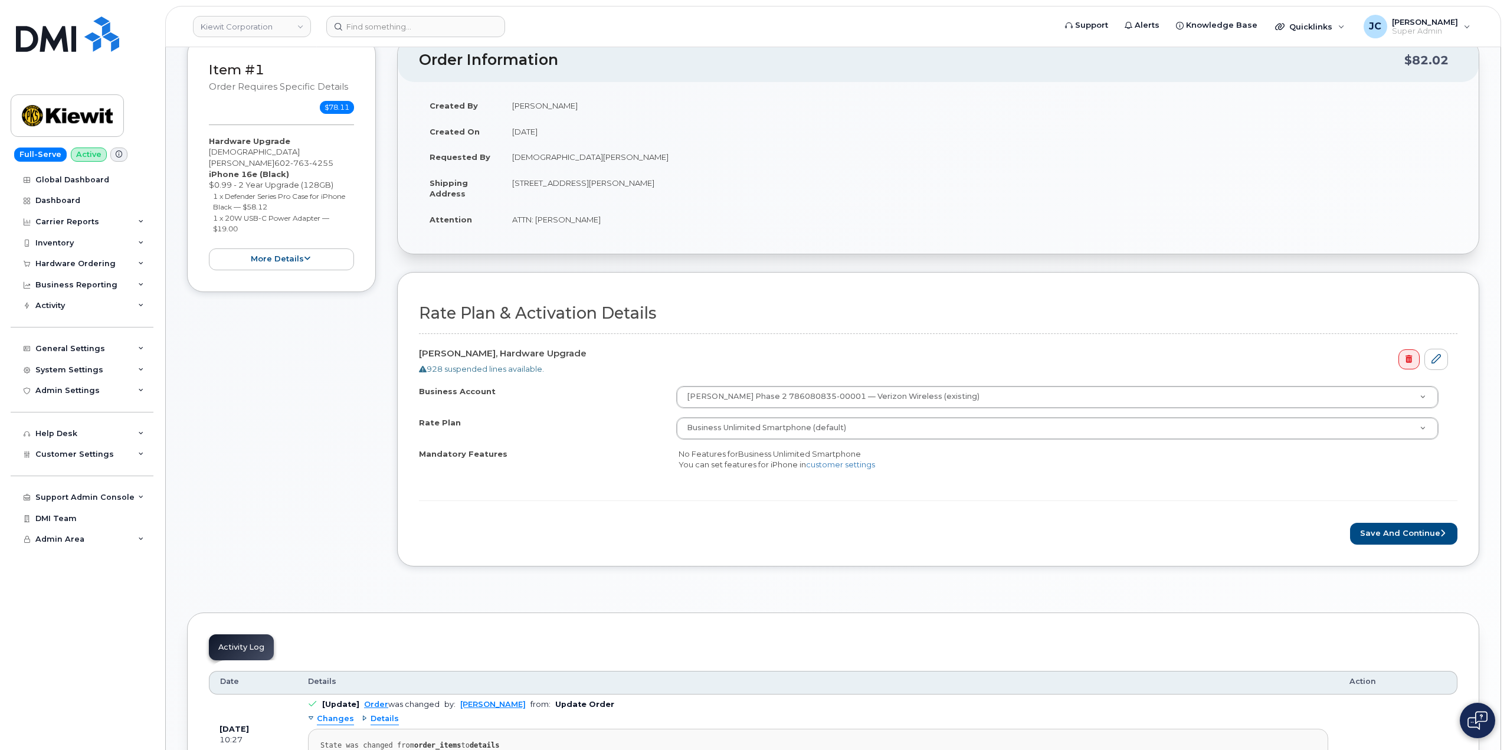
scroll to position [236, 0]
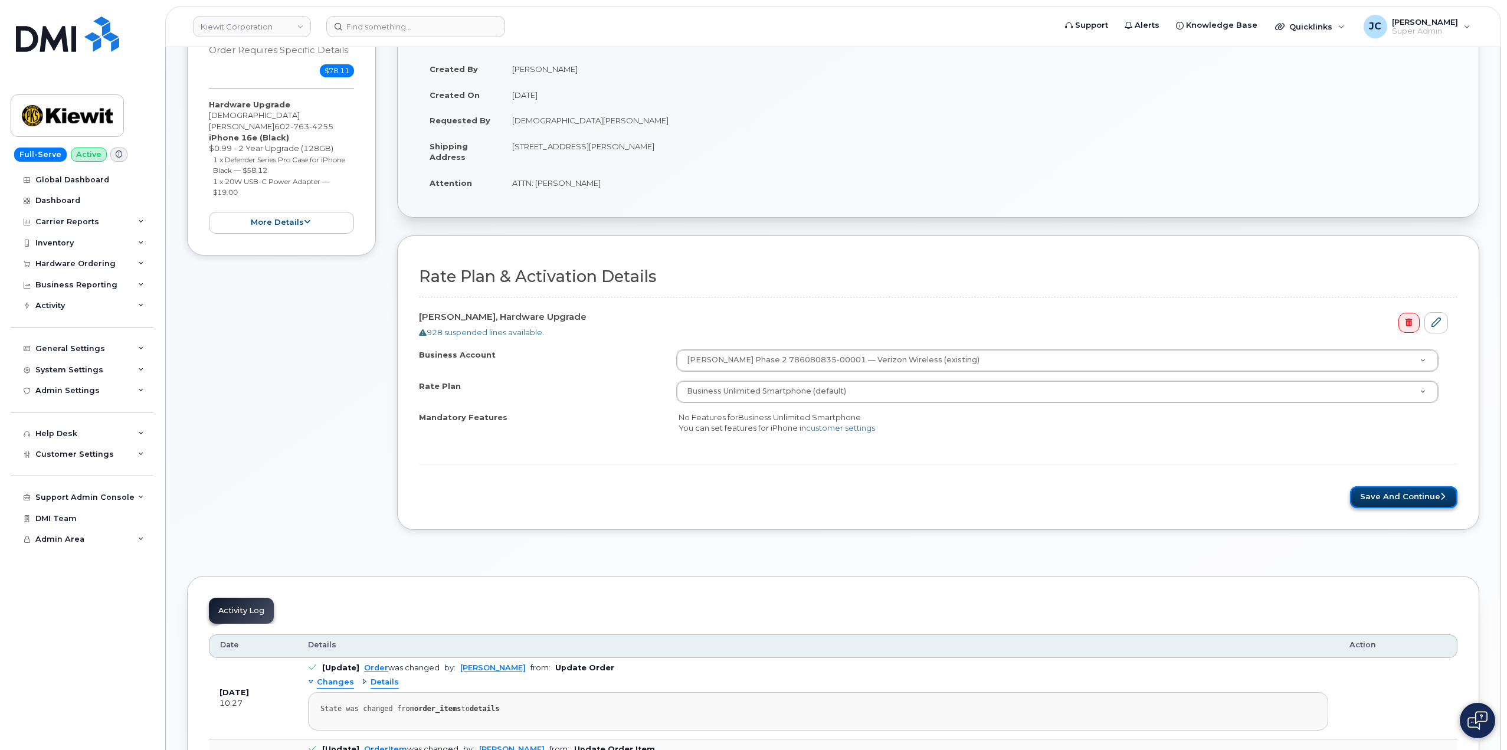
click at [1392, 500] on button "Save and Continue" at bounding box center [1403, 497] width 107 height 22
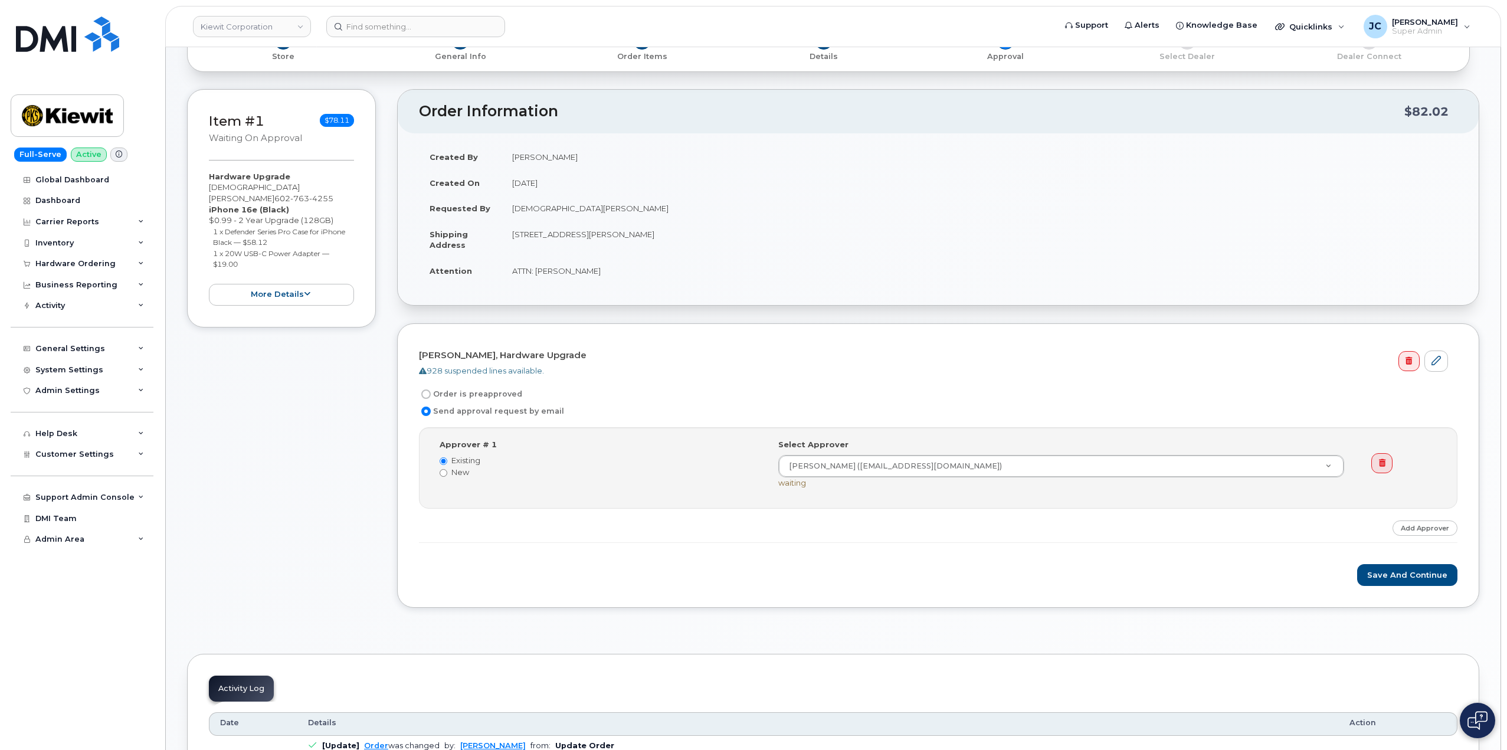
scroll to position [177, 0]
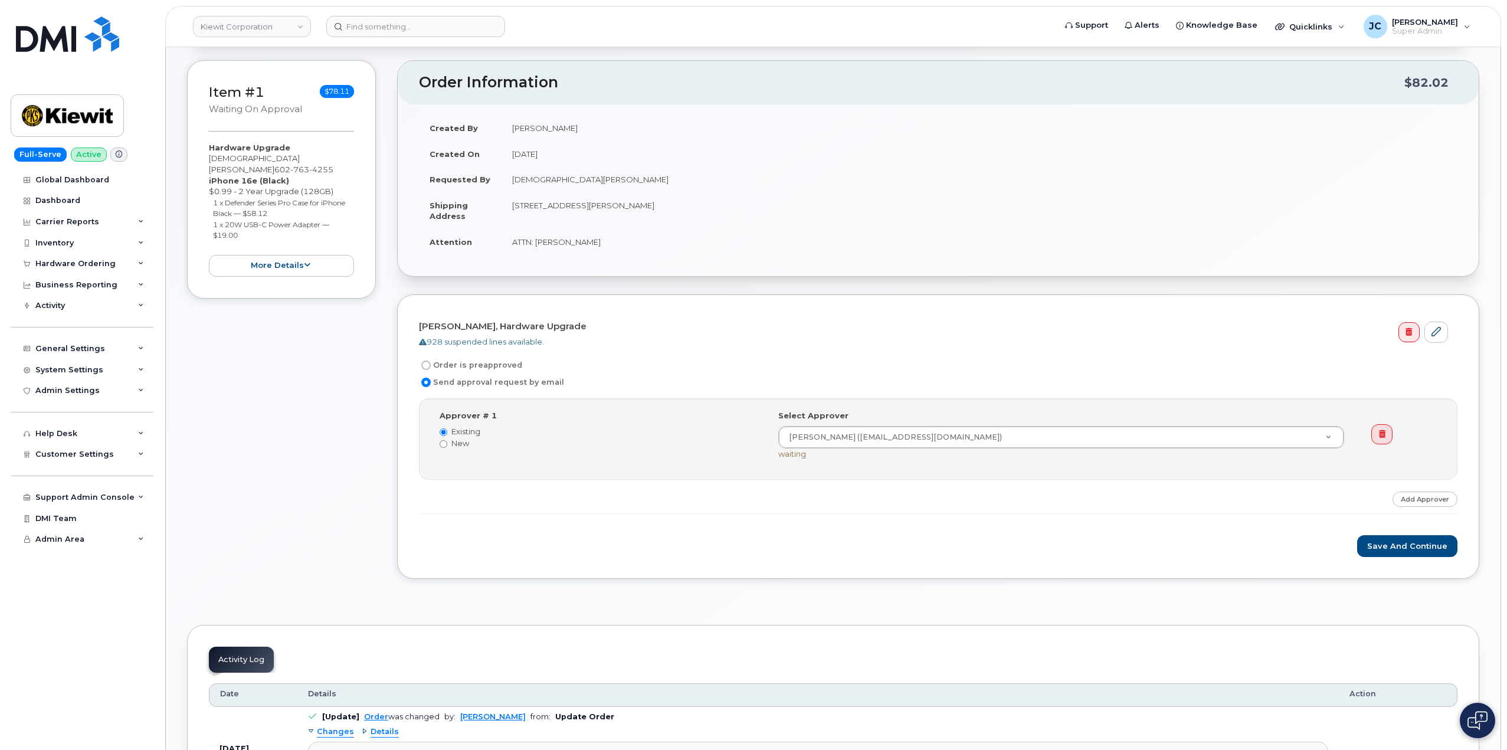
click at [438, 364] on label "Order is preapproved" at bounding box center [470, 365] width 103 height 14
click at [431, 364] on input "Order is preapproved" at bounding box center [425, 365] width 9 height 9
radio input "true"
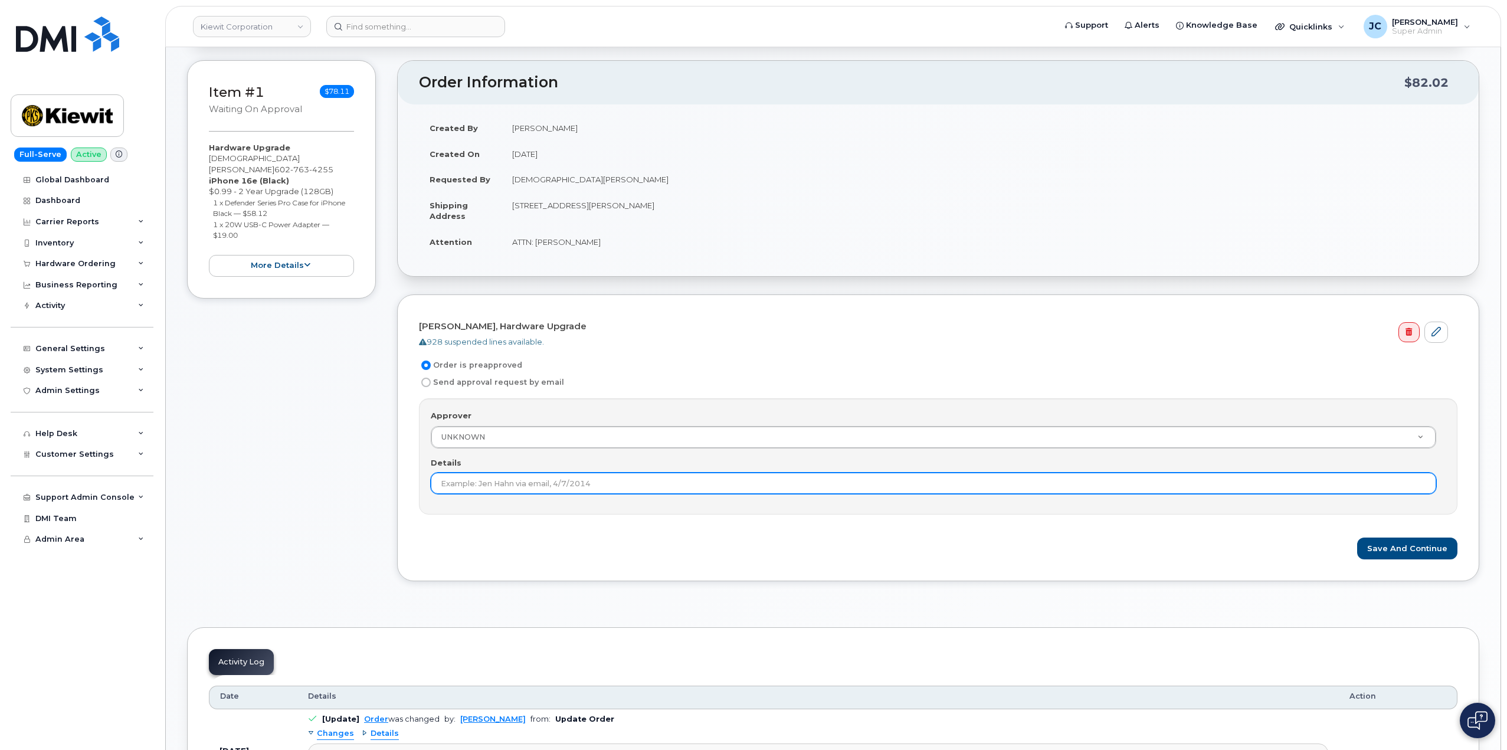
click at [615, 477] on input "Details" at bounding box center [934, 483] width 1006 height 21
type input "This order is pre-approved as it is within approved cost range."
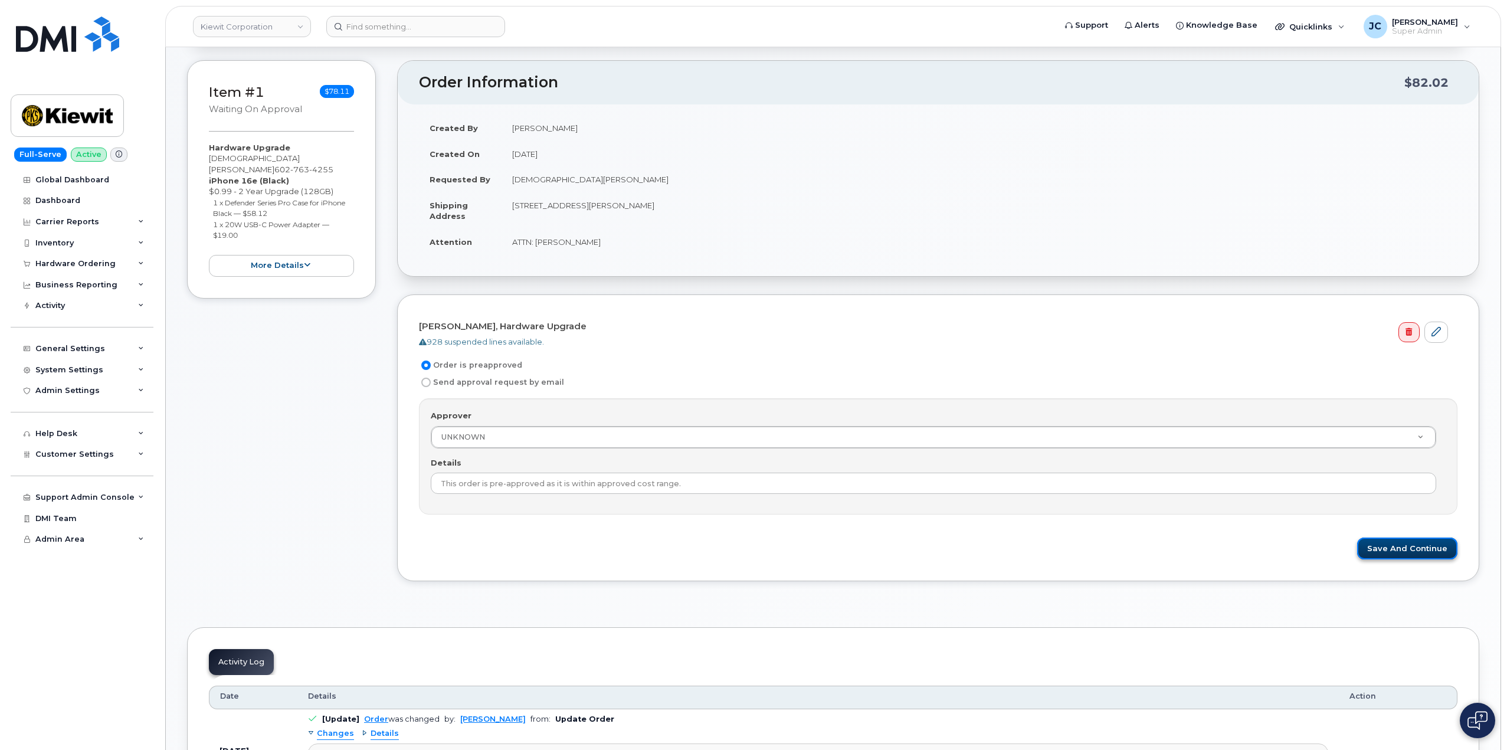
click at [1417, 540] on button "Save and Continue" at bounding box center [1407, 549] width 100 height 22
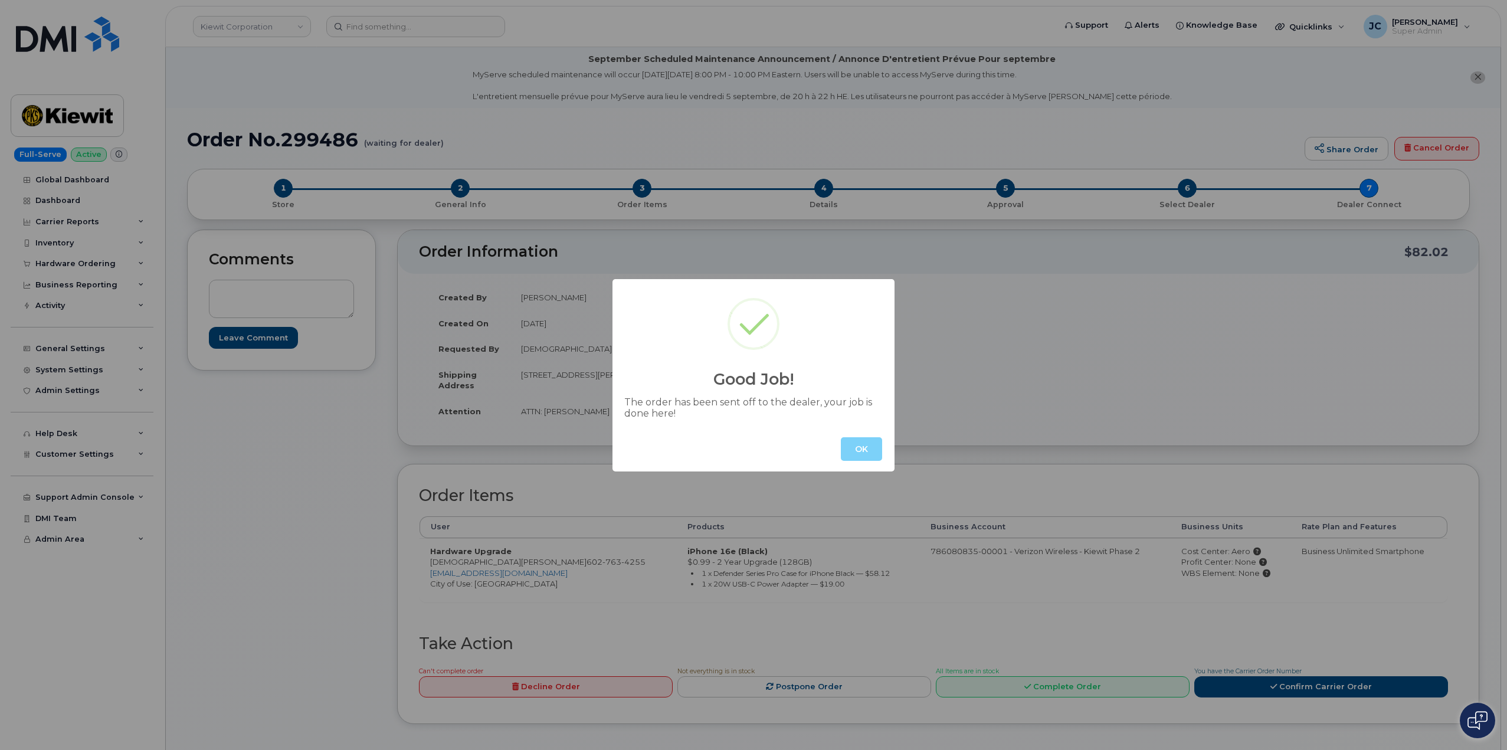
drag, startPoint x: 878, startPoint y: 449, endPoint x: 865, endPoint y: 446, distance: 13.9
click at [873, 449] on button "OK" at bounding box center [861, 449] width 41 height 24
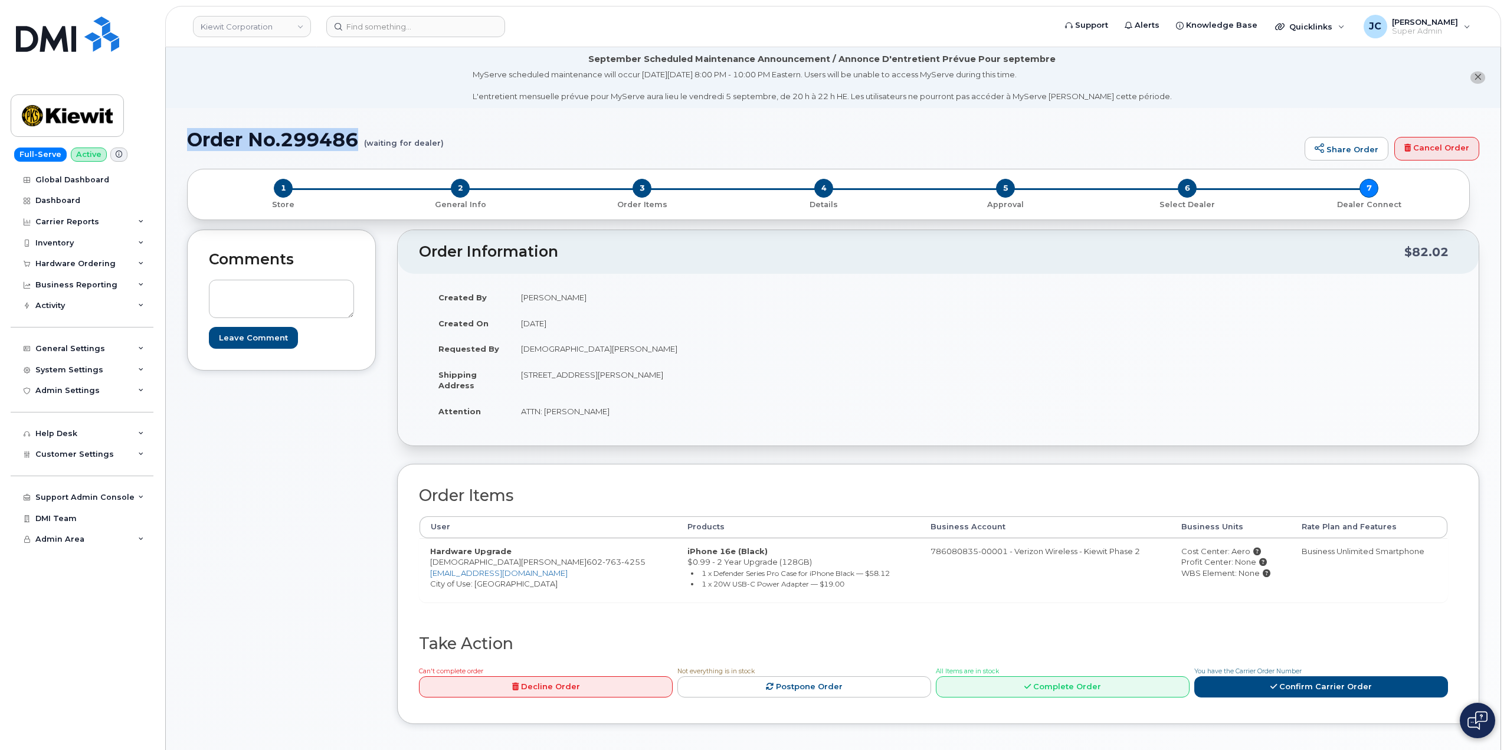
drag, startPoint x: 362, startPoint y: 133, endPoint x: 231, endPoint y: 132, distance: 131.6
copy h1 "Order No.299486"
click at [303, 142] on h1 "Order No.299486 (waiting for dealer)" at bounding box center [743, 139] width 1112 height 21
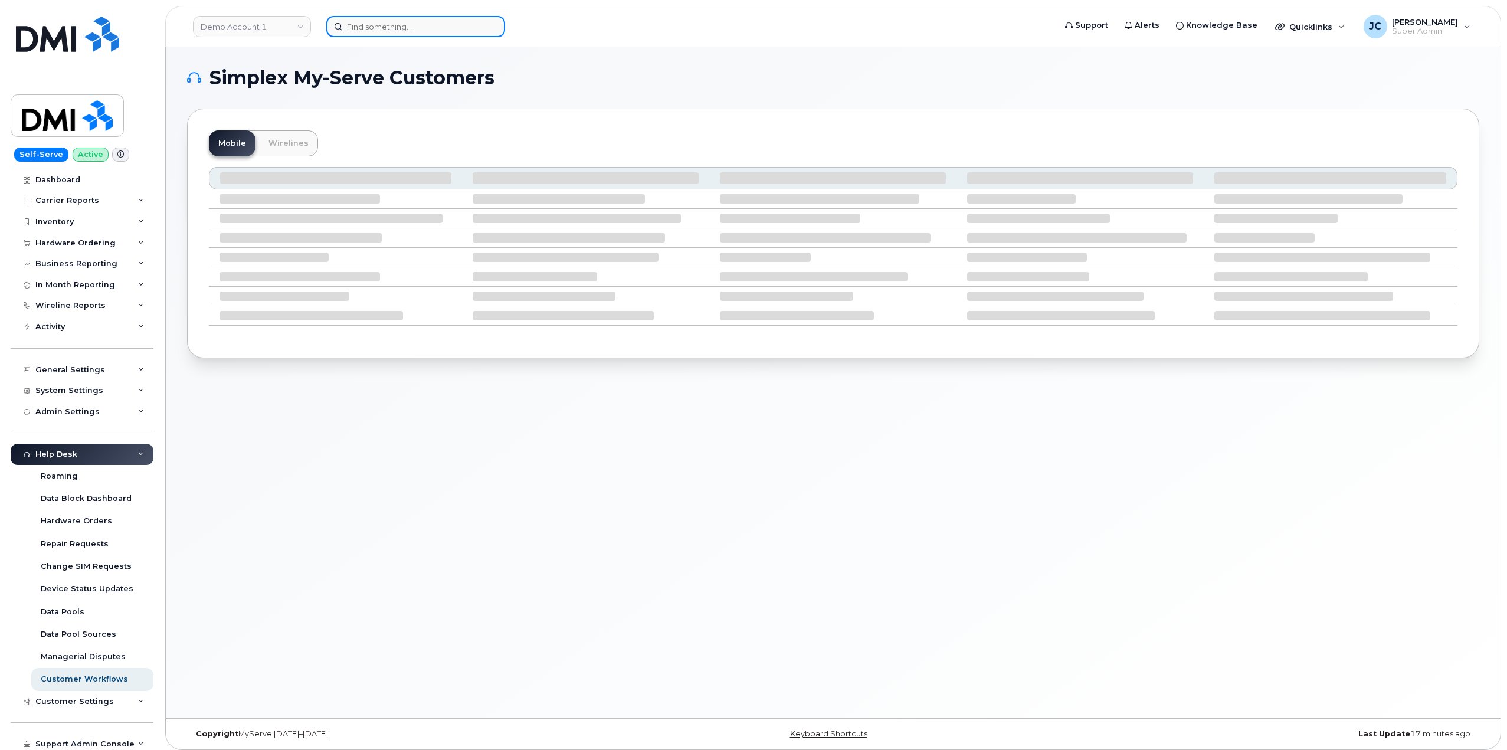
click at [384, 28] on input at bounding box center [415, 26] width 179 height 21
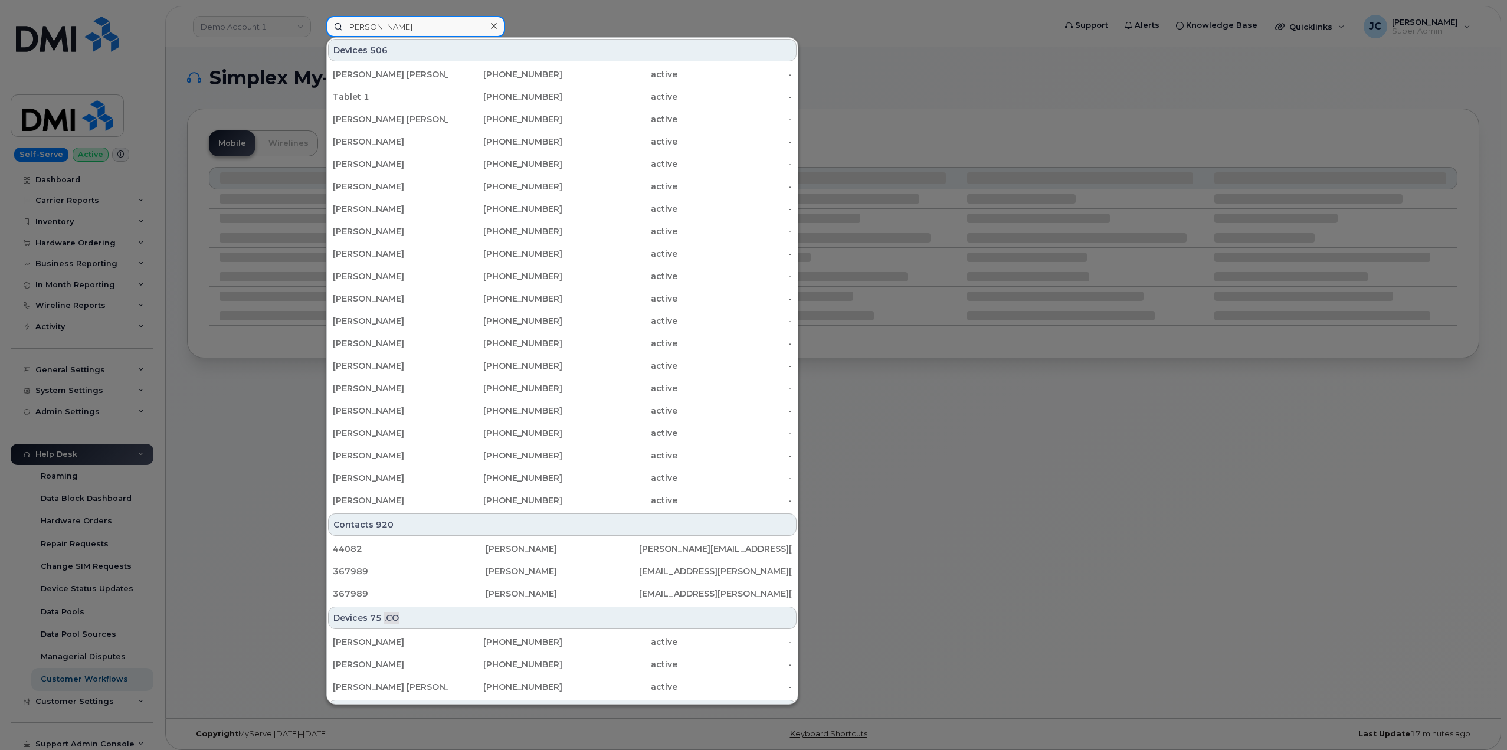
type input "landry foster"
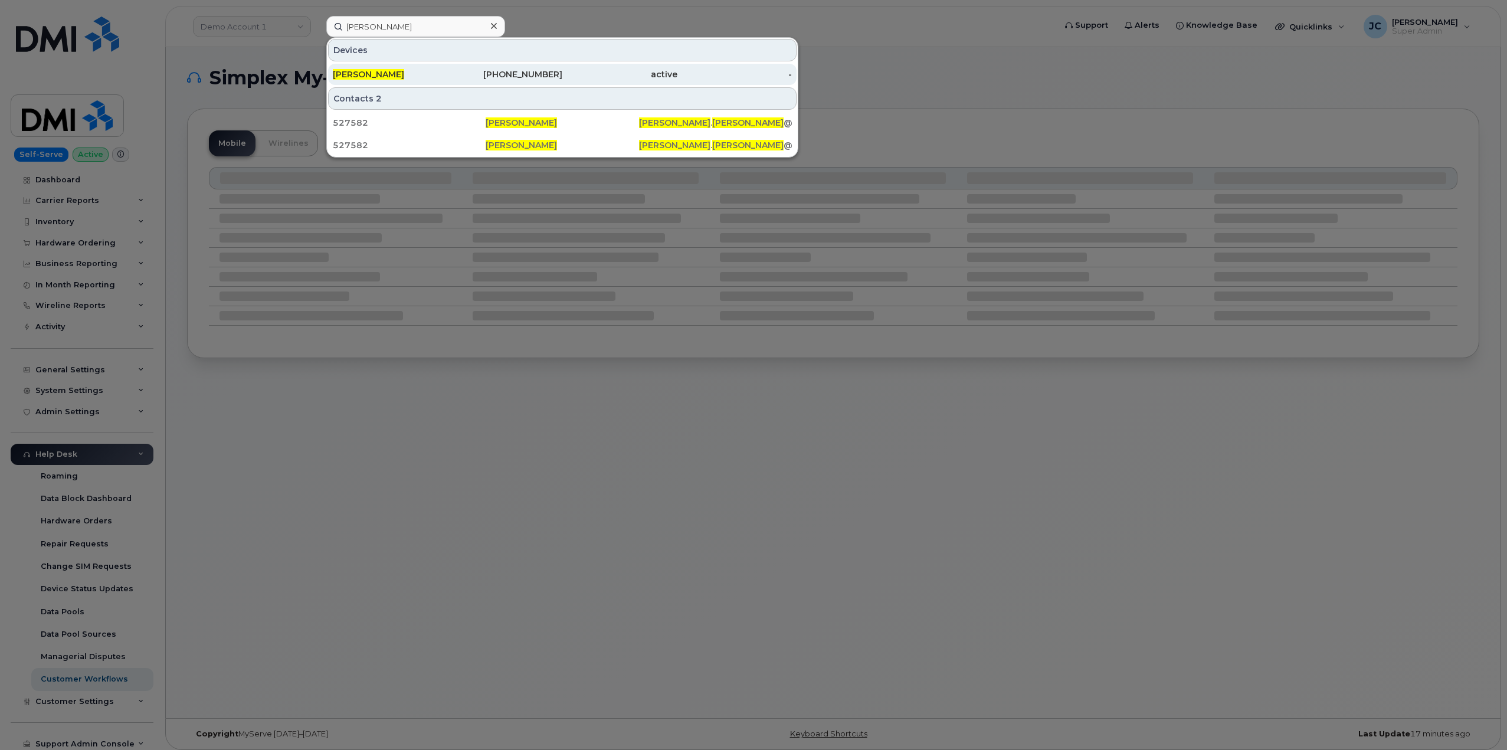
click at [378, 72] on span "[PERSON_NAME]" at bounding box center [368, 74] width 71 height 11
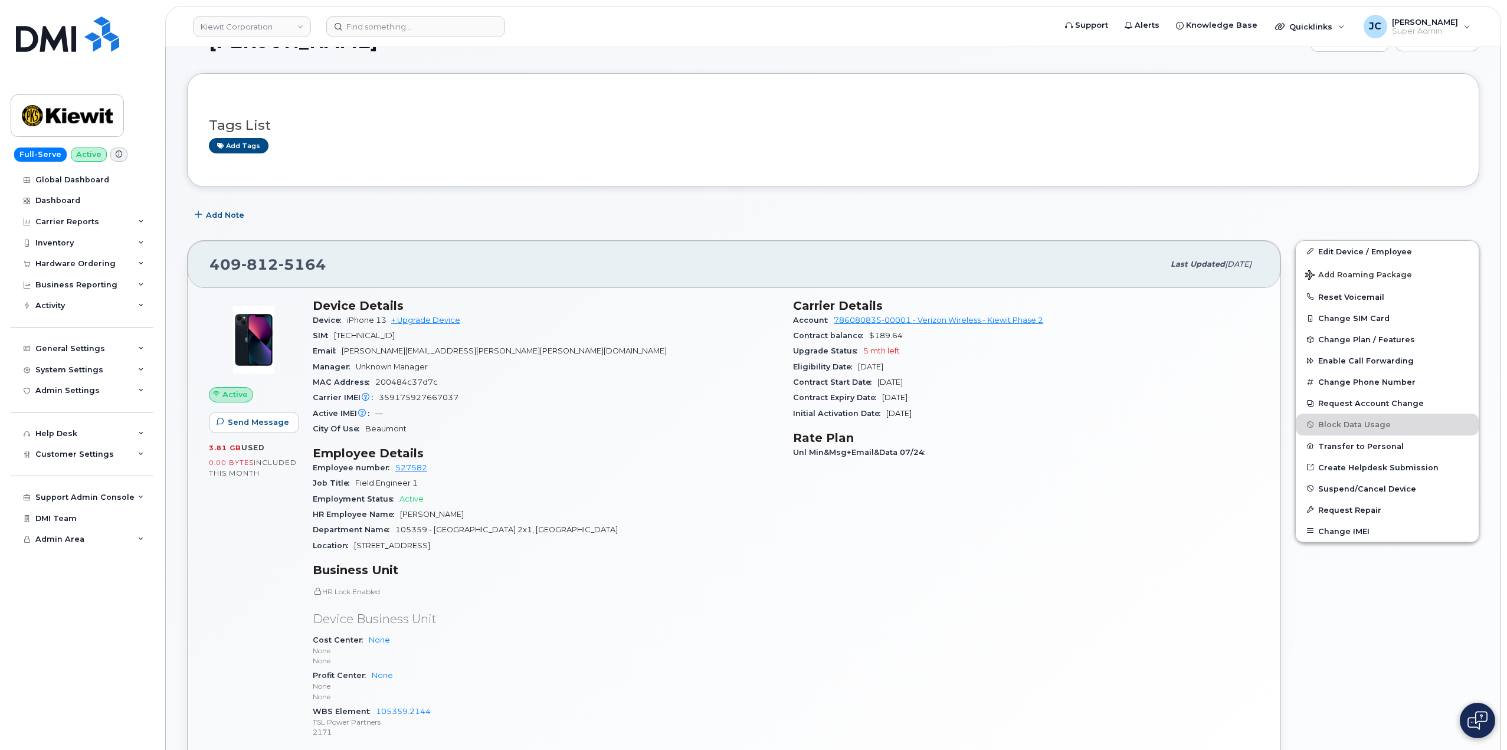
scroll to position [118, 0]
